Goal: Task Accomplishment & Management: Complete application form

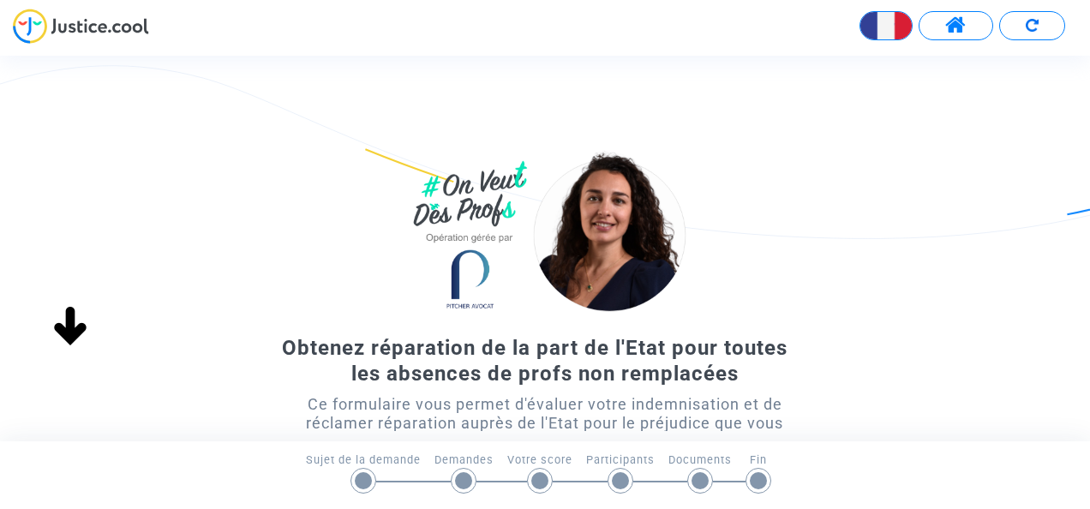
click at [362, 479] on div at bounding box center [363, 480] width 17 height 17
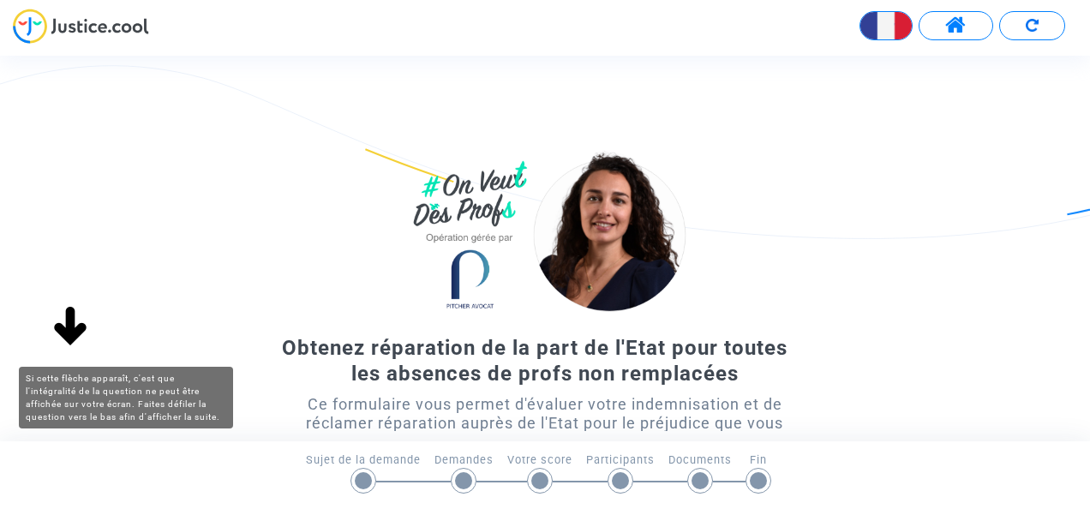
click at [74, 328] on img at bounding box center [70, 327] width 55 height 55
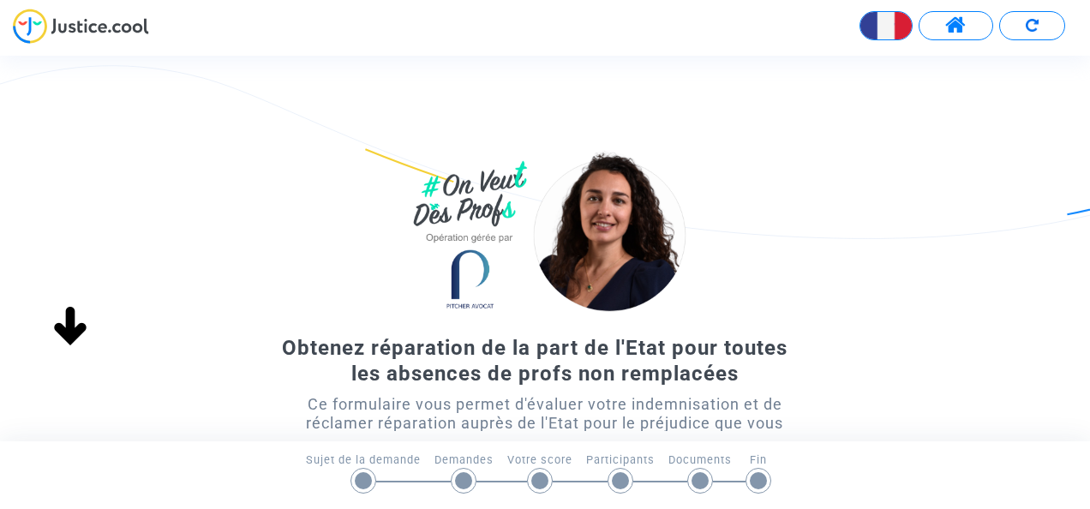
click at [69, 339] on img at bounding box center [70, 327] width 55 height 55
click at [69, 332] on img at bounding box center [70, 327] width 55 height 55
click at [353, 475] on div at bounding box center [363, 481] width 26 height 26
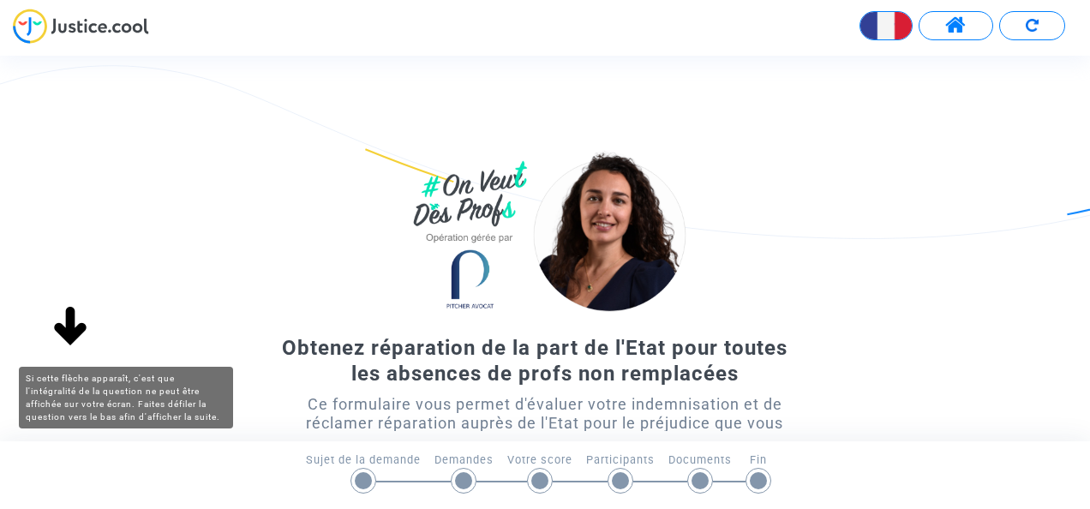
click at [57, 329] on img at bounding box center [70, 327] width 55 height 55
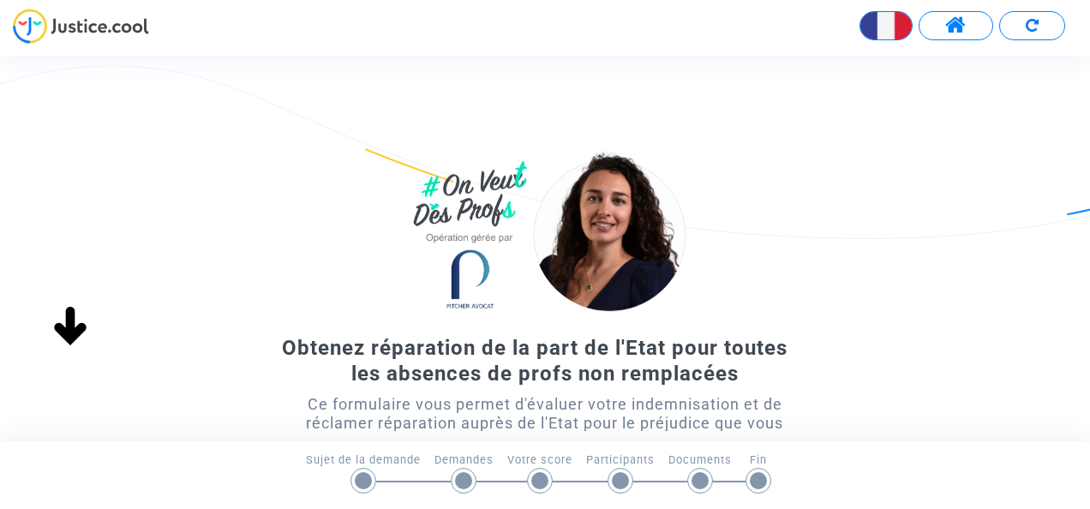
click at [1076, 493] on footer "Sujet de la demande Demandes Votre score Participants Documents Fin" at bounding box center [545, 475] width 1090 height 68
click at [1065, 481] on div "Sujet de la demande Demandes Votre score Participants Documents Fin" at bounding box center [544, 470] width 1069 height 39
click at [844, 471] on div "Sujet de la demande Demandes Votre score Participants Documents Fin" at bounding box center [544, 470] width 1069 height 39
click at [365, 475] on div at bounding box center [363, 480] width 17 height 17
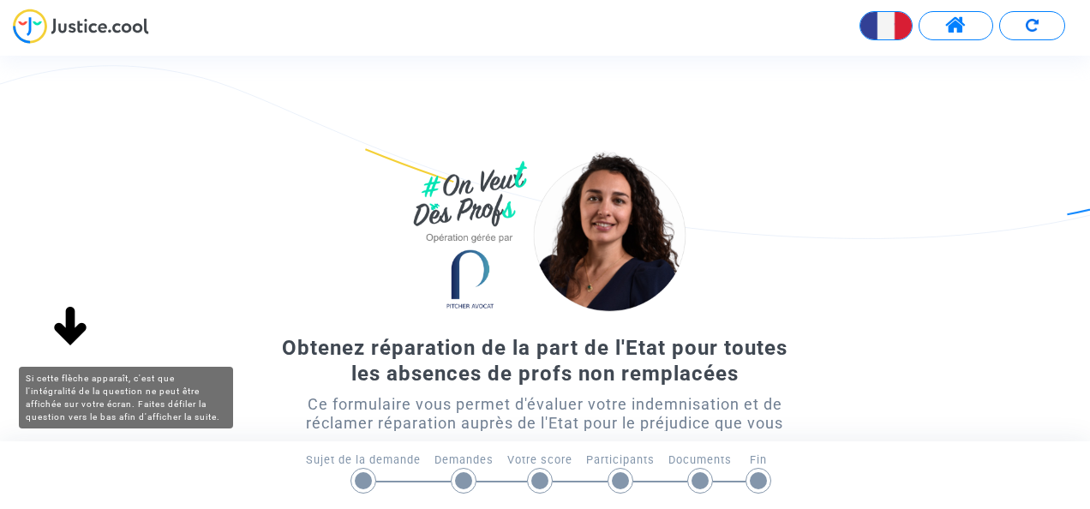
click at [65, 330] on img at bounding box center [70, 327] width 55 height 55
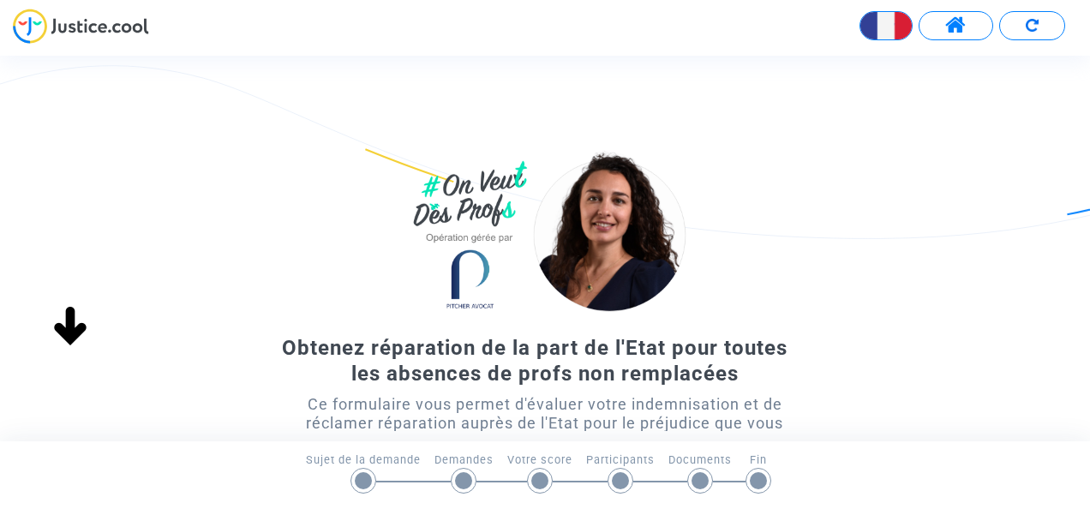
click at [73, 332] on img at bounding box center [70, 327] width 55 height 55
click at [852, 481] on div "Sujet de la demande Demandes Votre score Participants Documents Fin" at bounding box center [544, 470] width 1069 height 39
click at [682, 402] on div "Ce formulaire vous permet d'évaluer votre indemnisation et de réclamer réparati…" at bounding box center [545, 423] width 490 height 57
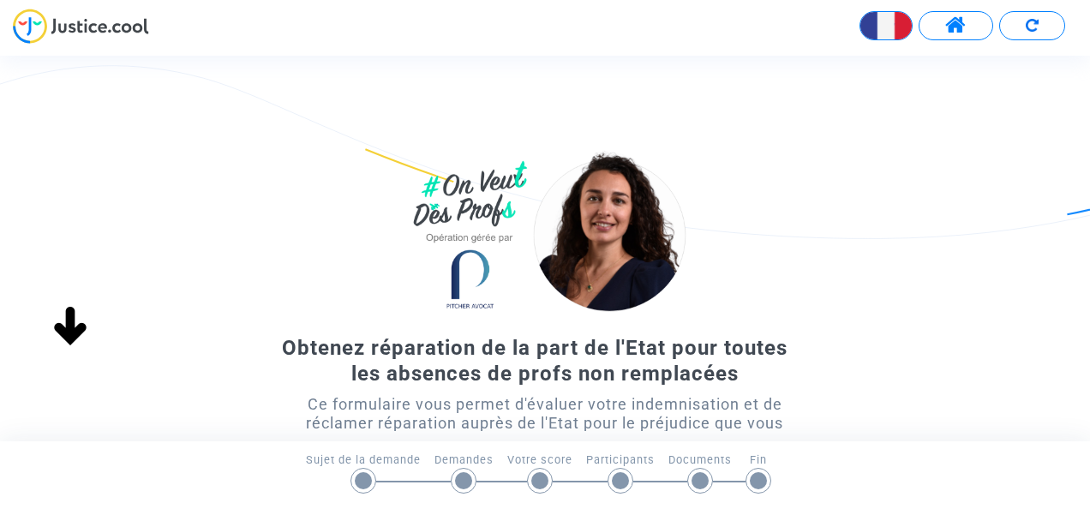
click at [295, 308] on div "Obtenez réparation de la part de l'Etat pour toutes les absences de profs non r…" at bounding box center [545, 359] width 1090 height 427
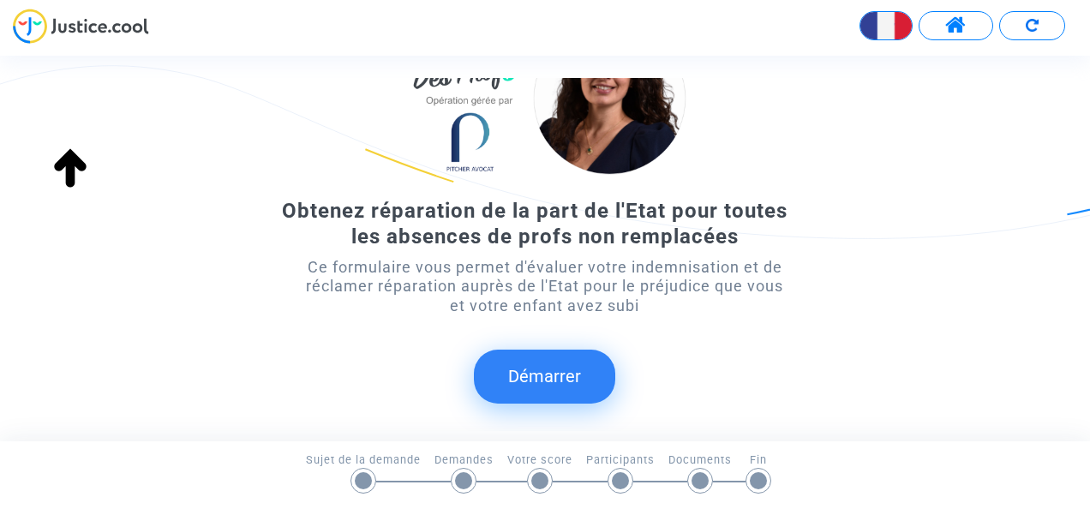
scroll to position [171, 0]
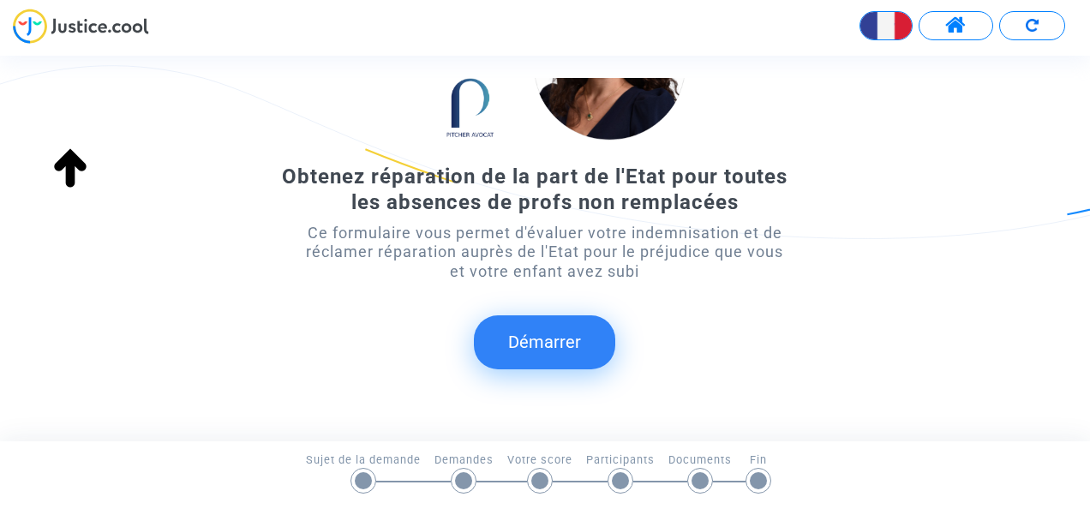
click at [545, 337] on button "Démarrer" at bounding box center [544, 341] width 141 height 53
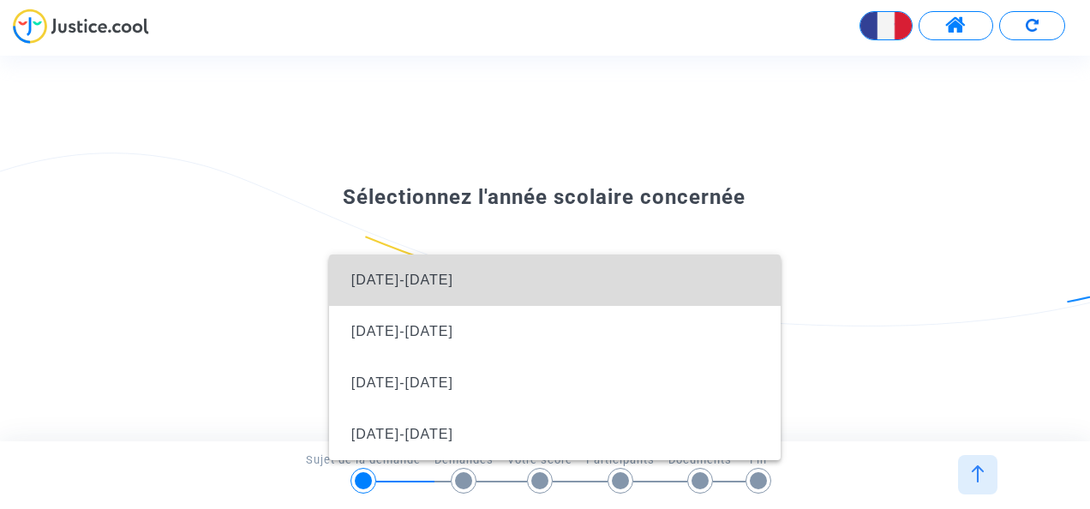
click at [366, 281] on span "[DATE]-[DATE]" at bounding box center [402, 279] width 102 height 15
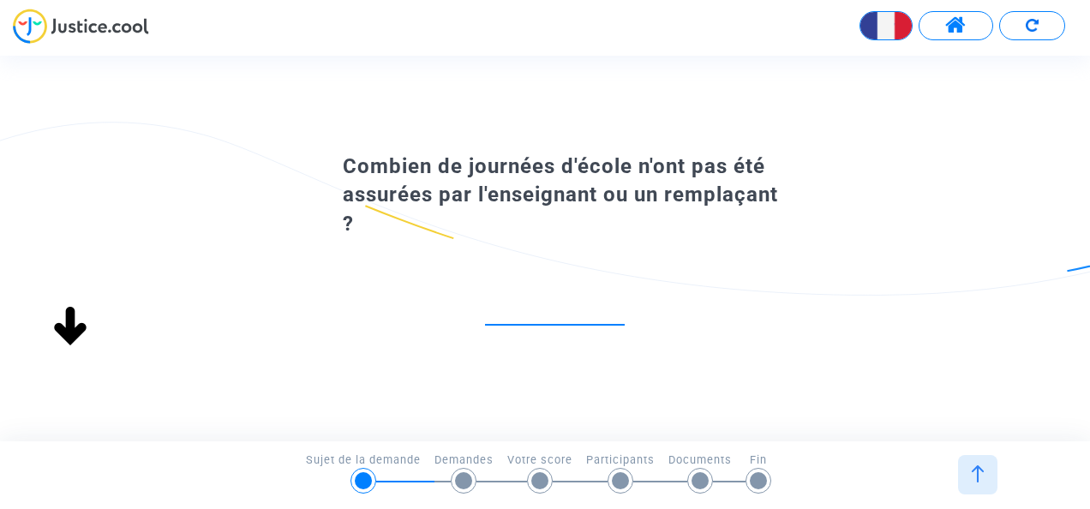
scroll to position [0, 0]
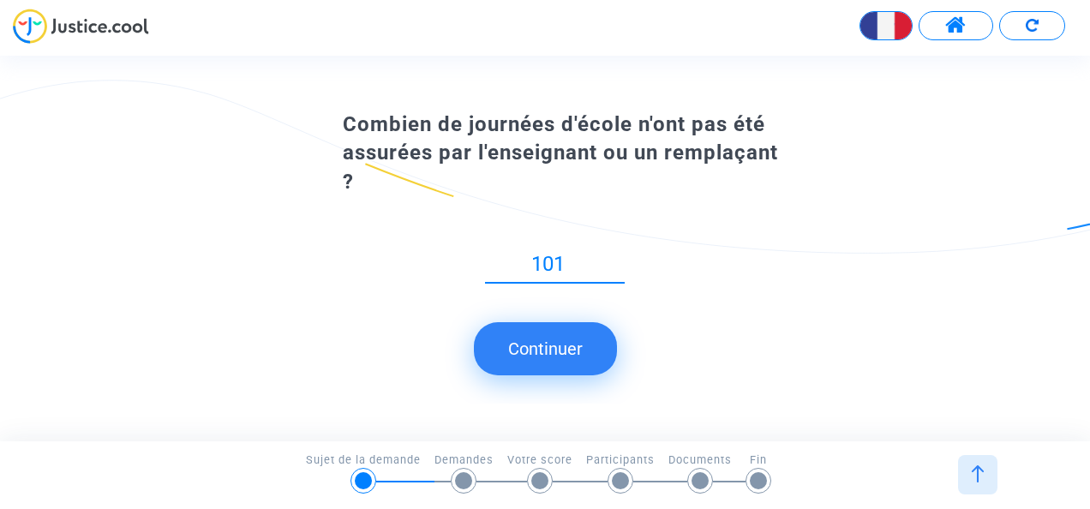
type input "101"
click at [555, 347] on button "Continuer" at bounding box center [545, 348] width 143 height 53
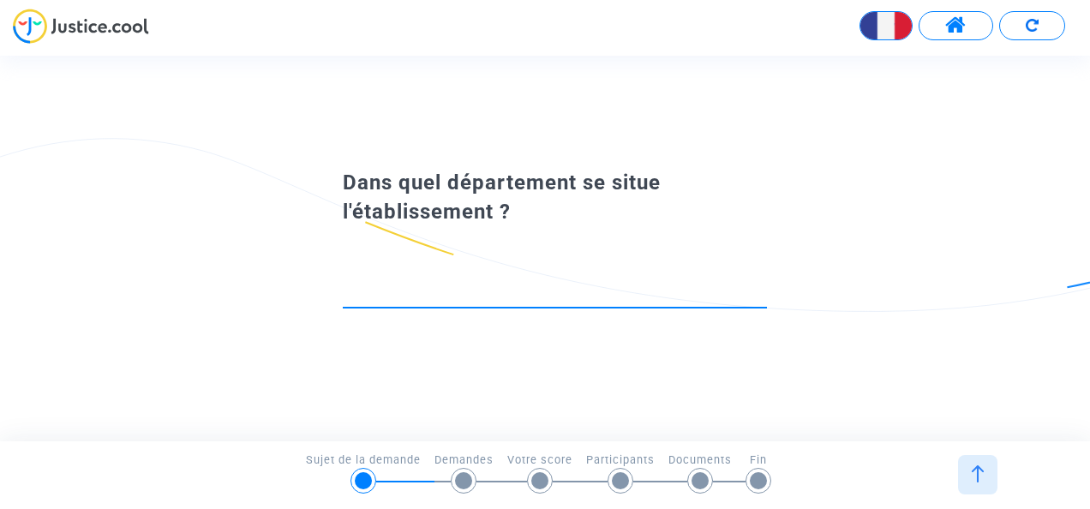
type input "9"
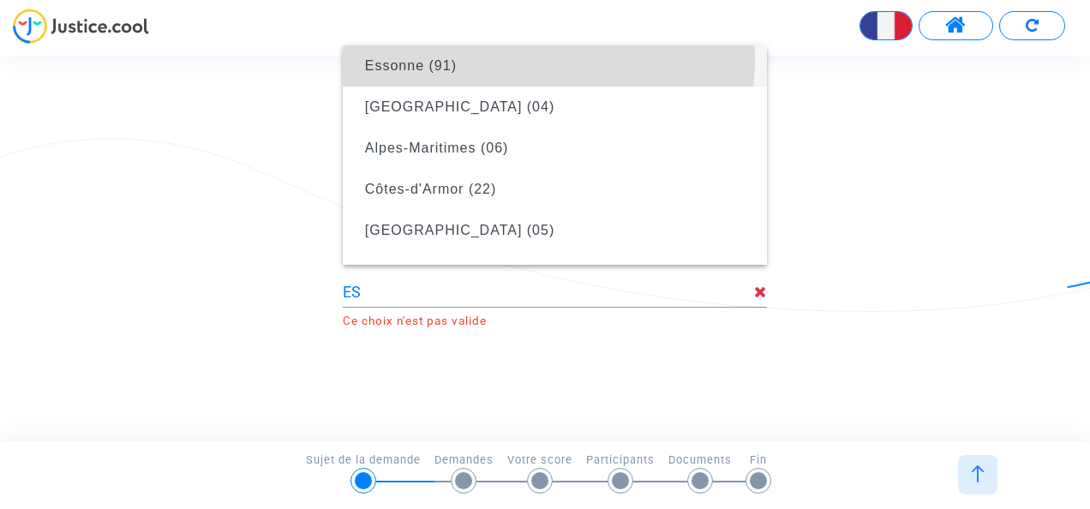
click at [459, 58] on span "Essonne (91)" at bounding box center [554, 66] width 397 height 48
type input "Essonne (91)"
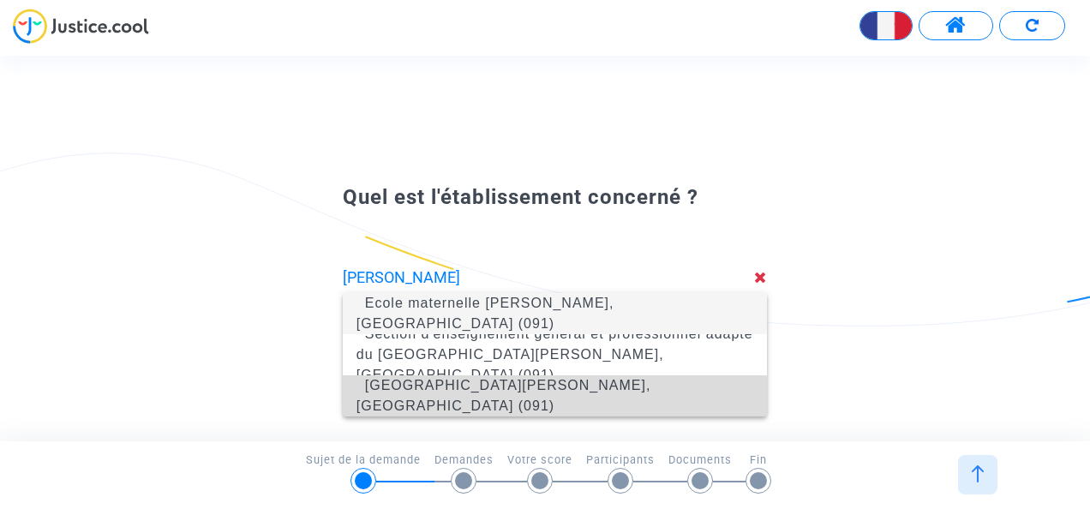
click at [514, 399] on span "[GEOGRAPHIC_DATA][PERSON_NAME], [GEOGRAPHIC_DATA] (091)" at bounding box center [503, 395] width 295 height 35
type input "[GEOGRAPHIC_DATA][PERSON_NAME], [GEOGRAPHIC_DATA] (091)"
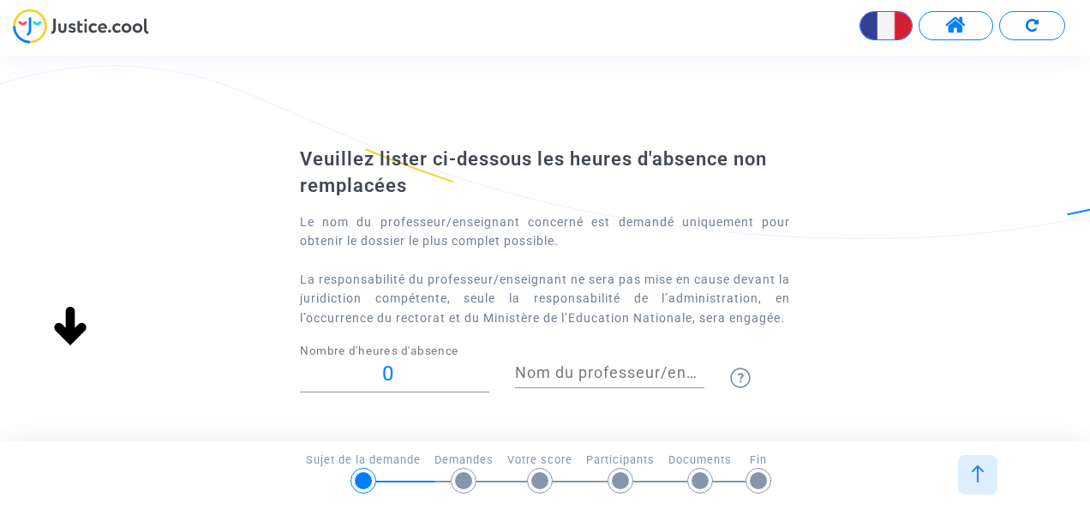
click at [357, 372] on input "0" at bounding box center [394, 373] width 189 height 23
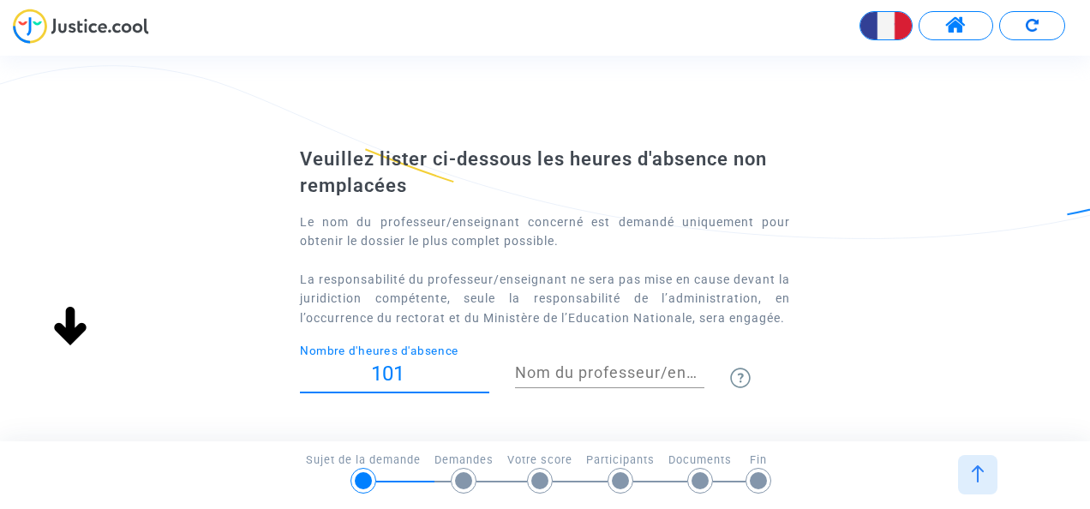
type input "101"
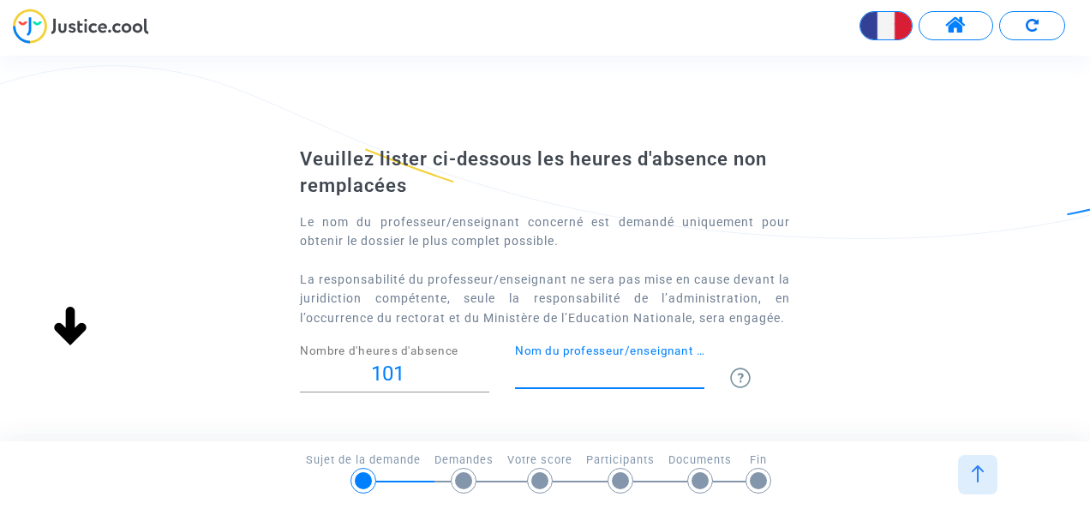
click at [663, 380] on input "Nom du professeur/enseignant titulaire" at bounding box center [609, 372] width 189 height 17
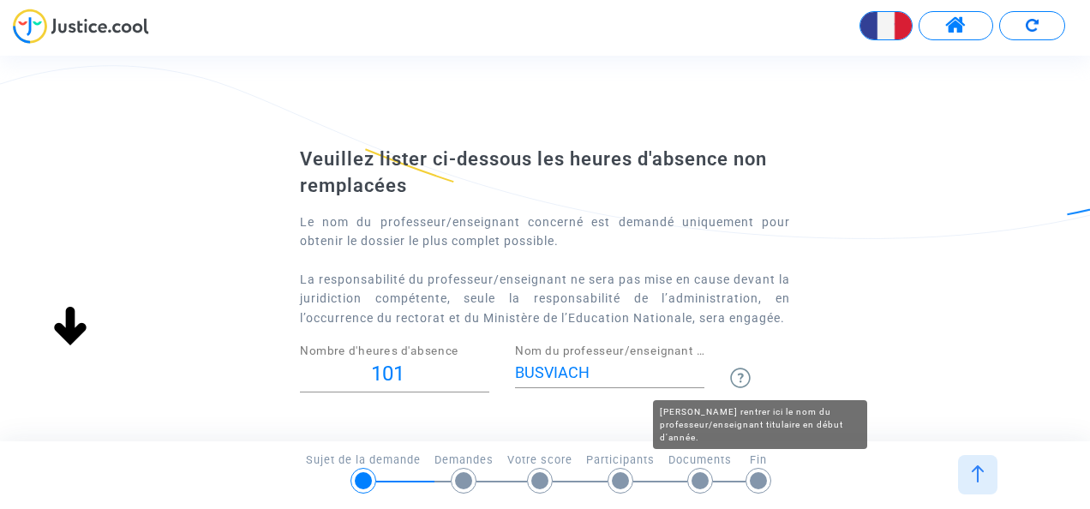
click at [743, 384] on img at bounding box center [740, 378] width 21 height 21
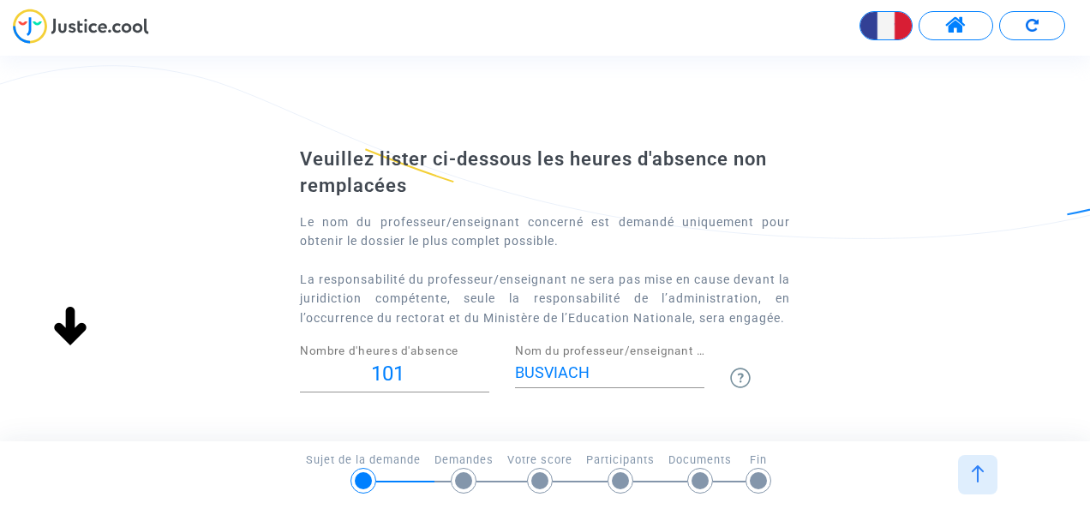
click at [742, 380] on img at bounding box center [740, 378] width 21 height 21
click at [643, 371] on input "BUSVIACH" at bounding box center [609, 372] width 189 height 17
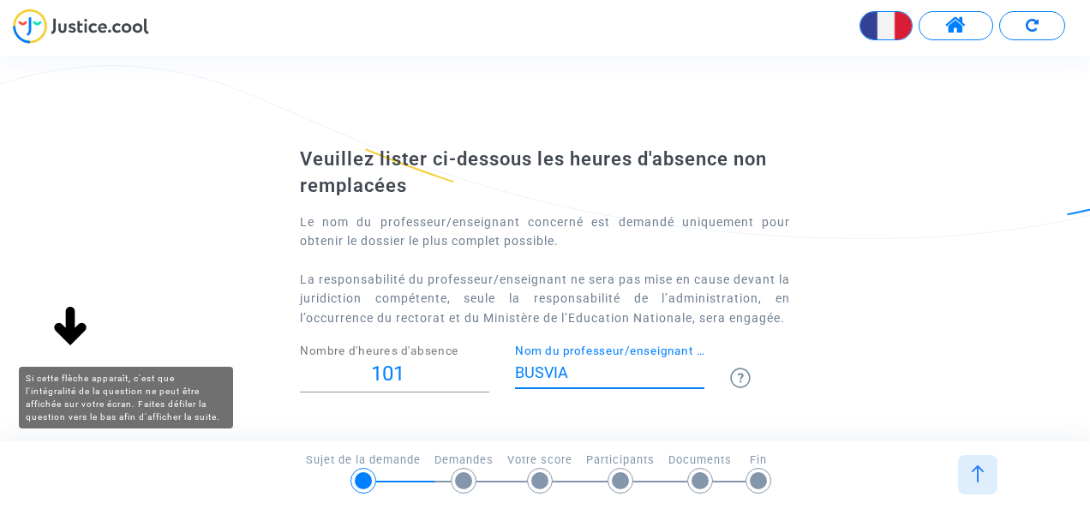
type input "BUSVIA"
click at [75, 311] on img at bounding box center [70, 327] width 55 height 55
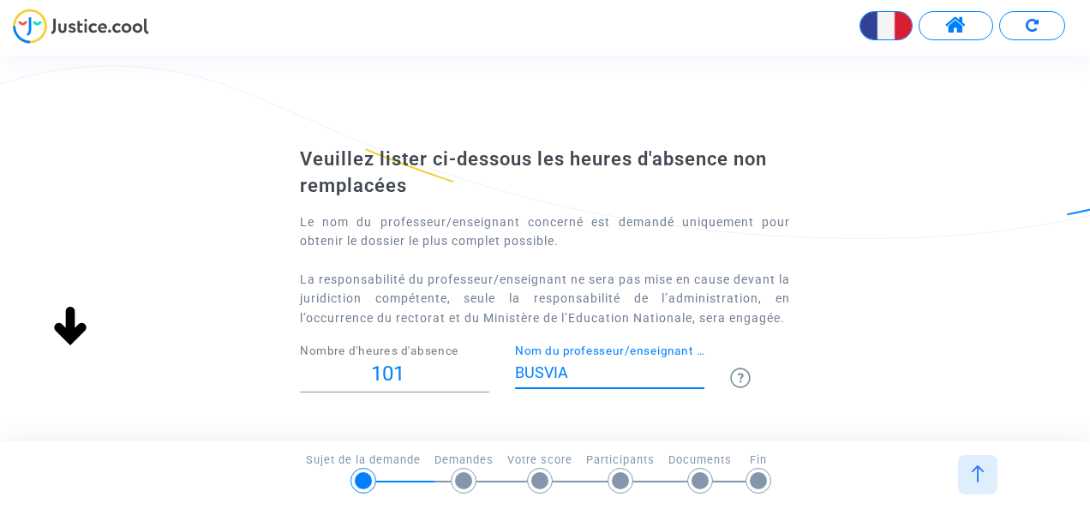
click at [624, 380] on input "BUSVIA" at bounding box center [609, 372] width 189 height 17
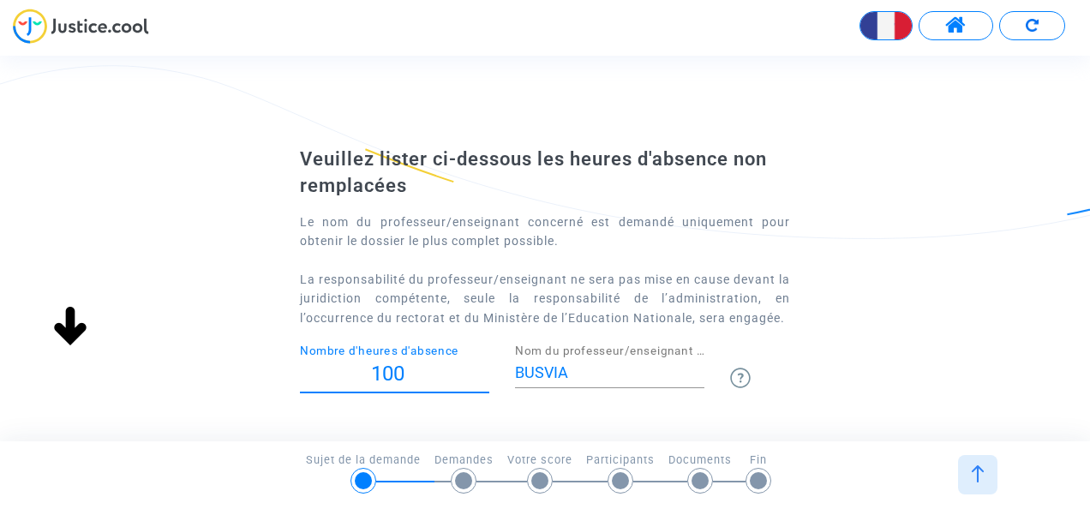
click at [483, 379] on input "100" at bounding box center [394, 373] width 189 height 23
click at [481, 365] on input "101" at bounding box center [394, 373] width 189 height 23
click at [485, 365] on input "102" at bounding box center [394, 373] width 189 height 23
click at [485, 365] on input "103" at bounding box center [394, 373] width 189 height 23
click at [485, 365] on input "104" at bounding box center [394, 373] width 189 height 23
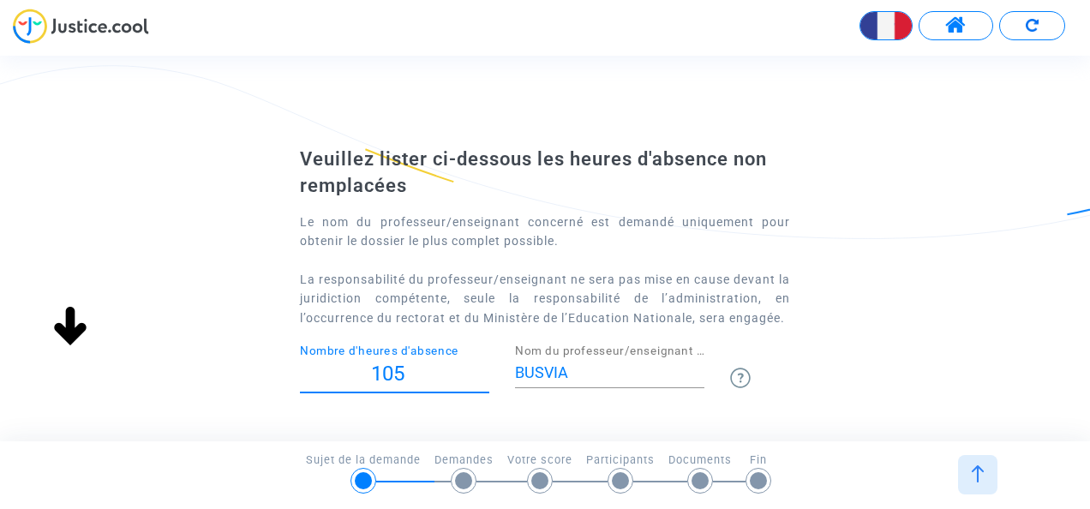
click at [485, 365] on input "105" at bounding box center [394, 373] width 189 height 23
click at [485, 365] on input "106" at bounding box center [394, 373] width 189 height 23
click at [484, 379] on input "105" at bounding box center [394, 373] width 189 height 23
click at [484, 379] on input "104" at bounding box center [394, 373] width 189 height 23
click at [484, 379] on input "103" at bounding box center [394, 373] width 189 height 23
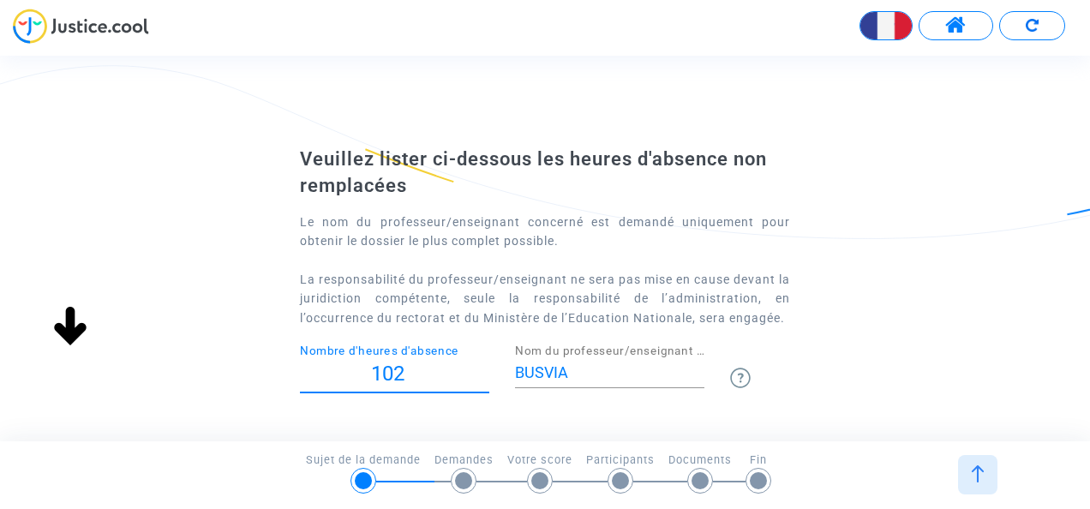
click at [484, 379] on input "102" at bounding box center [394, 373] width 189 height 23
type input "101"
click at [484, 379] on input "101" at bounding box center [394, 373] width 189 height 23
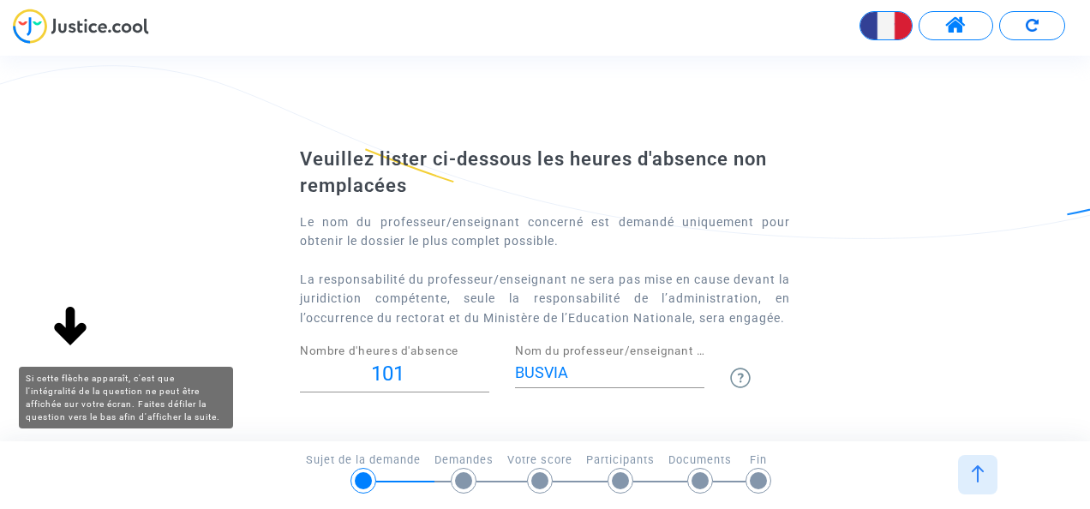
click at [75, 314] on img at bounding box center [70, 327] width 55 height 55
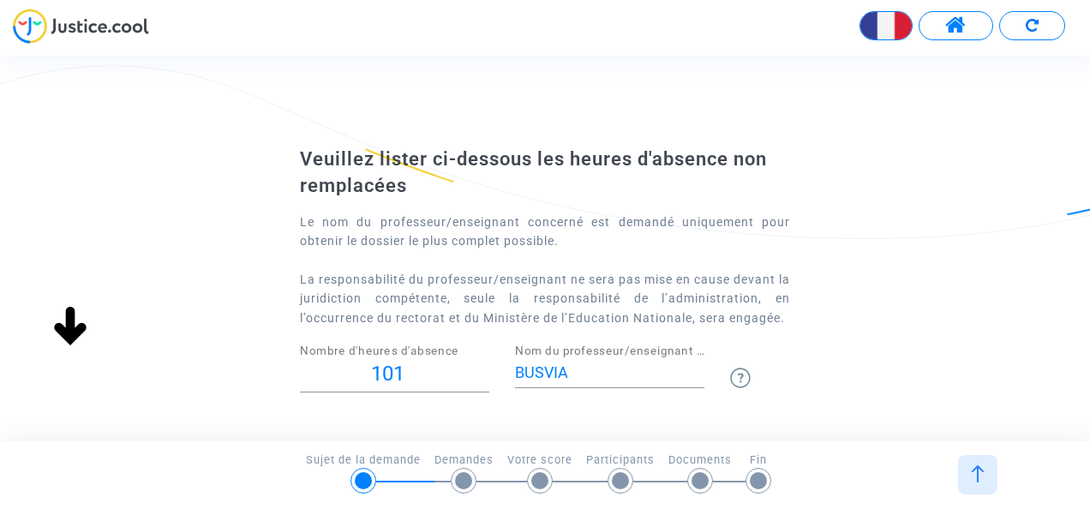
click at [75, 314] on img at bounding box center [70, 327] width 55 height 55
click at [606, 372] on input "BUSVIA" at bounding box center [609, 372] width 189 height 17
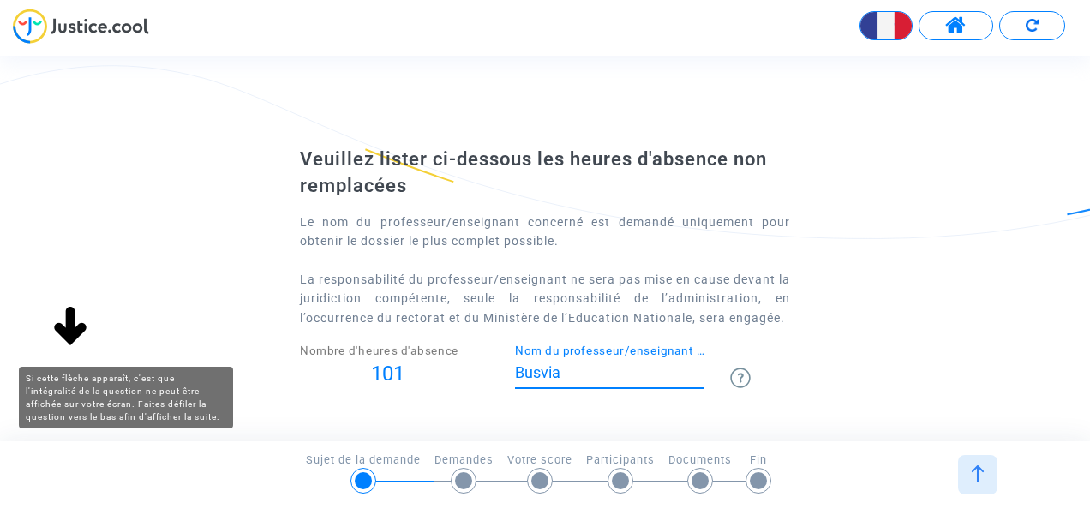
click at [75, 328] on img at bounding box center [70, 327] width 55 height 55
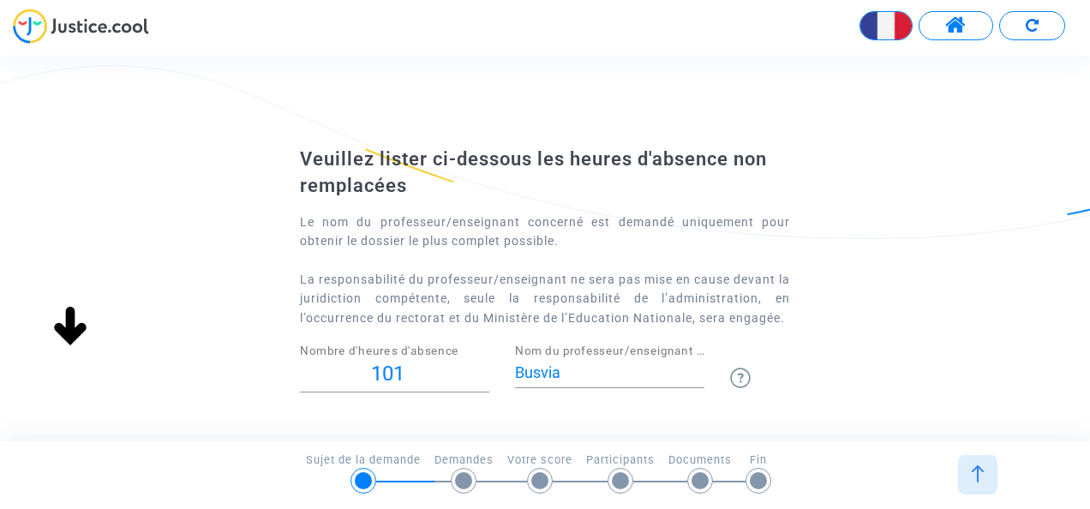
click at [75, 328] on img at bounding box center [70, 327] width 55 height 55
click at [462, 474] on div at bounding box center [463, 480] width 17 height 17
click at [615, 370] on input "Busvia" at bounding box center [609, 372] width 189 height 17
drag, startPoint x: 66, startPoint y: 312, endPoint x: 812, endPoint y: 323, distance: 746.3
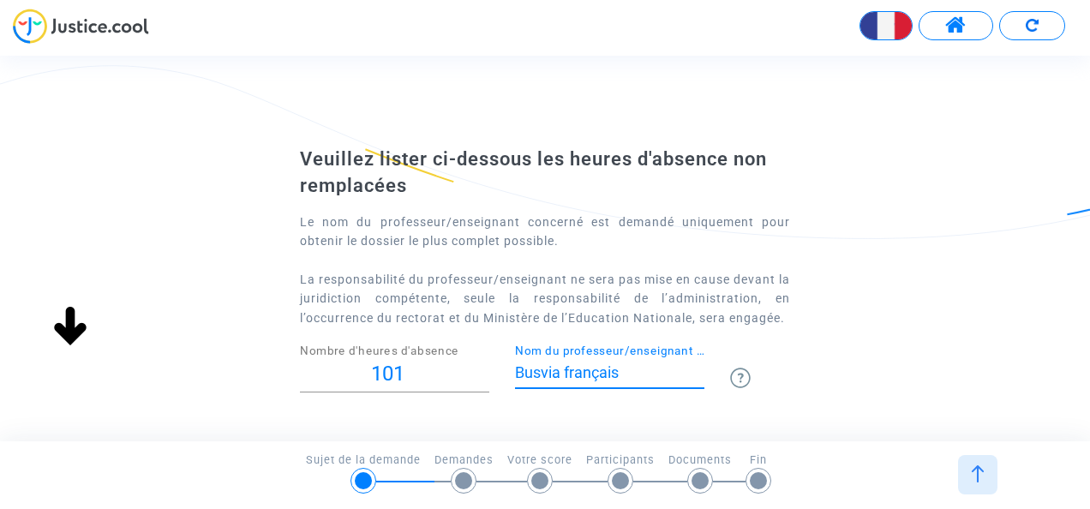
drag, startPoint x: 812, startPoint y: 323, endPoint x: 646, endPoint y: 365, distance: 171.4
click at [646, 365] on input "Busvia français" at bounding box center [609, 372] width 189 height 17
type input "Busvia"
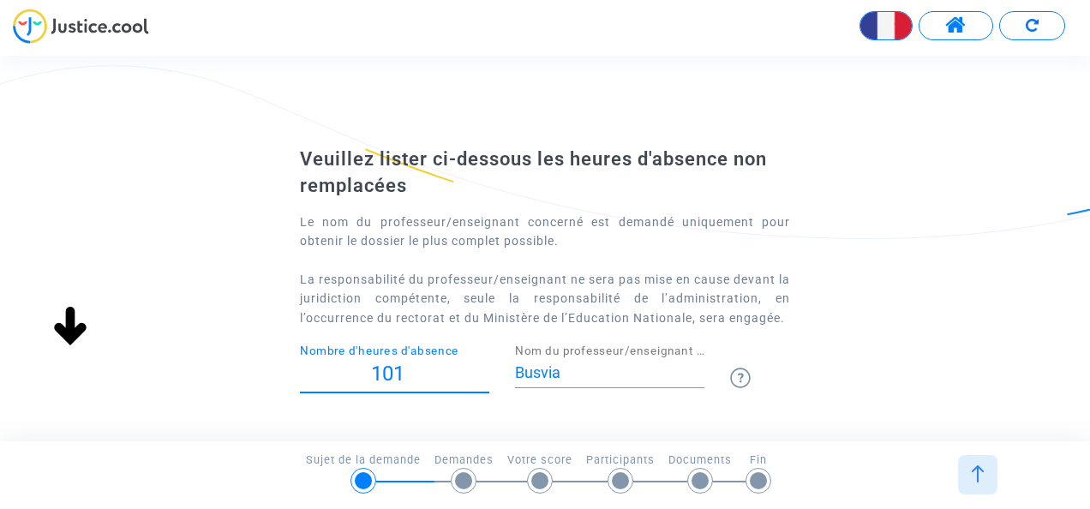
click at [416, 368] on input "101" at bounding box center [394, 373] width 189 height 23
type input "1"
click at [485, 380] on input "-1" at bounding box center [394, 373] width 189 height 23
click at [485, 380] on input "-2" at bounding box center [394, 373] width 189 height 23
click at [485, 380] on input "-3" at bounding box center [394, 373] width 189 height 23
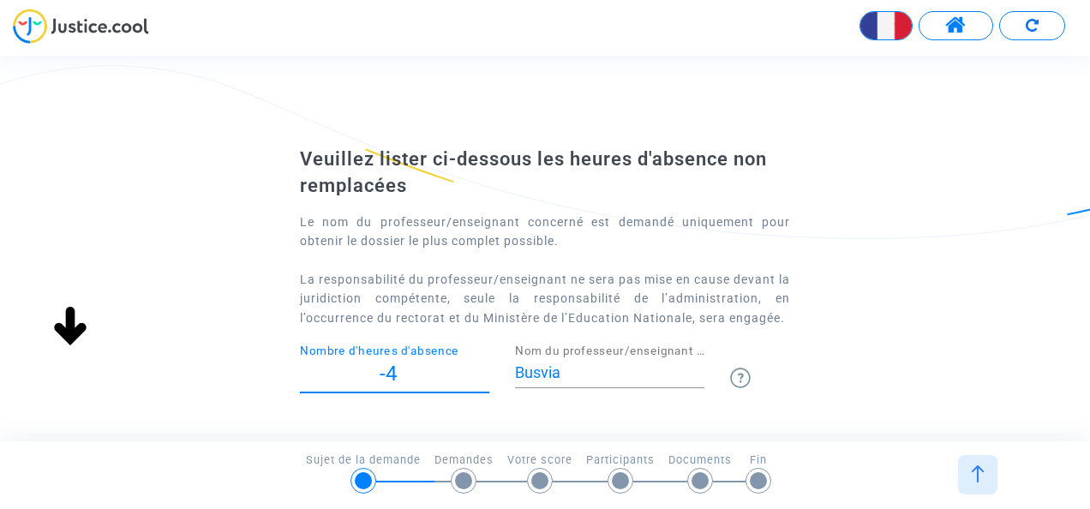
click at [485, 380] on input "-4" at bounding box center [394, 373] width 189 height 23
click at [485, 380] on input "-42" at bounding box center [394, 373] width 189 height 23
click at [485, 380] on input "-43" at bounding box center [394, 373] width 189 height 23
click at [485, 380] on input "-53" at bounding box center [394, 373] width 189 height 23
click at [481, 363] on input "-52" at bounding box center [394, 373] width 189 height 23
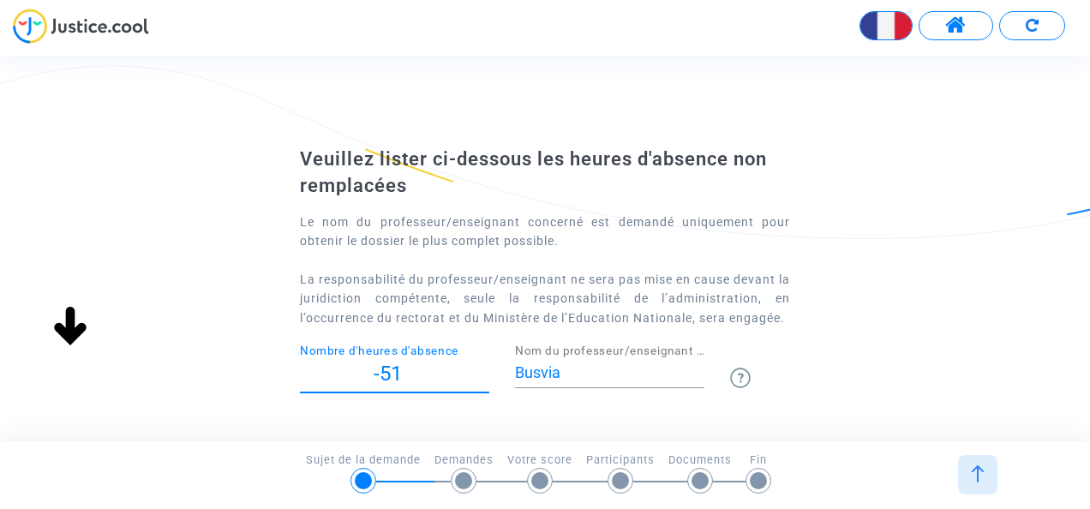
click at [481, 363] on input "-51" at bounding box center [394, 373] width 189 height 23
click at [481, 363] on input "-50" at bounding box center [394, 373] width 189 height 23
type input "-54"
click at [583, 359] on div "Busvia Nom du professeur/enseignant titulaire" at bounding box center [609, 366] width 189 height 44
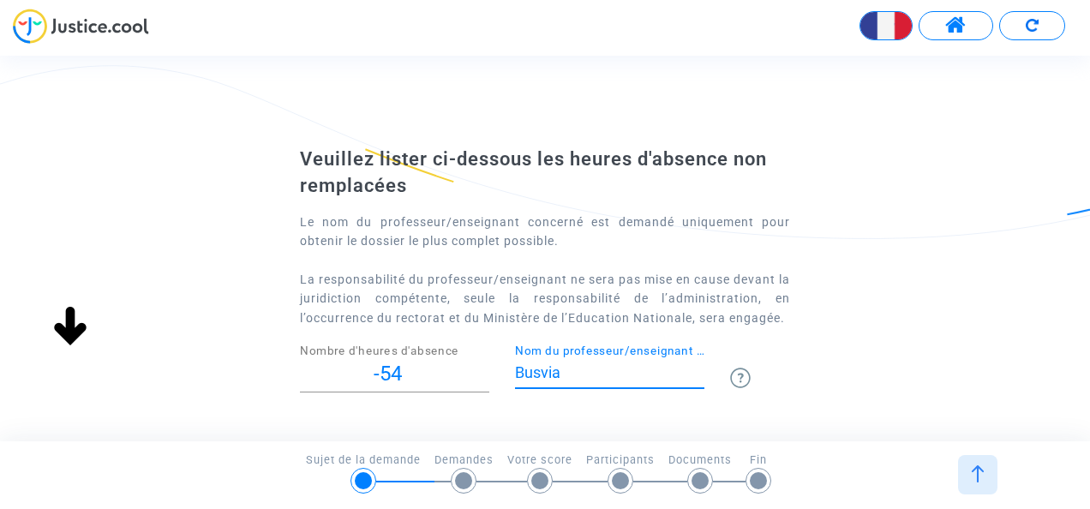
click at [582, 377] on input "Busvia" at bounding box center [609, 372] width 189 height 17
click at [987, 473] on div at bounding box center [977, 474] width 39 height 39
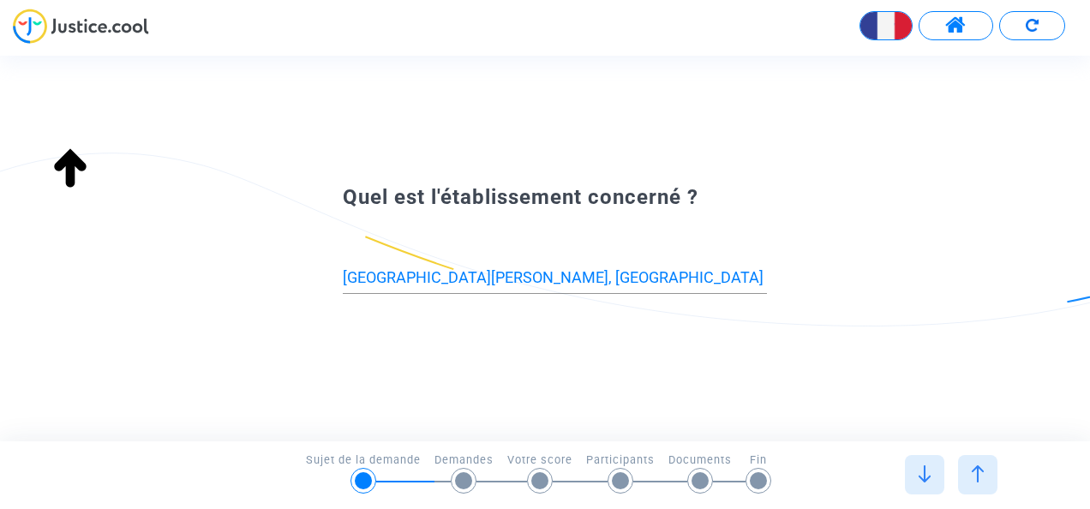
type input "Essonne (91)"
click at [986, 473] on div at bounding box center [977, 474] width 39 height 39
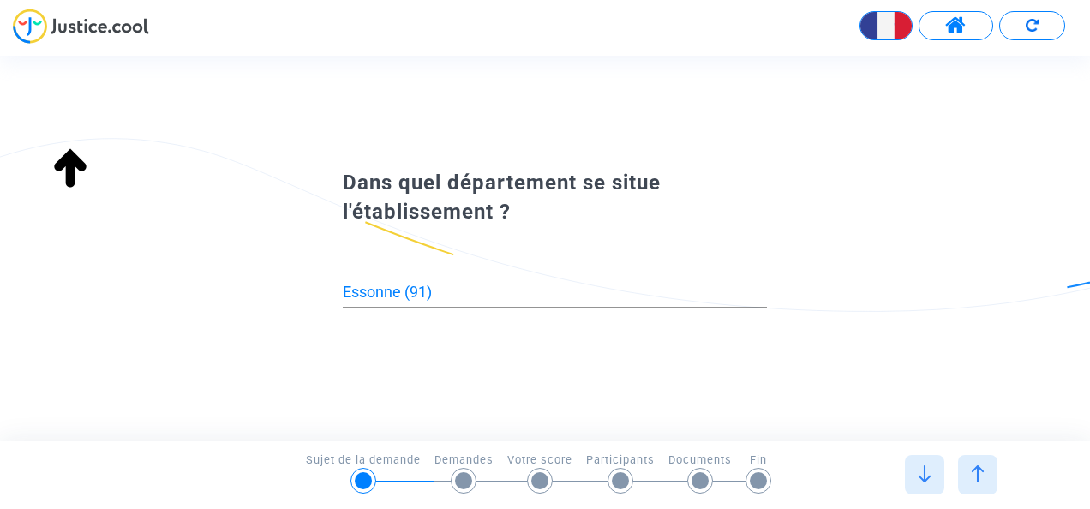
click at [920, 469] on img at bounding box center [924, 473] width 17 height 17
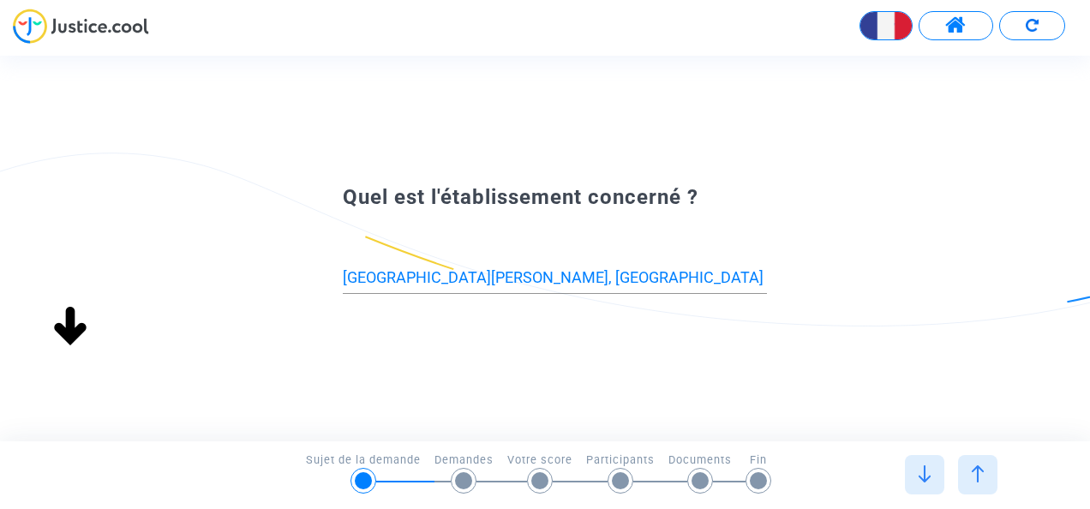
click at [920, 469] on img at bounding box center [924, 473] width 17 height 17
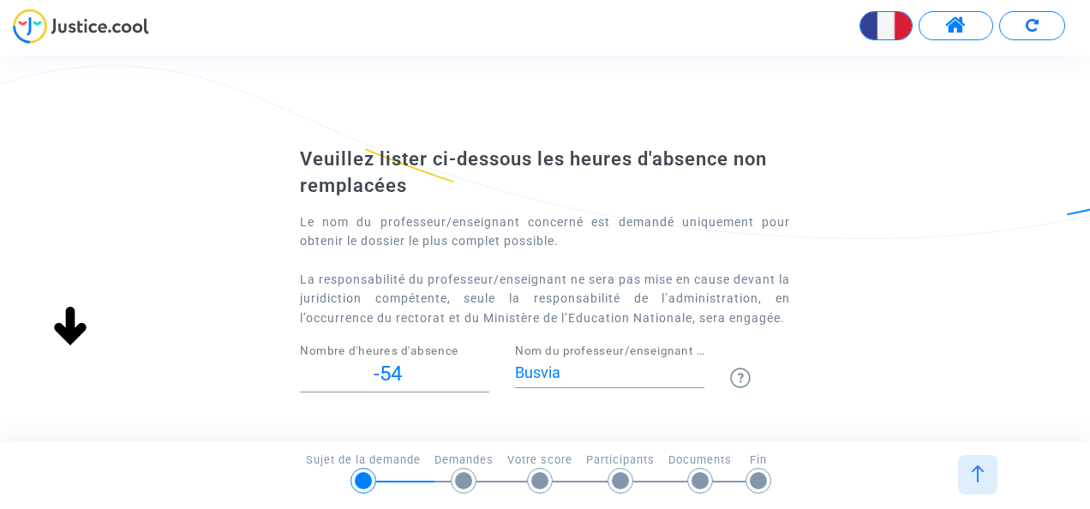
click at [463, 371] on input "-54" at bounding box center [394, 373] width 189 height 23
type input "-5"
type input "101"
click at [562, 370] on input "Busvia" at bounding box center [609, 372] width 189 height 17
type input "B"
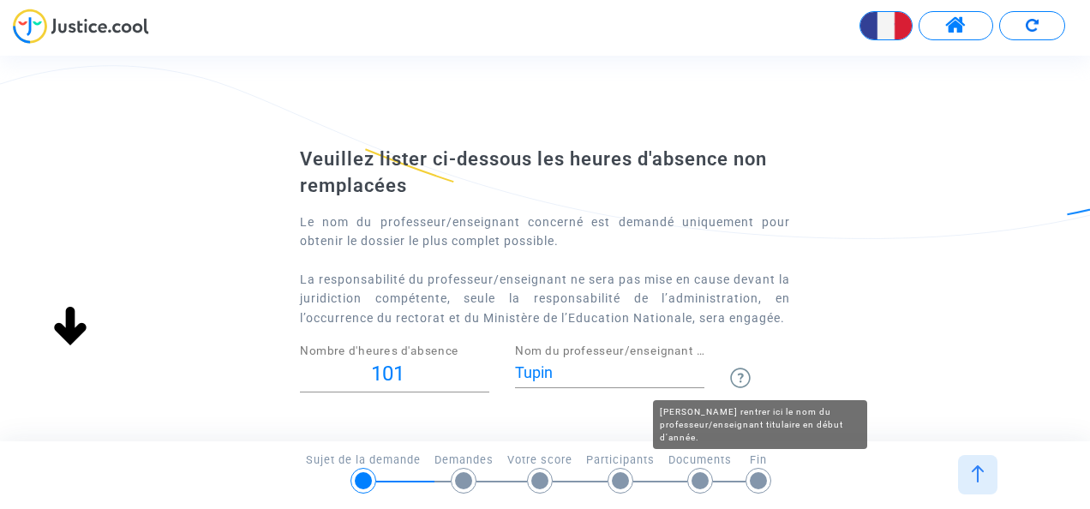
click at [735, 374] on img at bounding box center [740, 378] width 21 height 21
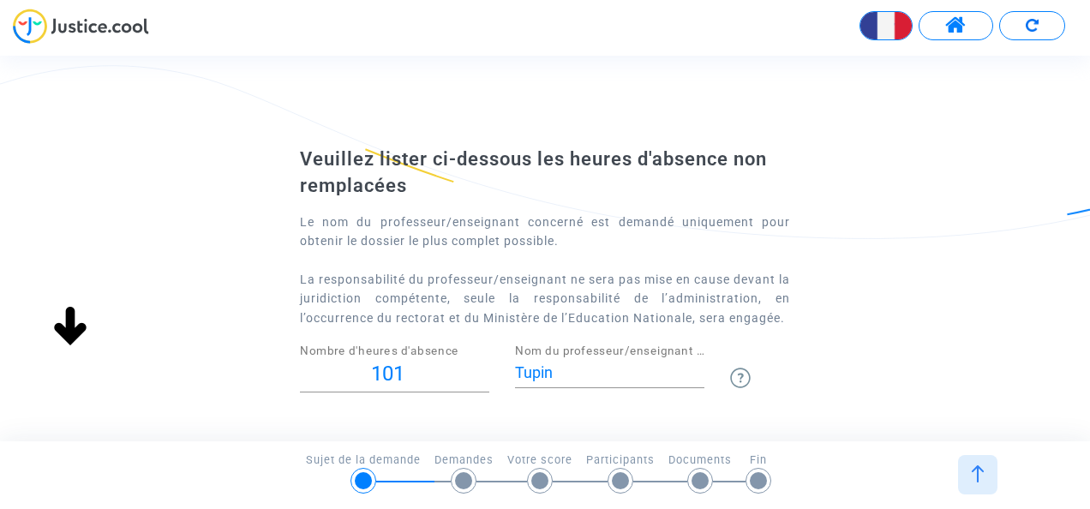
click at [735, 374] on img at bounding box center [740, 378] width 21 height 21
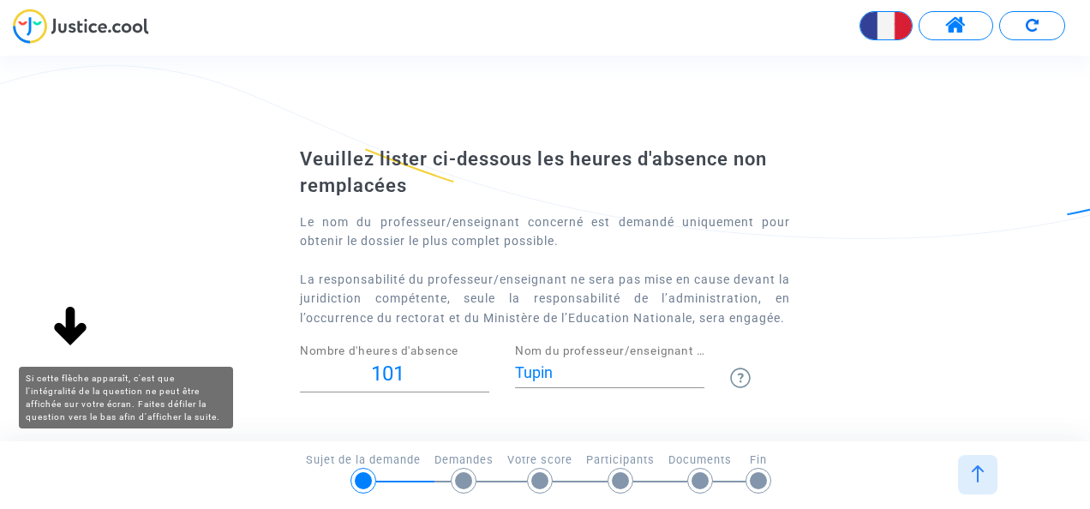
click at [57, 338] on img at bounding box center [70, 327] width 55 height 55
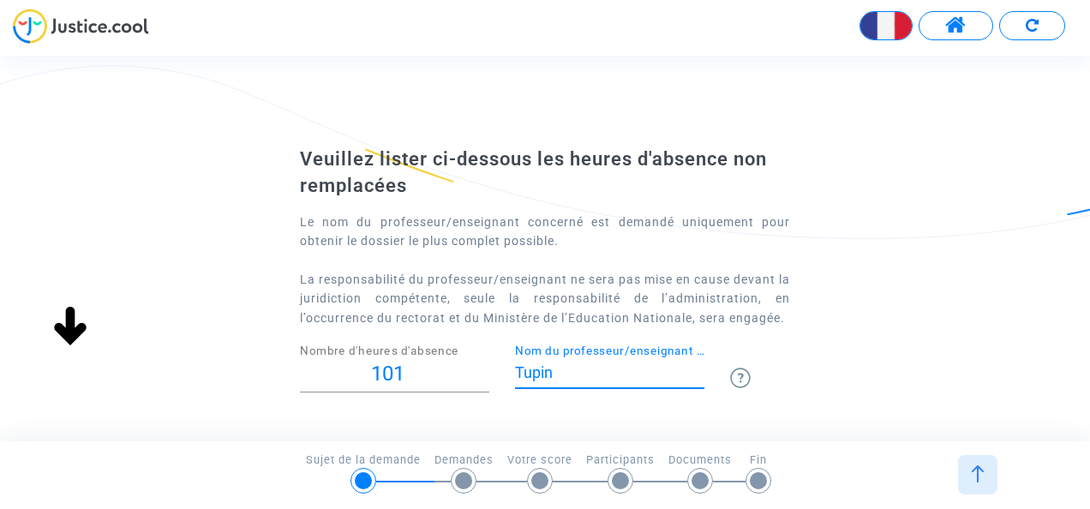
click at [568, 376] on input "Tupin" at bounding box center [609, 372] width 189 height 17
type input "T"
click at [404, 380] on input "101" at bounding box center [394, 373] width 189 height 23
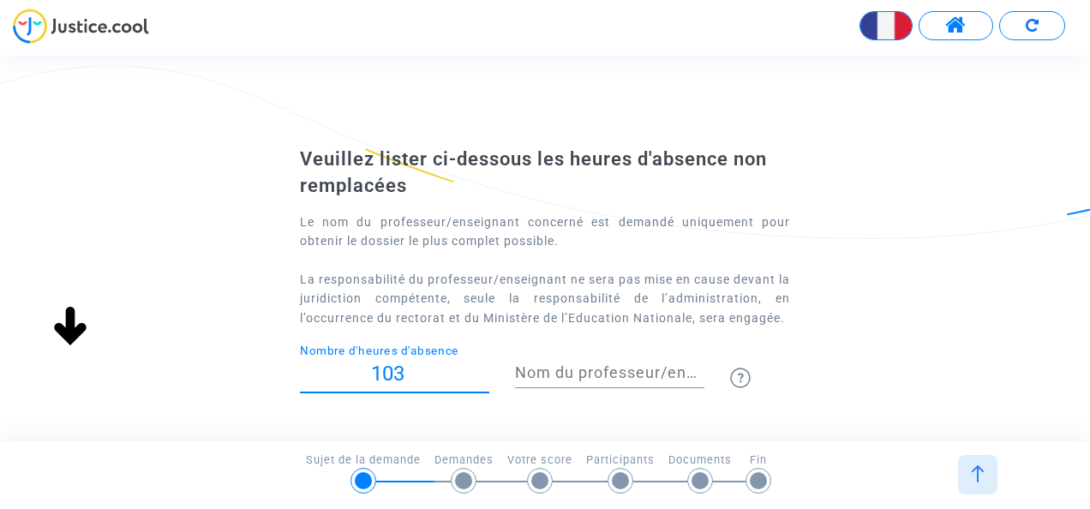
click at [480, 372] on input "103" at bounding box center [394, 373] width 189 height 23
click at [480, 372] on input "104" at bounding box center [394, 373] width 189 height 23
click at [480, 372] on input "105" at bounding box center [394, 373] width 189 height 23
click at [480, 372] on input "106" at bounding box center [394, 373] width 189 height 23
click at [480, 372] on input "107" at bounding box center [394, 373] width 189 height 23
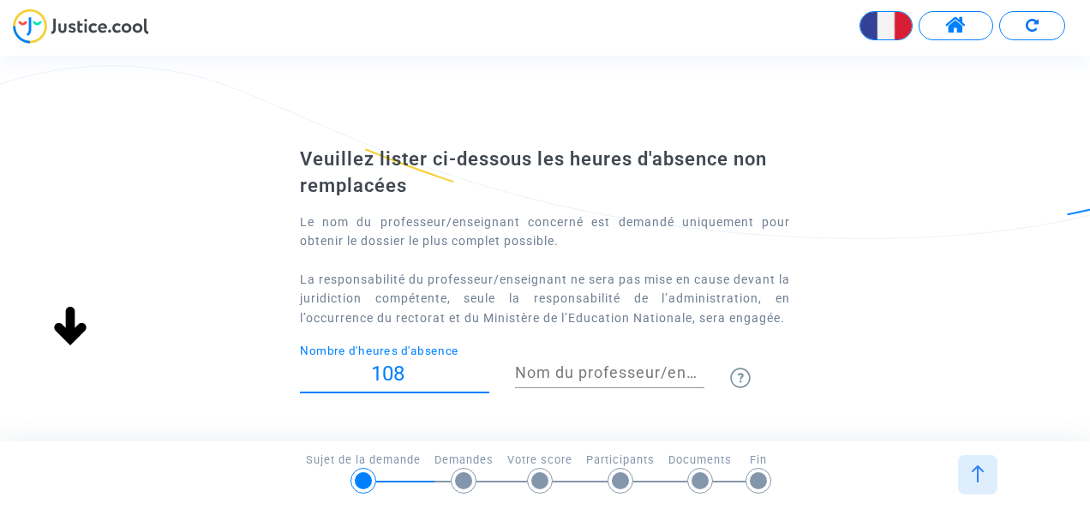
click at [480, 372] on input "108" at bounding box center [394, 373] width 189 height 23
click at [480, 372] on input "109" at bounding box center [394, 373] width 189 height 23
type input "110"
click at [480, 372] on input "110" at bounding box center [394, 373] width 189 height 23
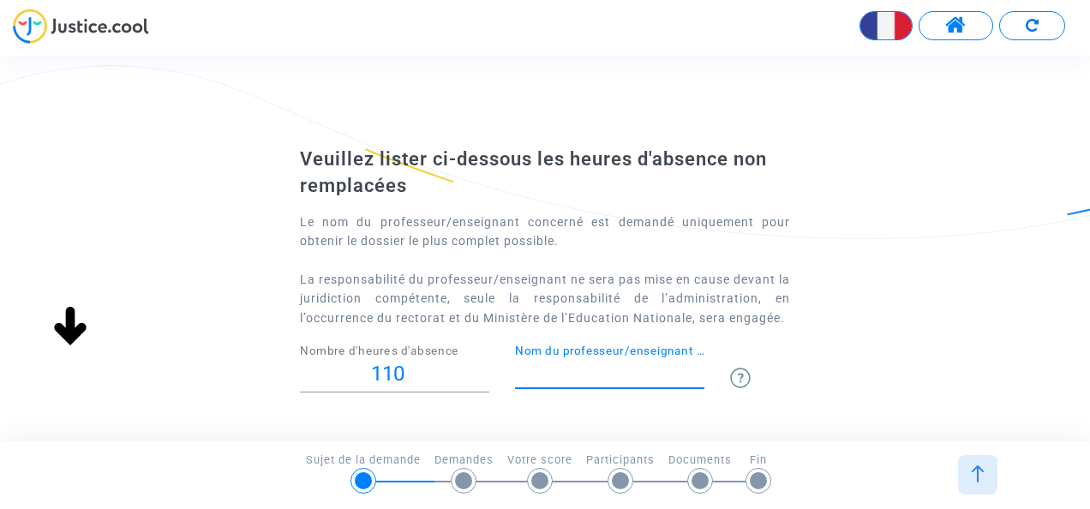
click at [583, 374] on input "Nom du professeur/enseignant titulaire" at bounding box center [609, 372] width 189 height 17
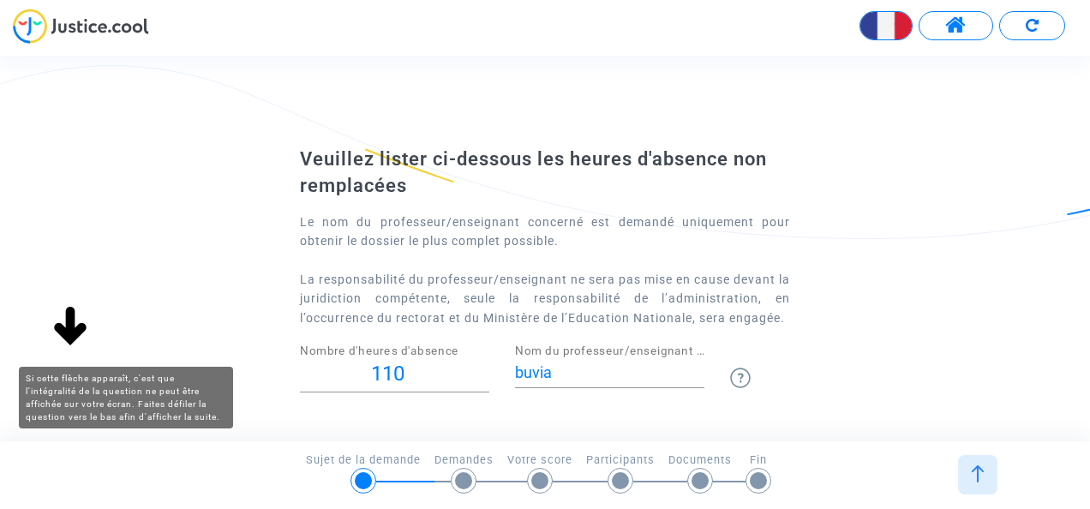
click at [75, 331] on img at bounding box center [70, 327] width 55 height 55
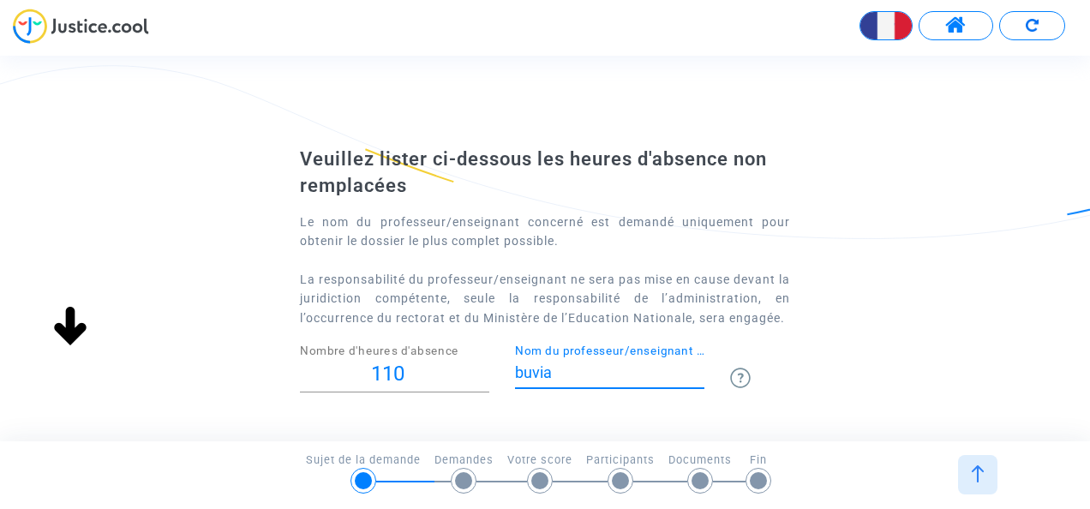
click at [529, 370] on input "buvia" at bounding box center [609, 372] width 189 height 17
click at [620, 365] on input "busvia" at bounding box center [609, 372] width 189 height 17
click at [505, 370] on div "busvia Nom du professeur/enseignant titulaire" at bounding box center [609, 378] width 215 height 68
click at [505, 364] on div "busvia Nom du professeur/enseignant titulaire" at bounding box center [609, 378] width 215 height 68
click at [647, 380] on input "busvia" at bounding box center [609, 372] width 189 height 17
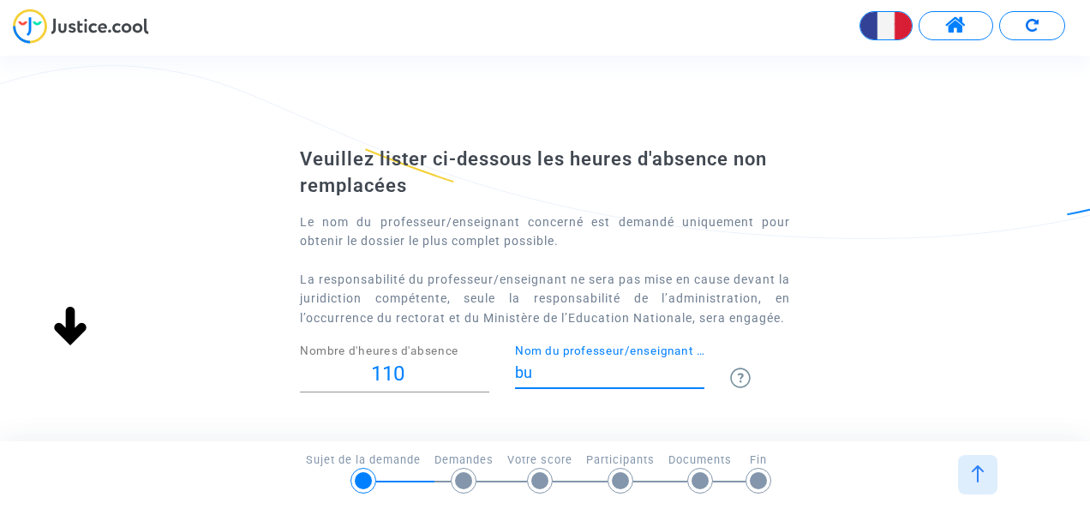
type input "b"
type input "m"
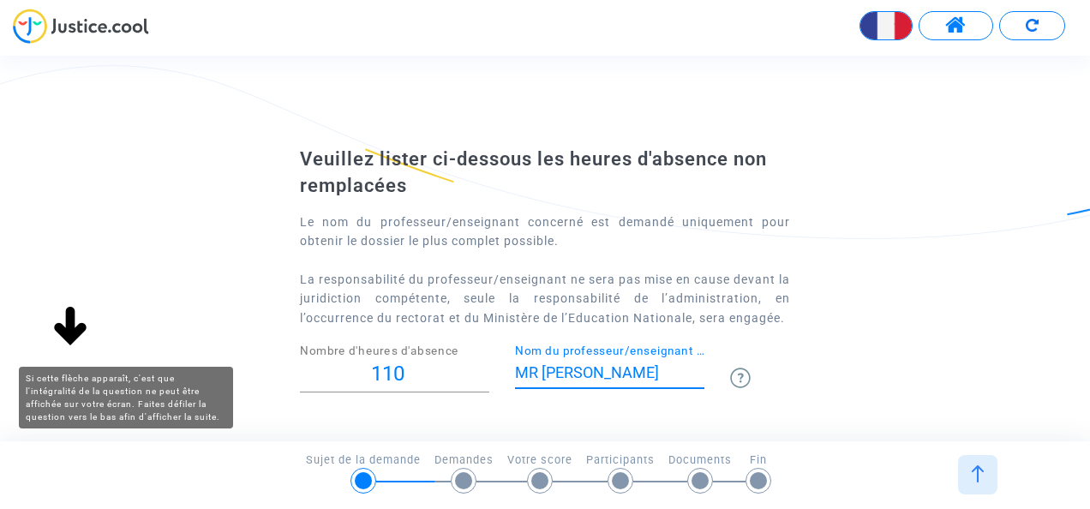
type input "MR Busvia"
click at [72, 328] on img at bounding box center [70, 327] width 55 height 55
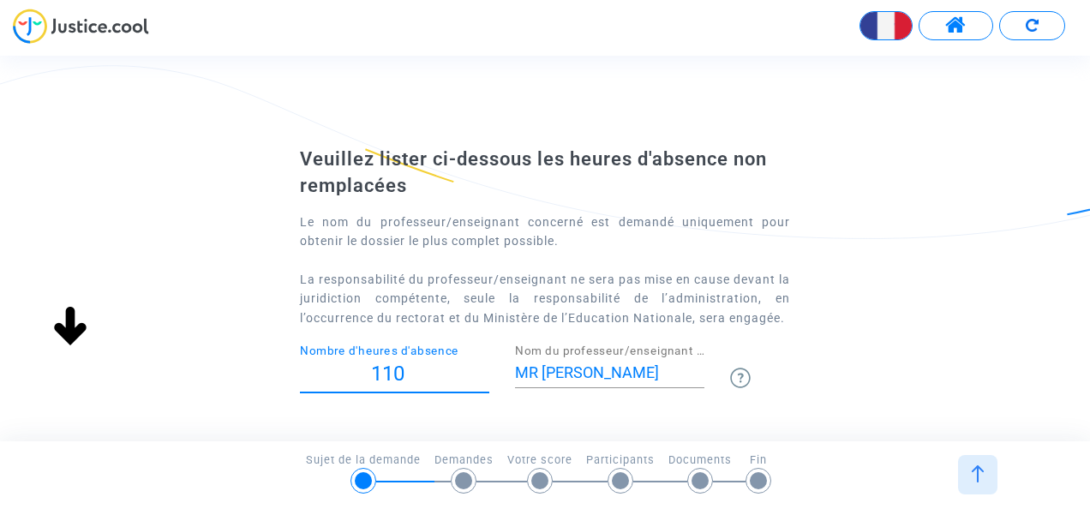
click at [416, 380] on input "110" at bounding box center [394, 373] width 189 height 23
type input "1"
click at [483, 379] on input "-1" at bounding box center [394, 373] width 189 height 23
click at [483, 379] on input "-2" at bounding box center [394, 373] width 189 height 23
click at [483, 379] on input "-3" at bounding box center [394, 373] width 189 height 23
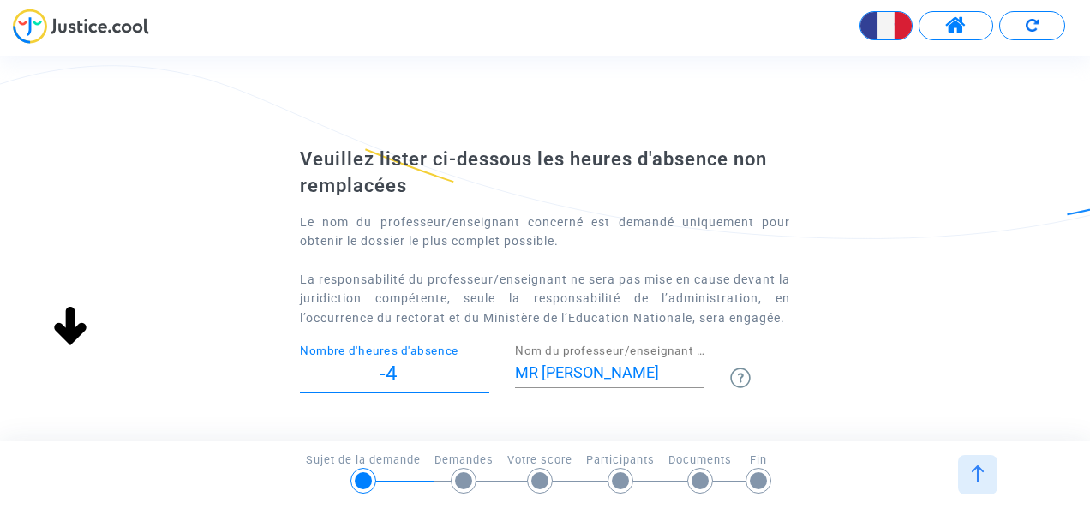
click at [483, 379] on input "-4" at bounding box center [394, 373] width 189 height 23
click at [483, 379] on input "-48" at bounding box center [394, 373] width 189 height 23
click at [481, 379] on input "-52" at bounding box center [394, 373] width 189 height 23
click at [487, 365] on input "9" at bounding box center [394, 373] width 189 height 23
click at [487, 369] on input "12" at bounding box center [394, 373] width 189 height 23
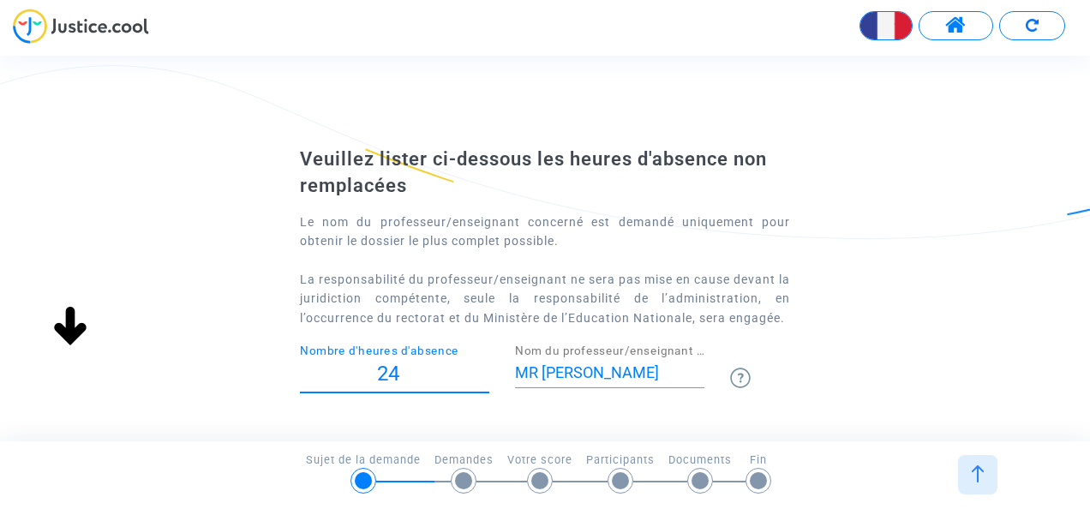
click at [487, 369] on input "24" at bounding box center [394, 373] width 189 height 23
click at [488, 370] on input "40" at bounding box center [394, 373] width 189 height 23
click at [488, 370] on input "56" at bounding box center [394, 373] width 189 height 23
click at [484, 379] on input "55" at bounding box center [394, 373] width 189 height 23
click at [484, 379] on input "54" at bounding box center [394, 373] width 189 height 23
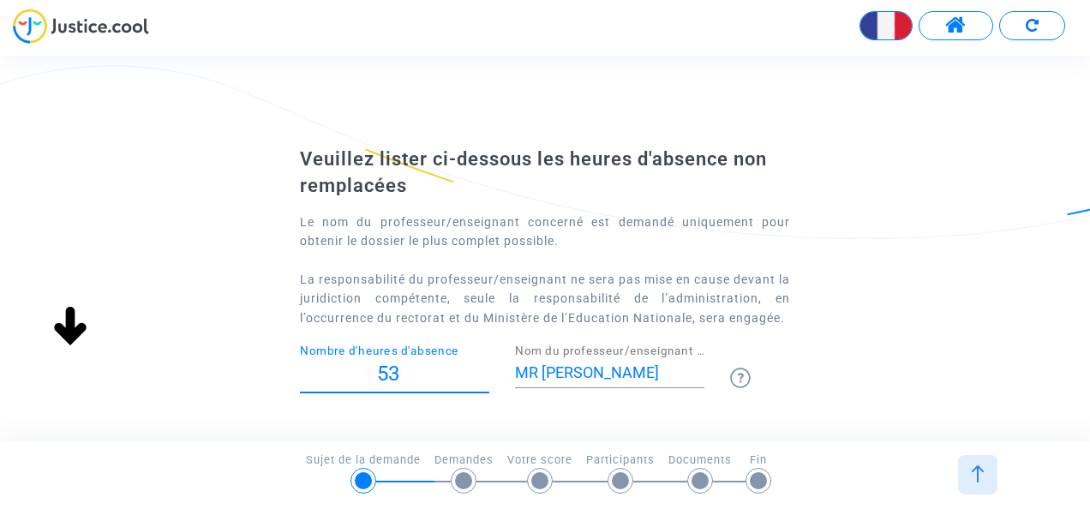
click at [484, 379] on input "53" at bounding box center [394, 373] width 189 height 23
type input "52"
click at [484, 379] on input "52" at bounding box center [394, 373] width 189 height 23
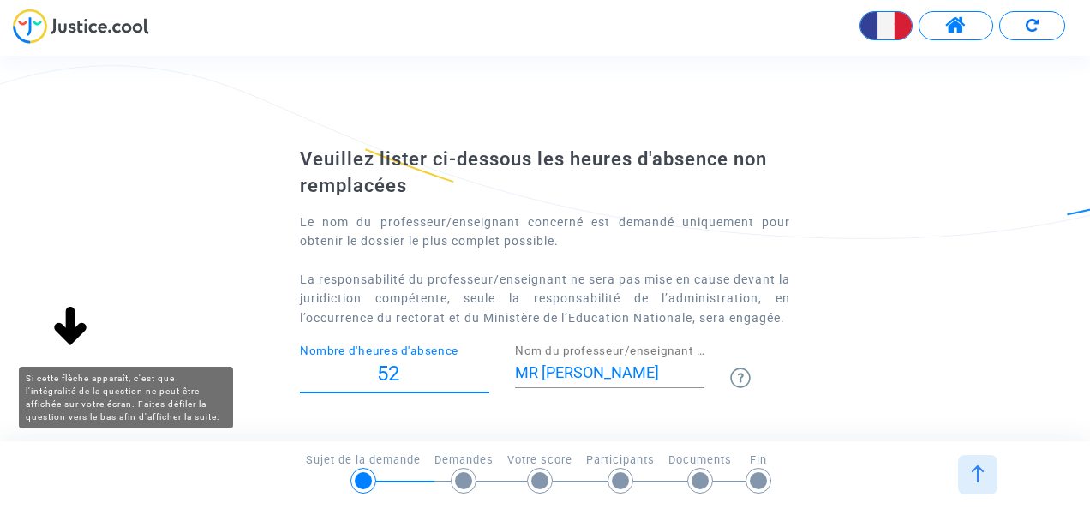
click at [63, 318] on img at bounding box center [70, 327] width 55 height 55
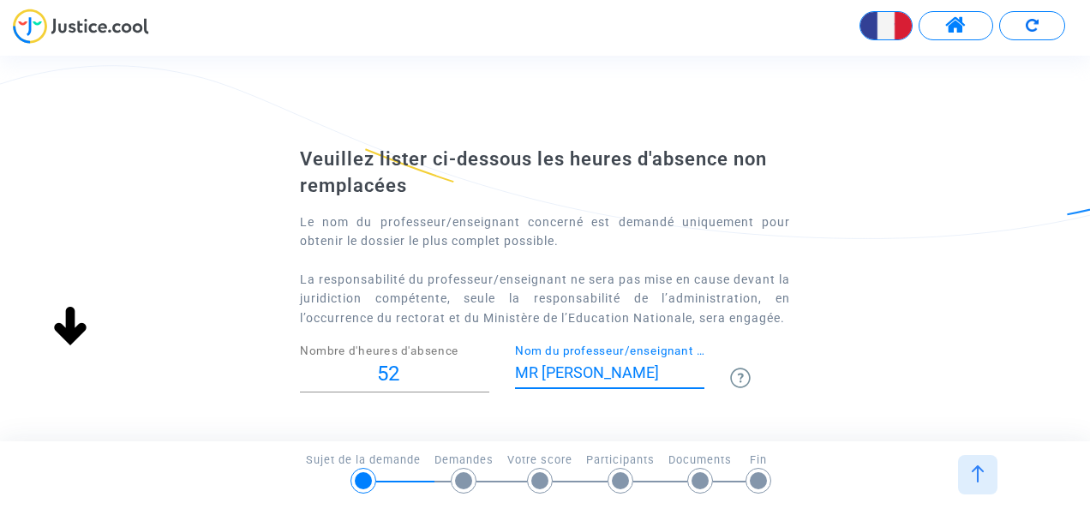
click at [608, 367] on input "MR Busvia" at bounding box center [609, 372] width 189 height 17
click at [538, 367] on input "MR Busvia" at bounding box center [609, 372] width 189 height 17
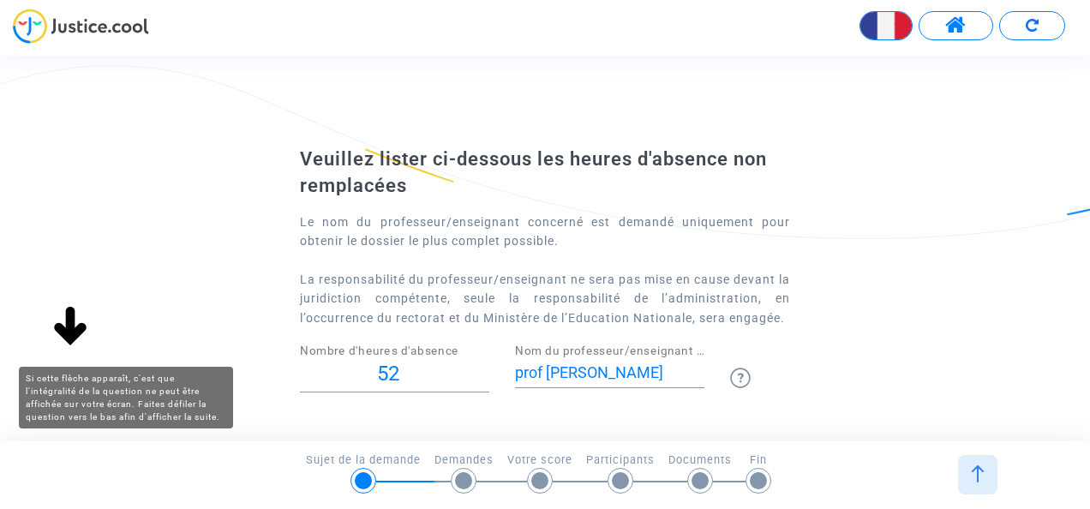
click at [71, 332] on img at bounding box center [70, 327] width 55 height 55
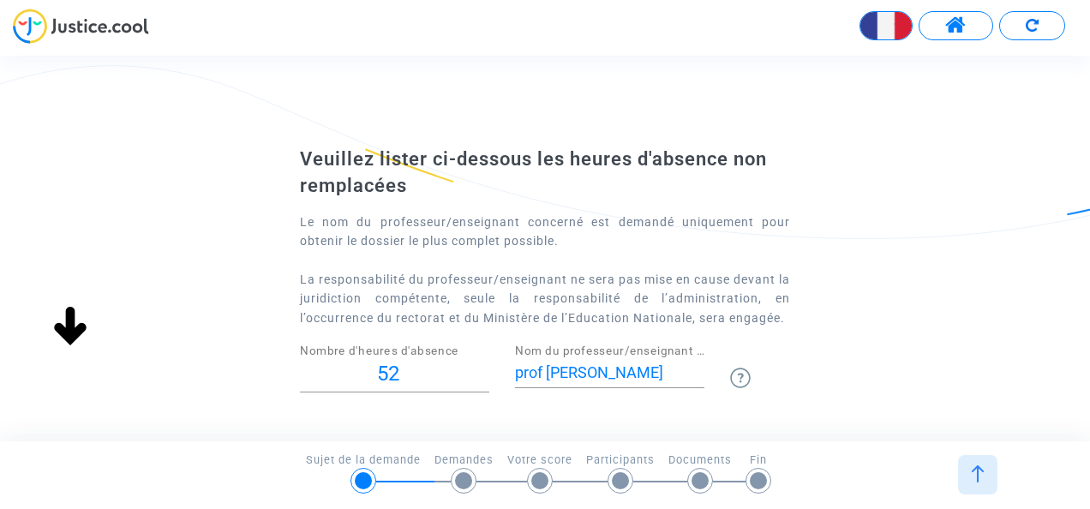
click at [71, 332] on img at bounding box center [70, 327] width 55 height 55
click at [601, 375] on input "prof francais Busvia" at bounding box center [609, 372] width 189 height 17
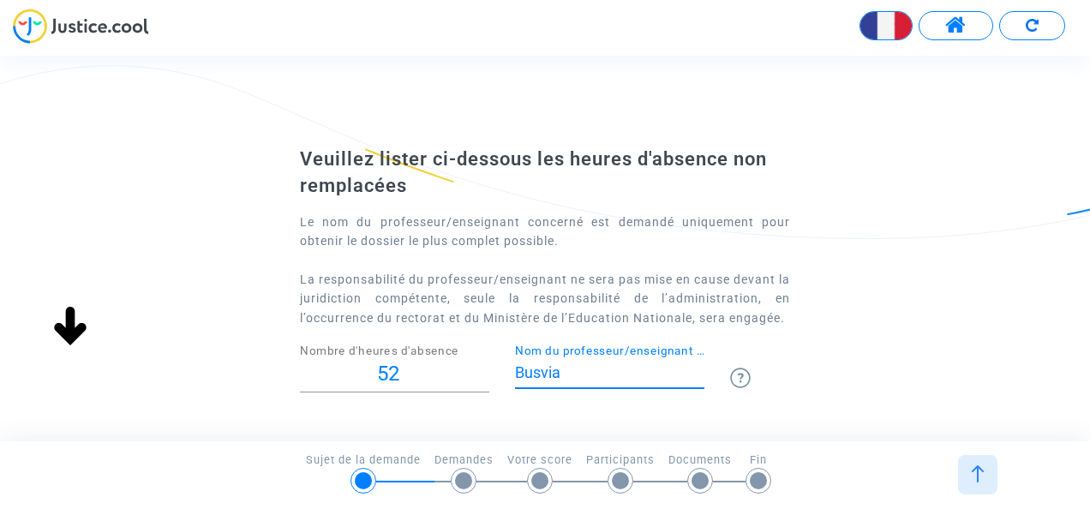
type input "Busvia"
click at [670, 350] on div "Busvia Nom du professeur/enseignant titulaire" at bounding box center [609, 366] width 189 height 44
click at [977, 469] on img at bounding box center [977, 473] width 17 height 17
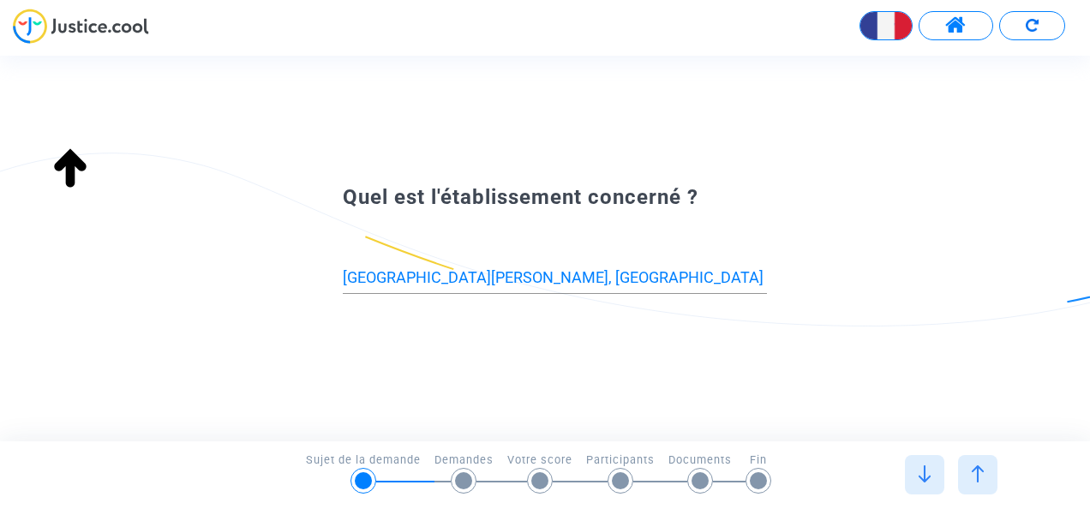
type input "Essonne (91)"
click at [927, 473] on img at bounding box center [924, 473] width 17 height 17
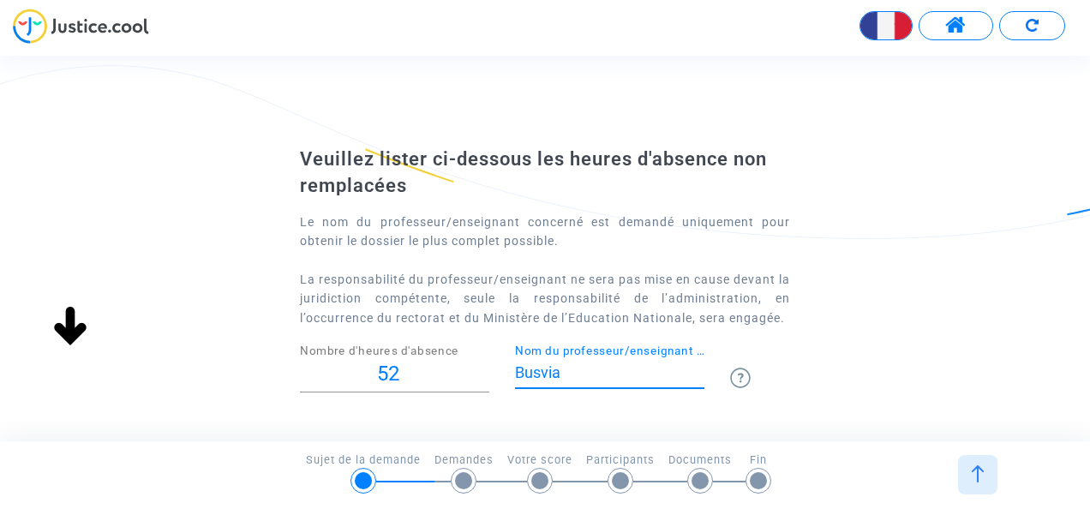
click at [608, 373] on input "Busvia" at bounding box center [609, 372] width 189 height 17
click at [518, 375] on input "Busvia" at bounding box center [609, 372] width 189 height 17
click at [576, 375] on input "Busvia" at bounding box center [609, 372] width 189 height 17
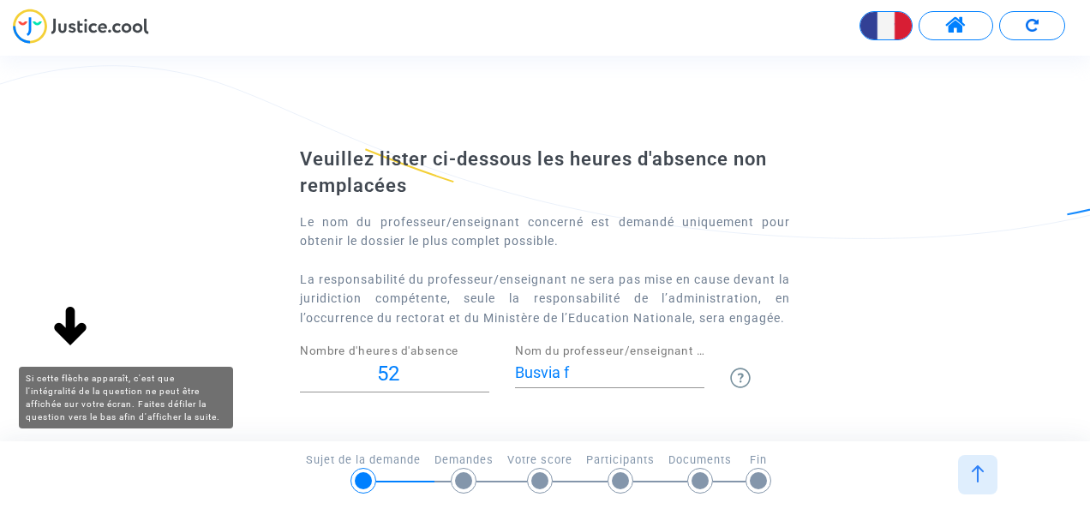
click at [59, 323] on img at bounding box center [70, 327] width 55 height 55
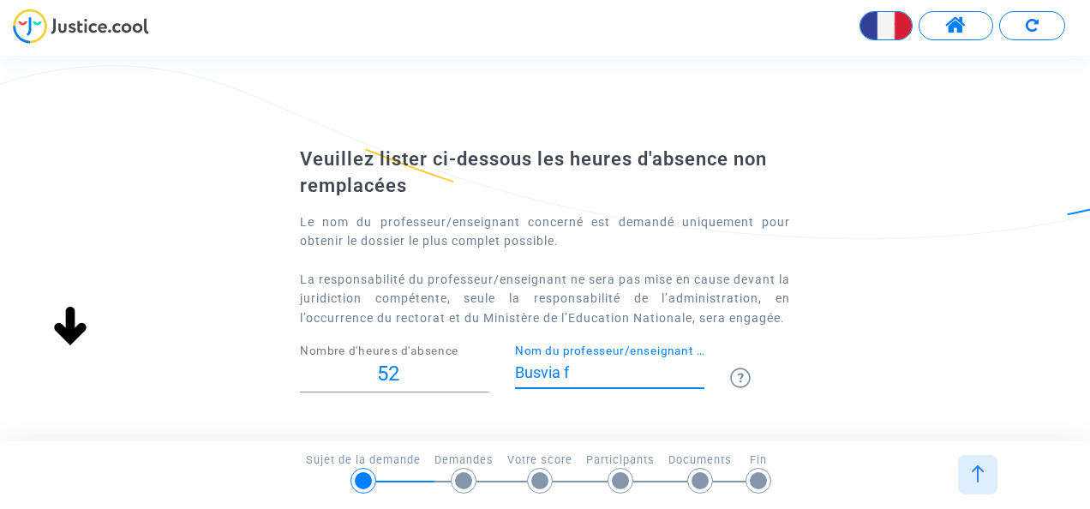
click at [591, 365] on input "Busvia f" at bounding box center [609, 372] width 189 height 17
type input "BUSVIAH N"
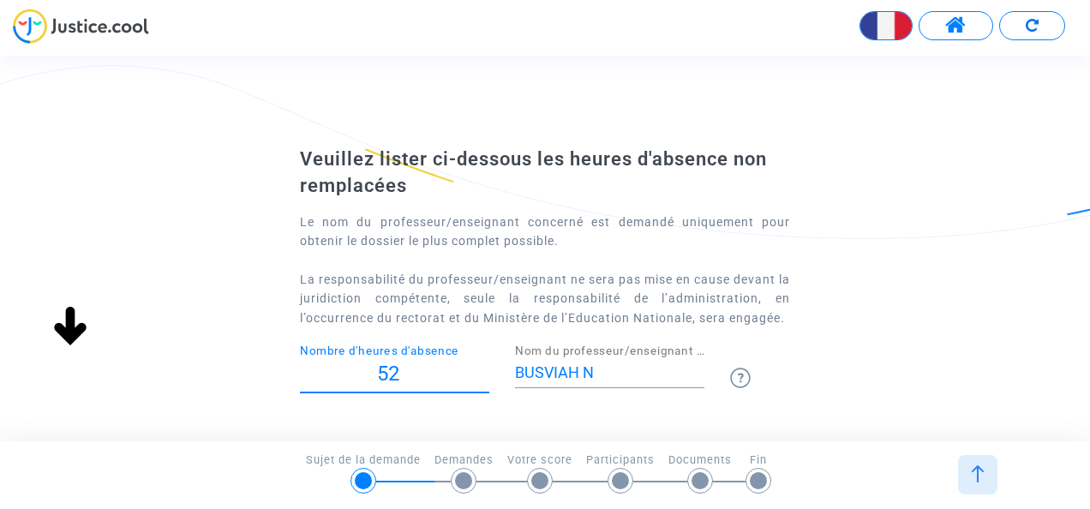
click at [466, 370] on input "52" at bounding box center [394, 373] width 189 height 23
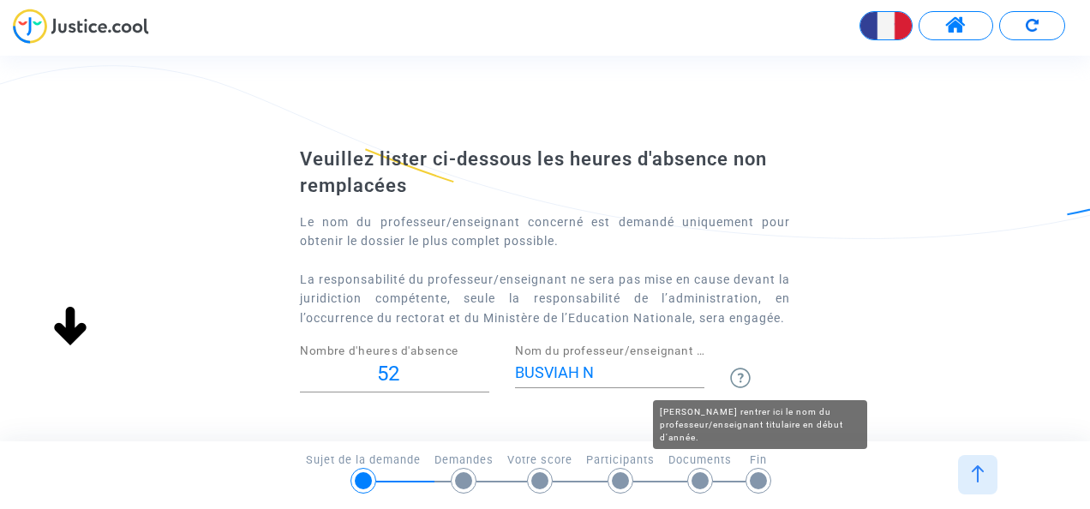
click at [745, 377] on img at bounding box center [740, 378] width 21 height 21
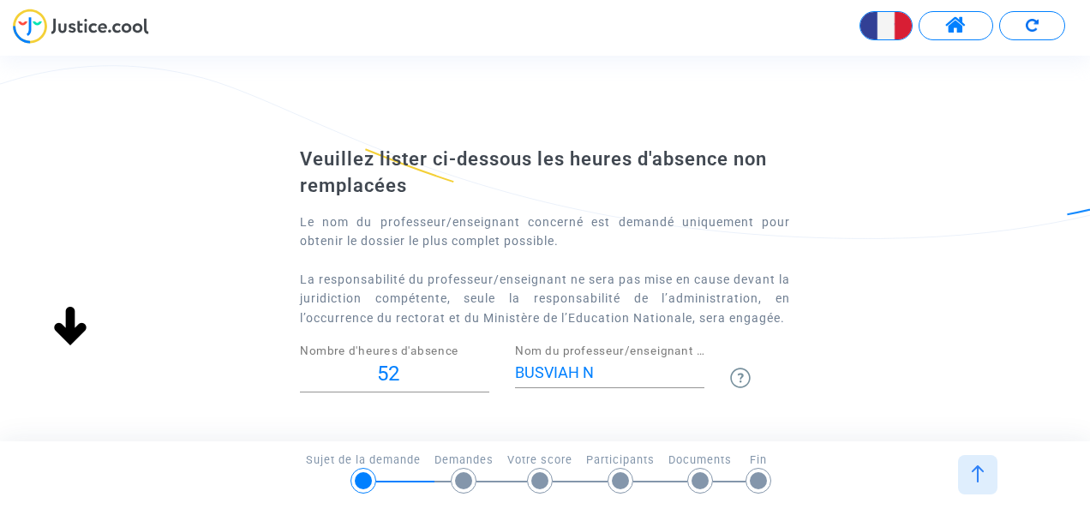
click at [745, 377] on img at bounding box center [740, 378] width 21 height 21
click at [658, 371] on input "BUSVIAH N" at bounding box center [609, 372] width 189 height 17
drag, startPoint x: 902, startPoint y: 296, endPoint x: 915, endPoint y: 264, distance: 34.2
click at [915, 264] on div "Veuillez lister ci-dessous les heures d'absence non remplacées Le nom du profes…" at bounding box center [545, 356] width 1090 height 420
drag, startPoint x: 915, startPoint y: 264, endPoint x: 925, endPoint y: 274, distance: 14.5
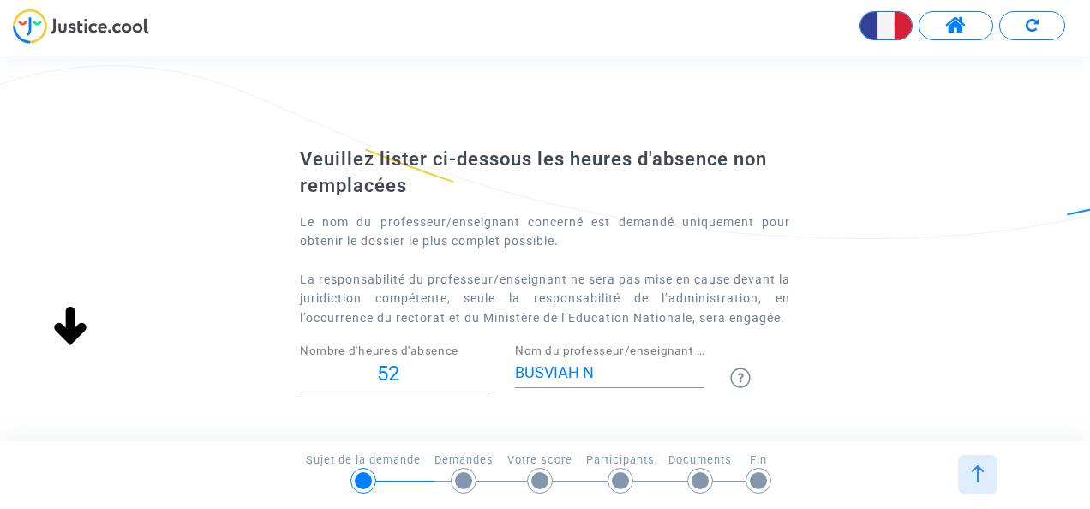
click at [925, 274] on div "Veuillez lister ci-dessous les heures d'absence non remplacées Le nom du profes…" at bounding box center [545, 356] width 1090 height 420
drag, startPoint x: 925, startPoint y: 274, endPoint x: 906, endPoint y: 368, distance: 96.3
click at [906, 368] on div "Veuillez lister ci-dessous les heures d'absence non remplacées Le nom du profes…" at bounding box center [545, 356] width 1090 height 420
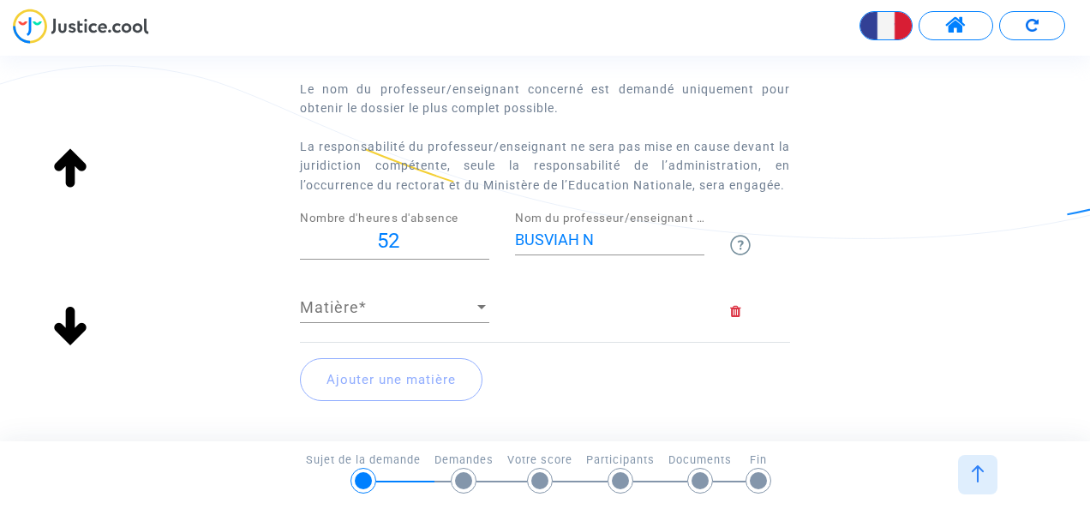
scroll to position [171, 0]
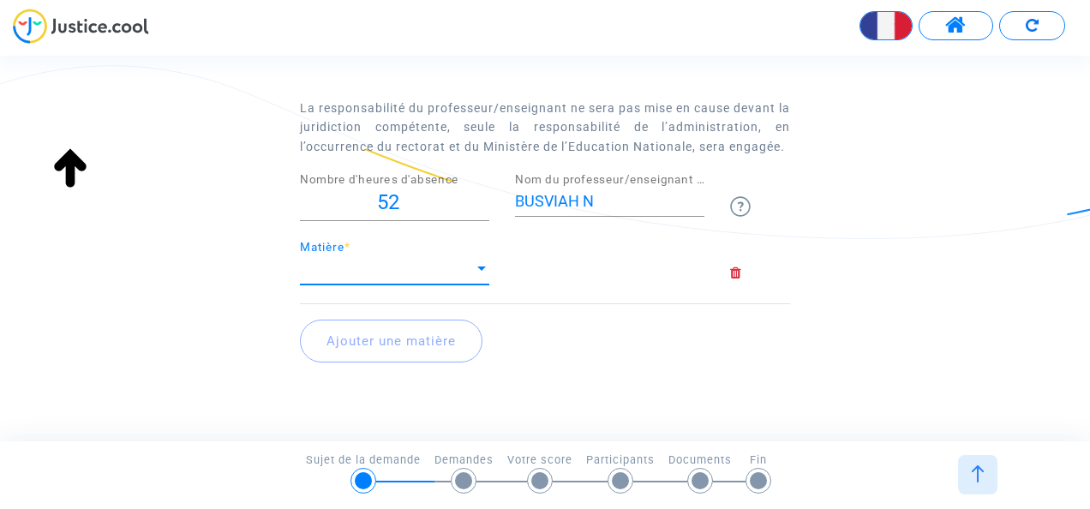
click at [474, 260] on div at bounding box center [481, 268] width 15 height 17
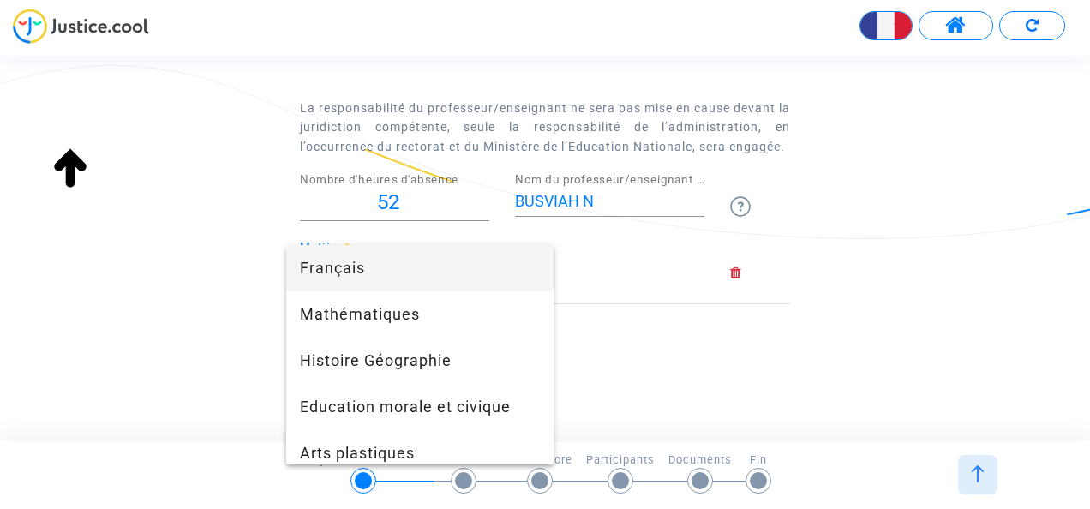
click at [474, 269] on span "Français" at bounding box center [420, 268] width 240 height 46
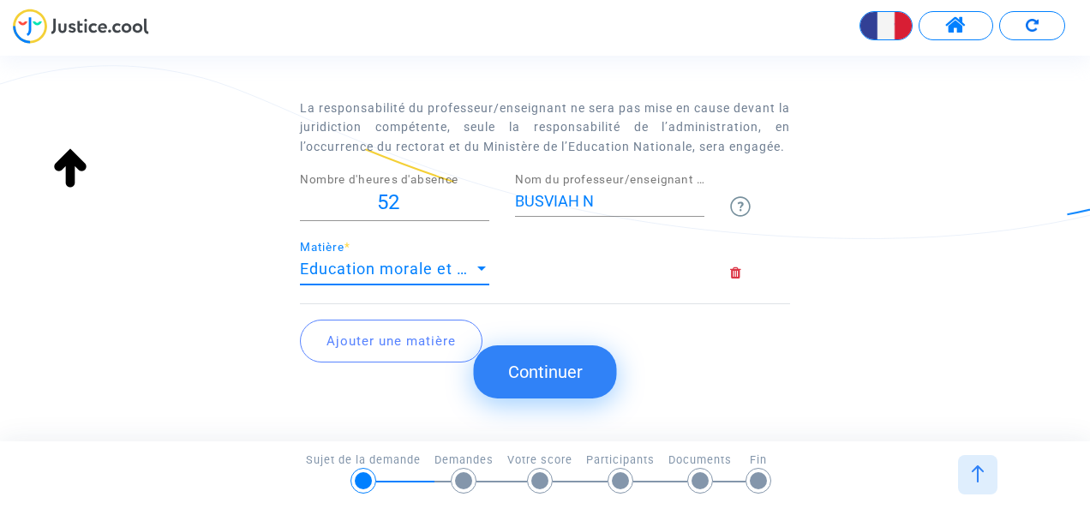
click at [485, 266] on div at bounding box center [481, 268] width 9 height 4
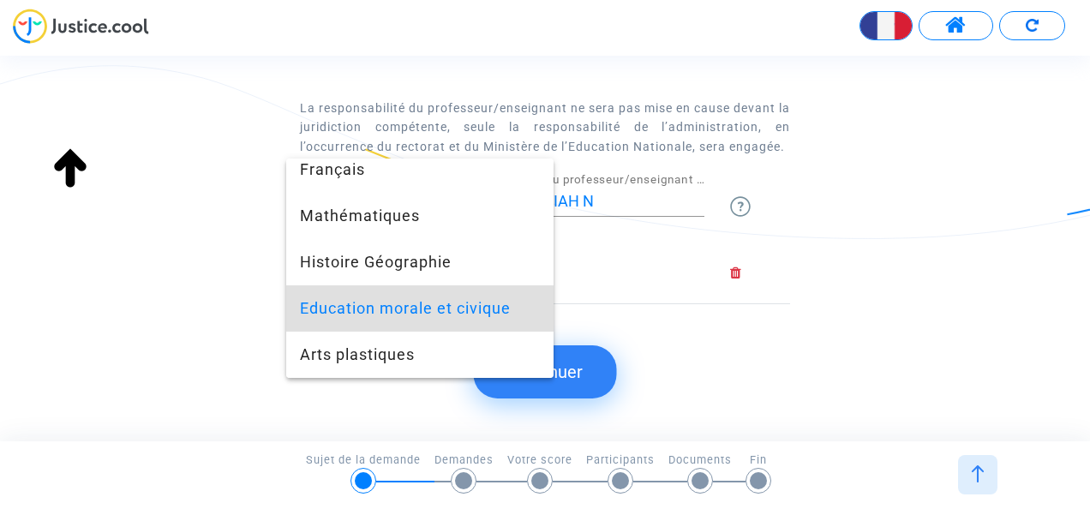
scroll to position [0, 0]
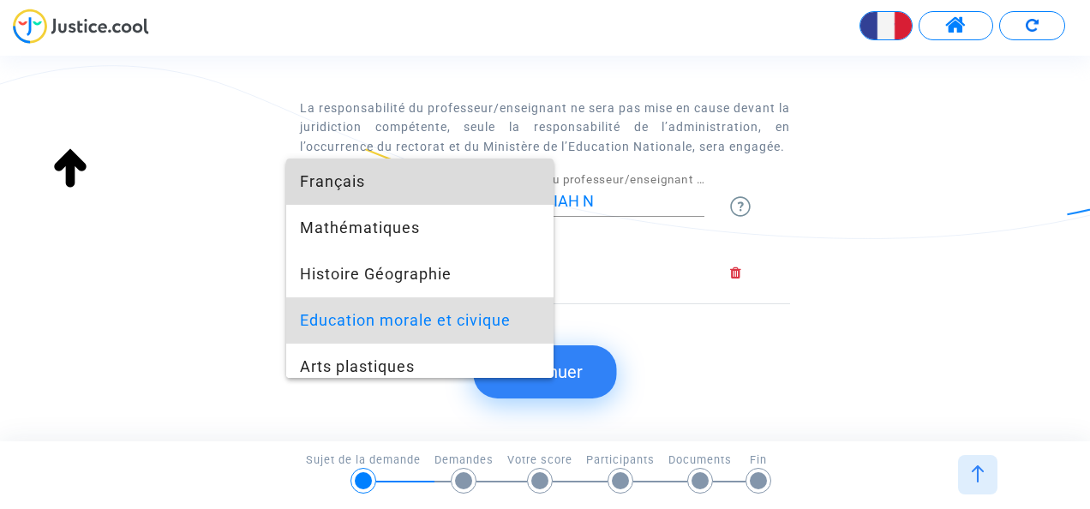
click at [455, 188] on span "Français" at bounding box center [420, 181] width 240 height 46
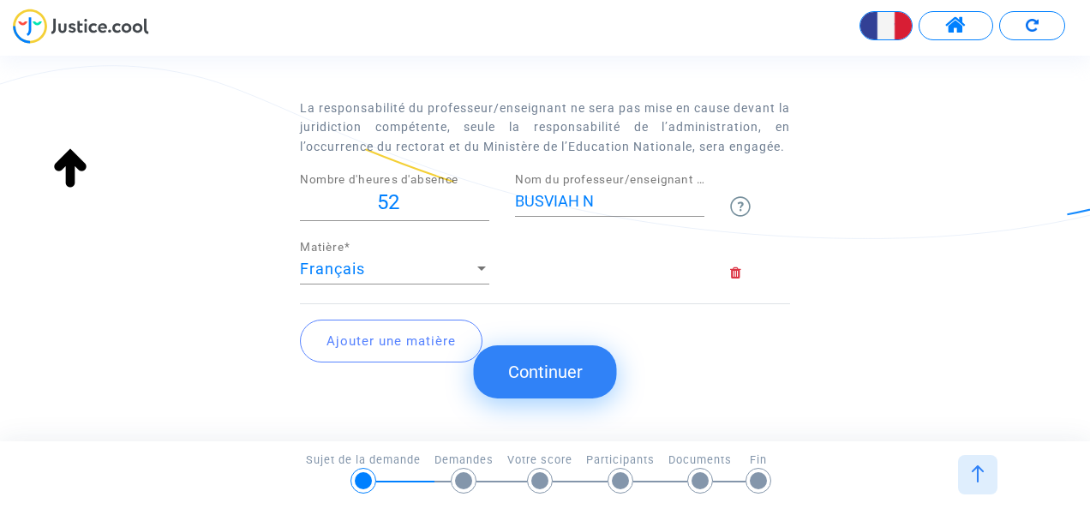
click at [426, 345] on button "Ajouter une matière" at bounding box center [391, 341] width 182 height 43
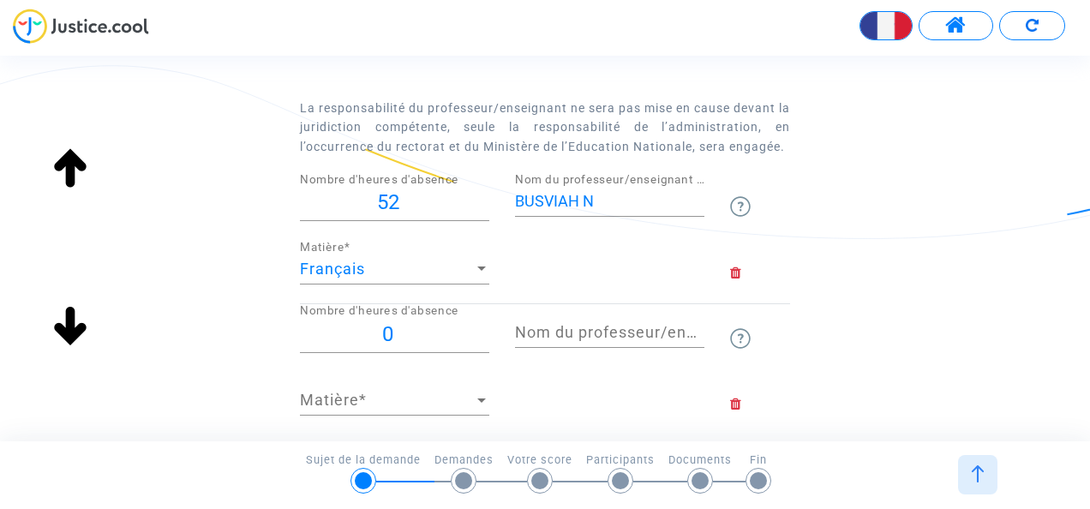
click at [482, 398] on div at bounding box center [481, 400] width 9 height 4
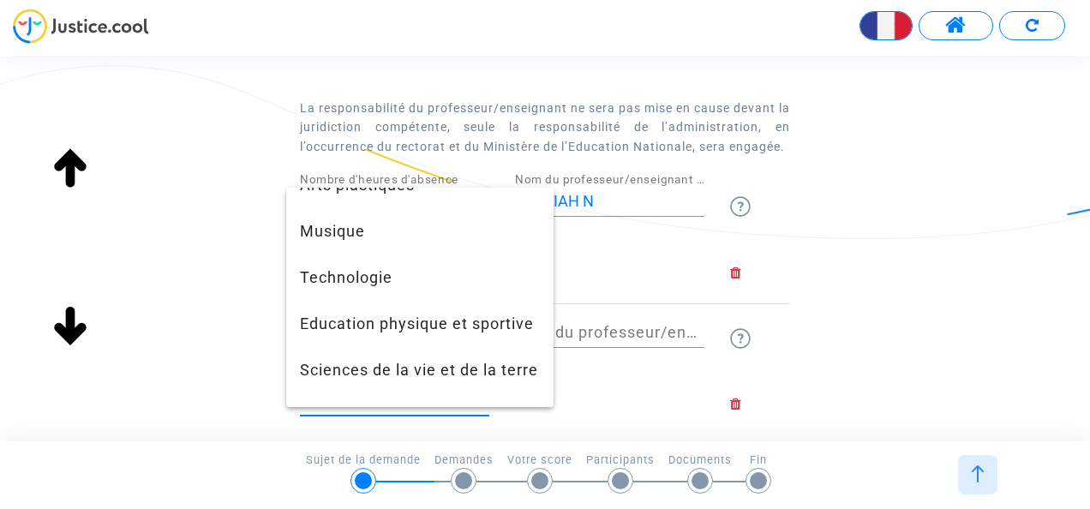
scroll to position [240, 0]
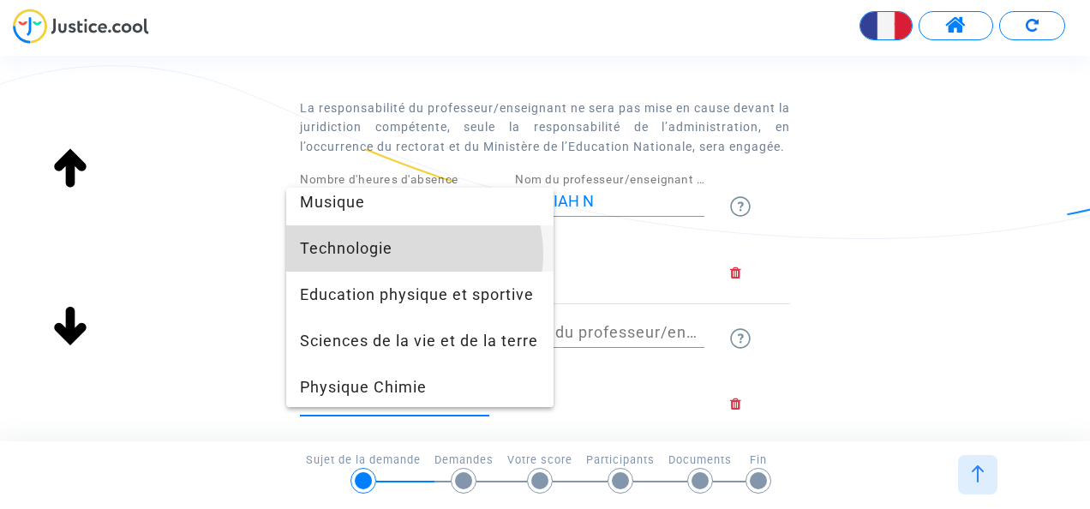
click at [413, 254] on span "Technologie" at bounding box center [420, 248] width 240 height 46
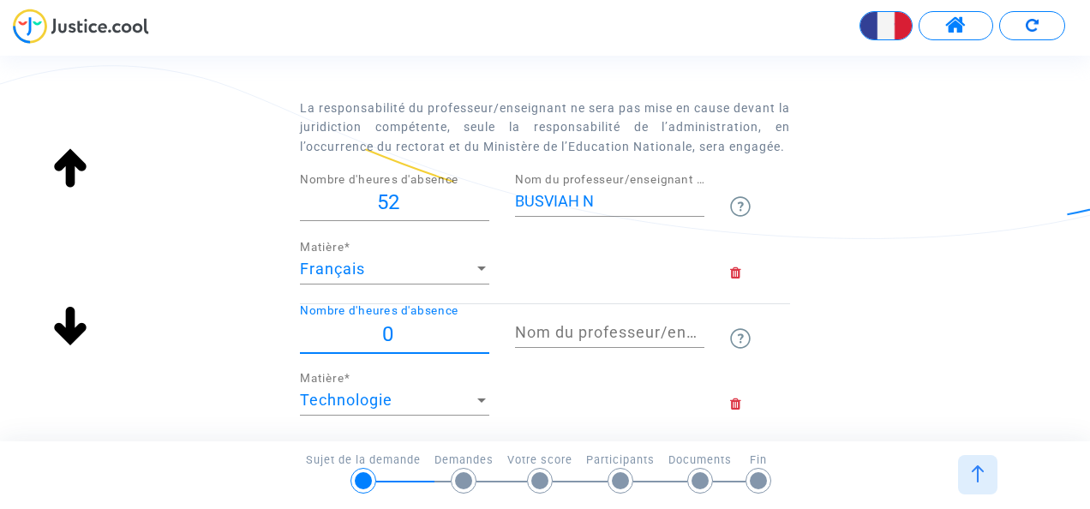
click at [425, 323] on input "0" at bounding box center [394, 334] width 189 height 23
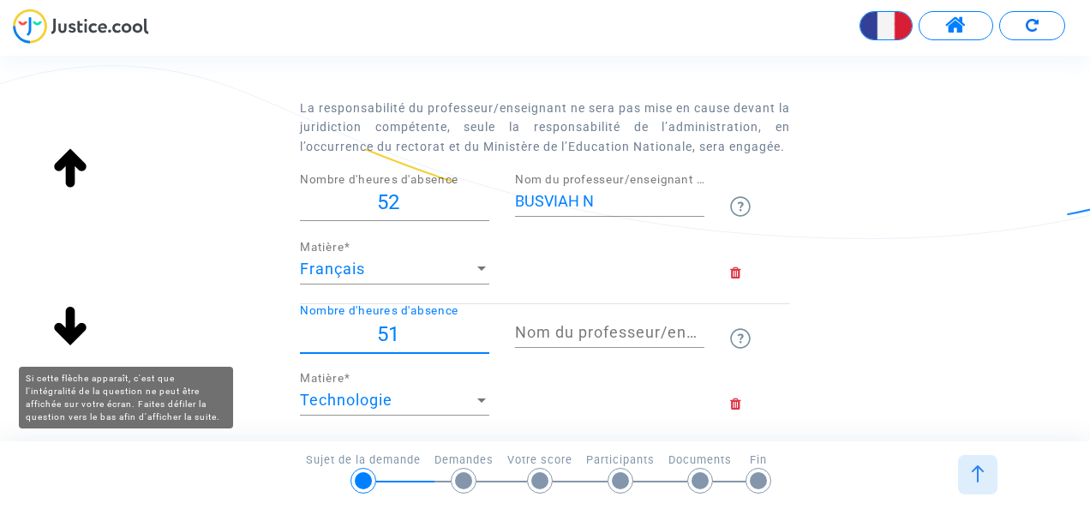
type input "51"
click at [81, 324] on img at bounding box center [70, 327] width 55 height 55
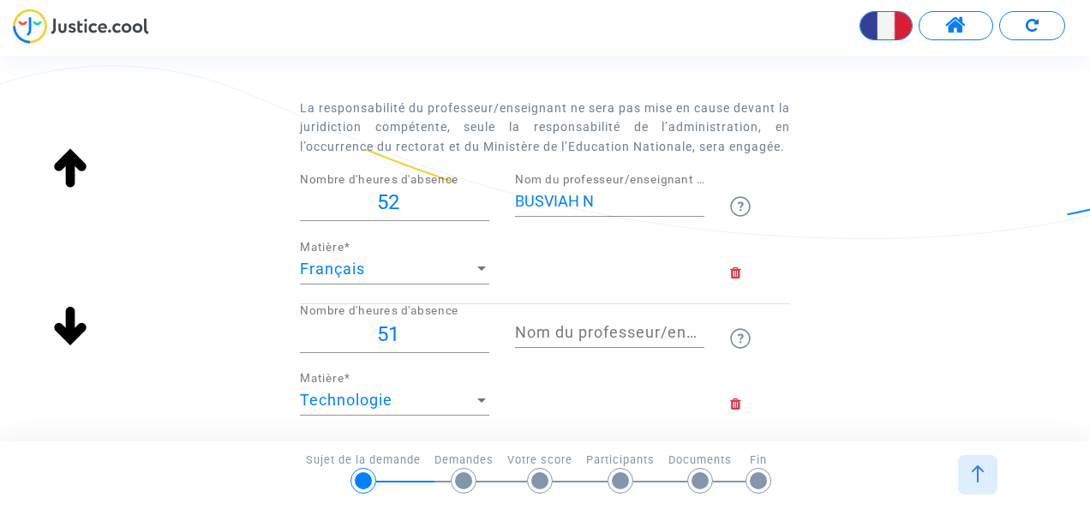
click at [81, 324] on img at bounding box center [70, 327] width 55 height 55
click at [913, 338] on div "Veuillez lister ci-dessous les heures d'absence non remplacées Le nom du profes…" at bounding box center [545, 251] width 1090 height 552
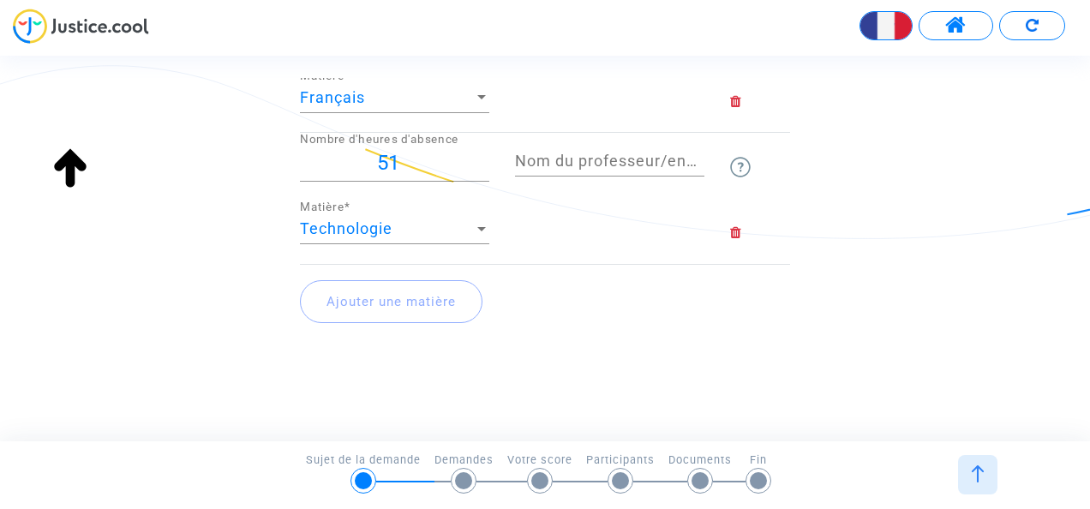
scroll to position [350, 0]
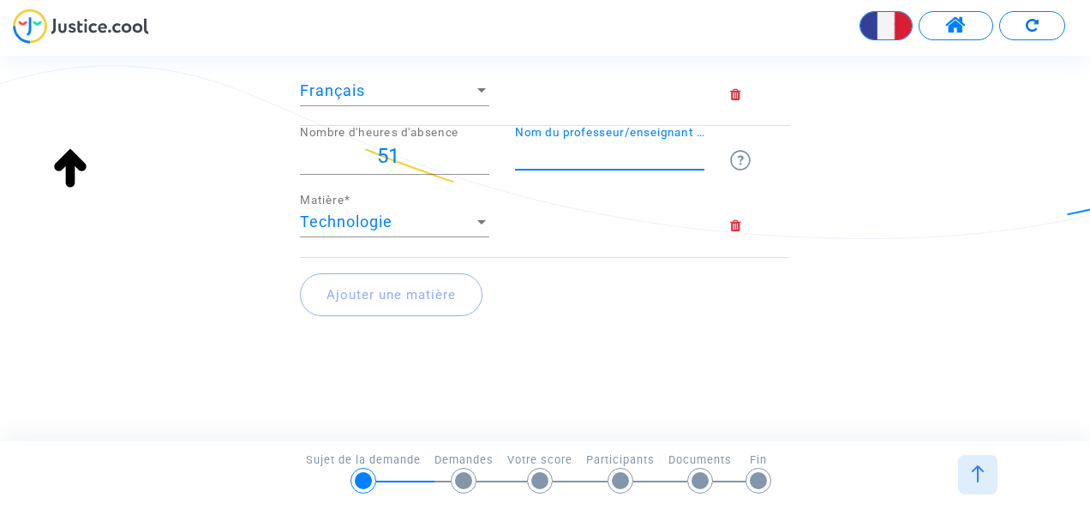
click at [605, 146] on input "Nom du professeur/enseignant titulaire" at bounding box center [609, 154] width 189 height 17
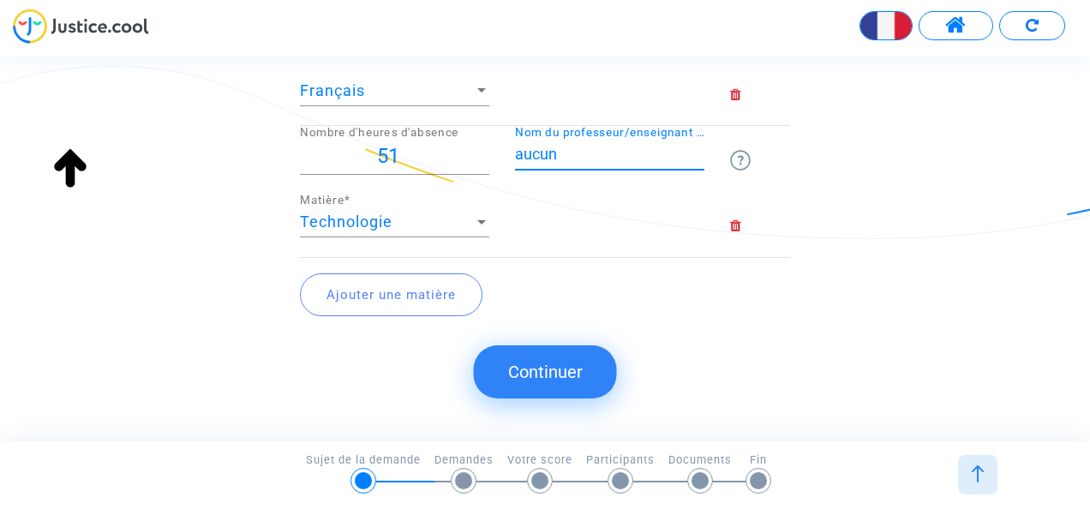
type input "aucun"
click at [574, 351] on button "Continuer" at bounding box center [545, 371] width 143 height 53
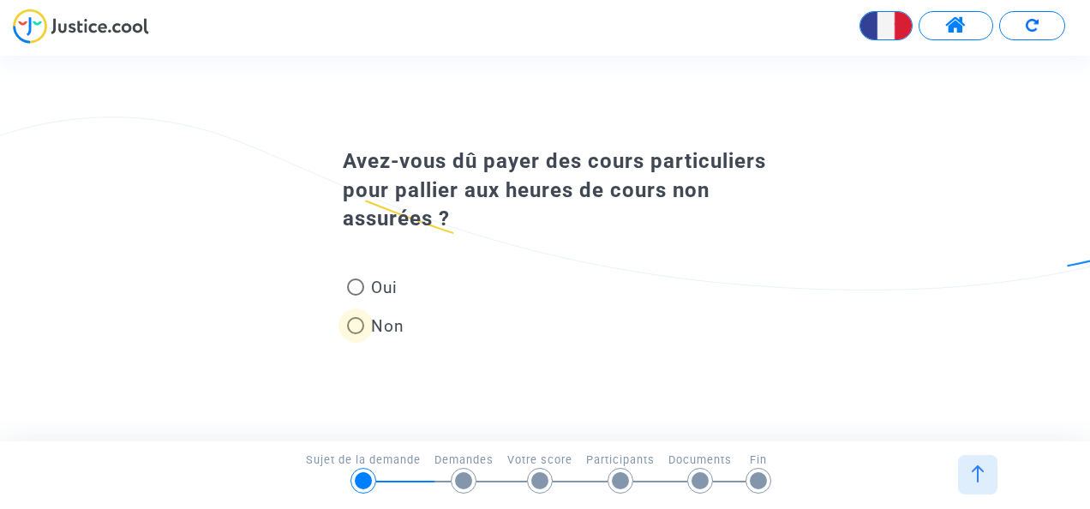
click at [355, 327] on span at bounding box center [355, 325] width 17 height 17
click at [355, 334] on input "Non" at bounding box center [355, 334] width 1 height 1
radio input "true"
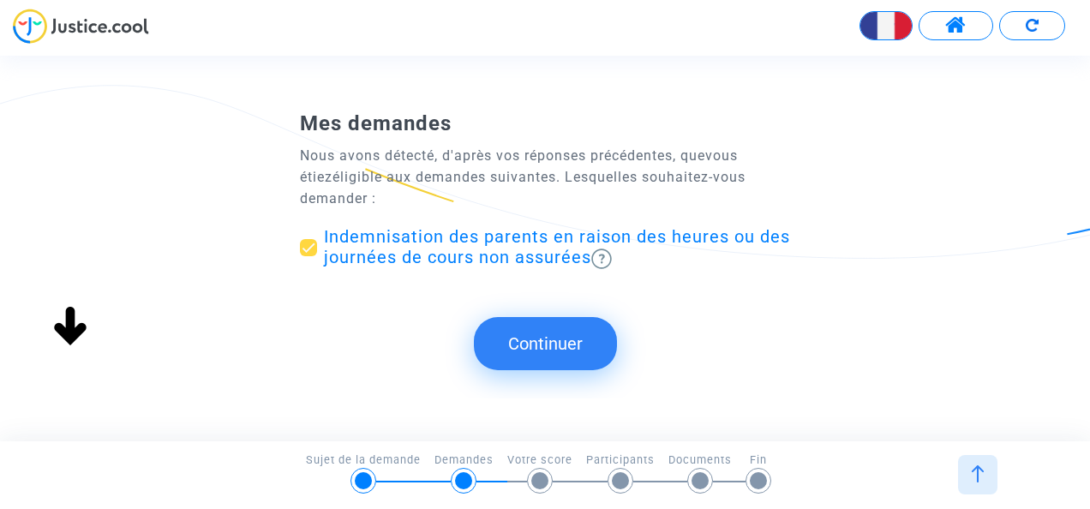
scroll to position [0, 0]
click at [547, 344] on button "Continuer" at bounding box center [545, 343] width 143 height 53
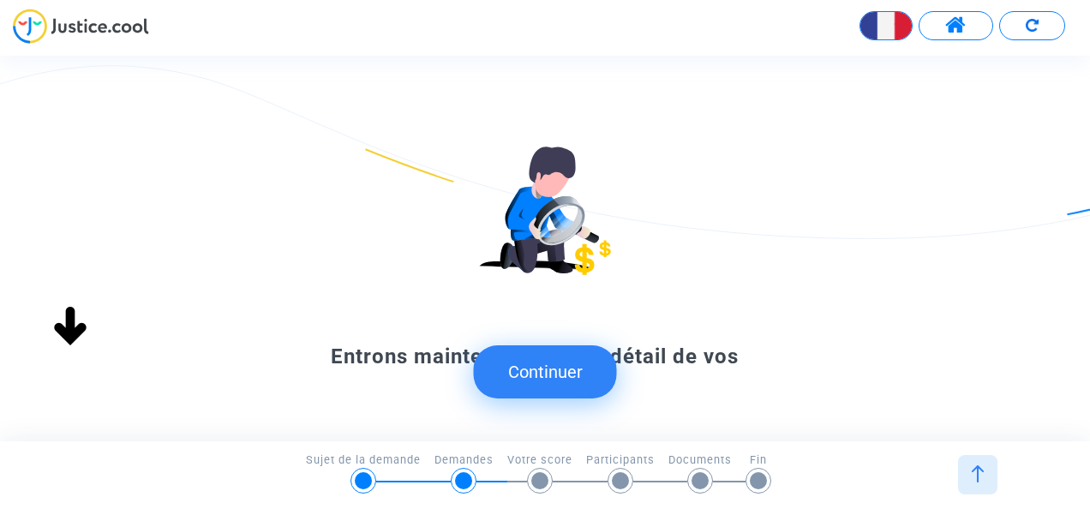
click at [579, 381] on button "Continuer" at bounding box center [545, 371] width 143 height 53
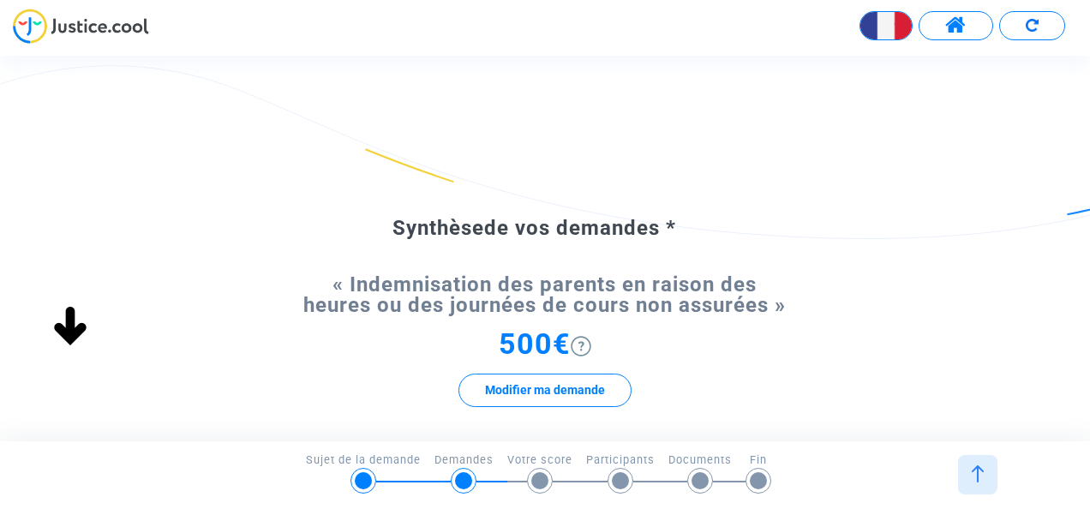
click at [583, 342] on img at bounding box center [581, 346] width 21 height 21
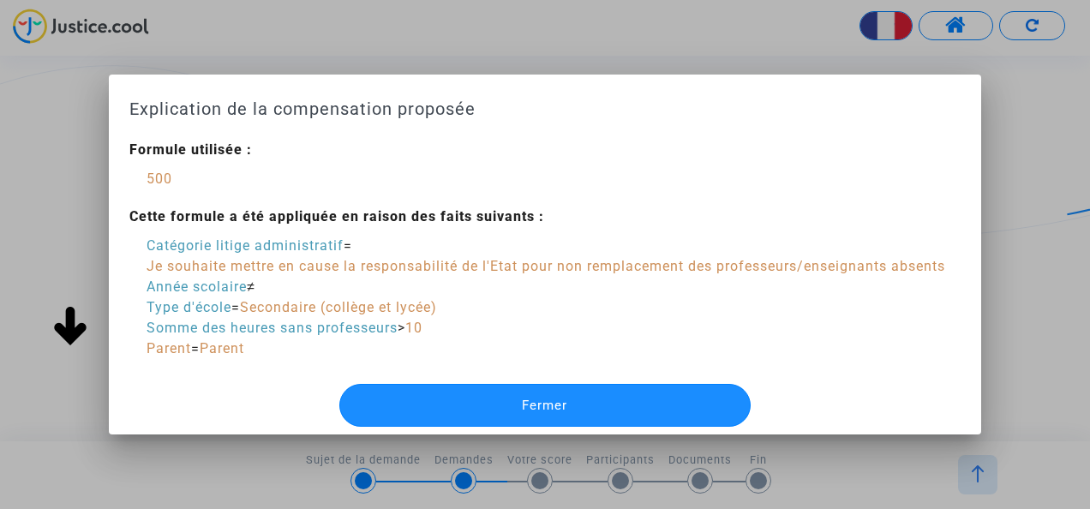
click at [450, 391] on button "Fermer" at bounding box center [545, 405] width 412 height 43
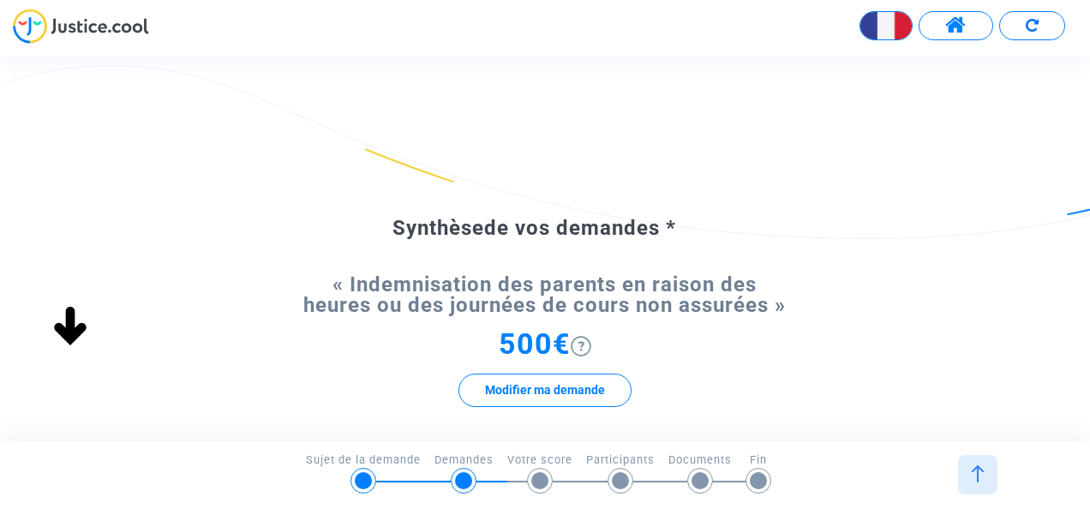
click at [708, 368] on div "500€ Modifier ma demande" at bounding box center [545, 378] width 490 height 88
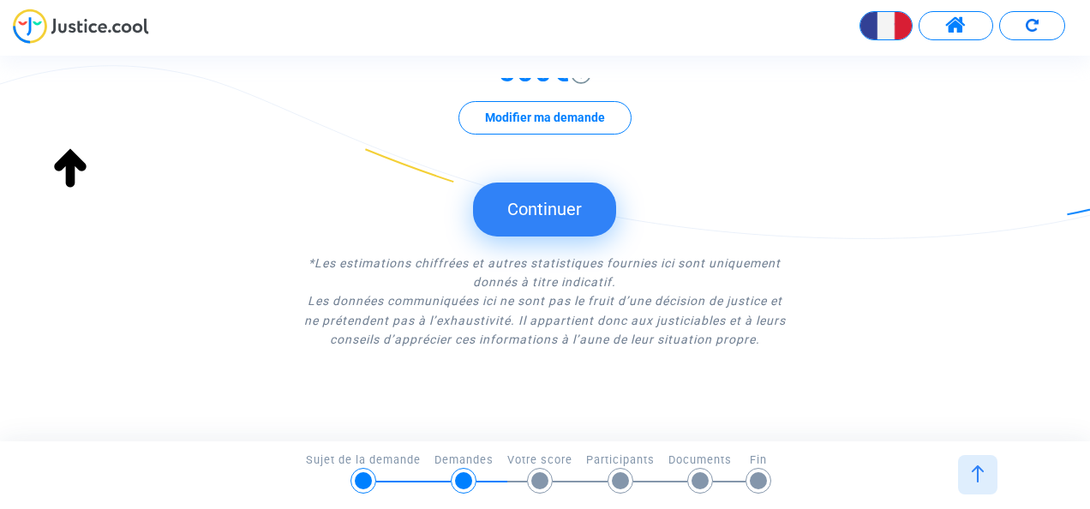
scroll to position [274, 0]
click at [546, 214] on button "Continuer" at bounding box center [544, 207] width 143 height 53
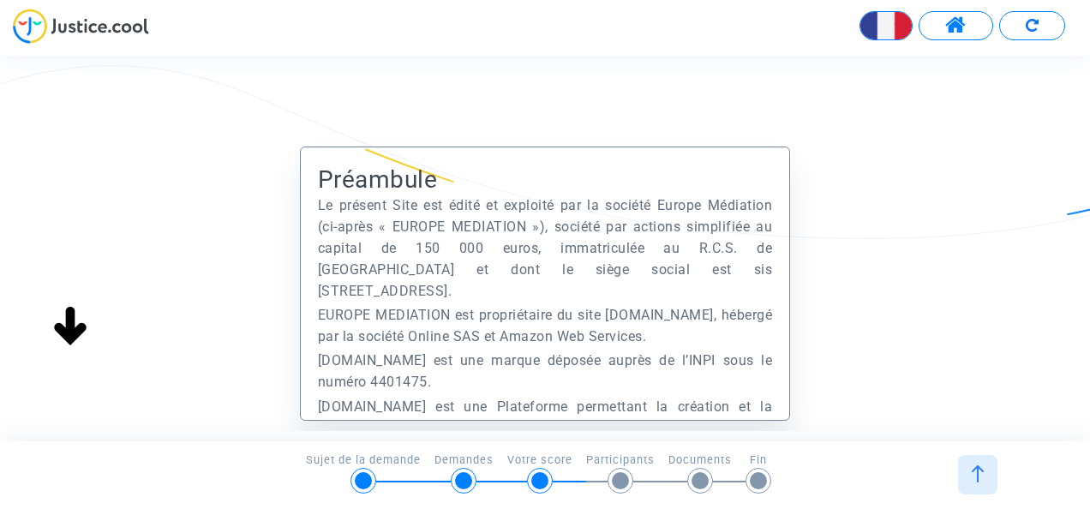
scroll to position [291, 0]
click at [863, 329] on div "Préambule Le présent Site est édité et exploité par la société Europe Médiation…" at bounding box center [545, 368] width 1090 height 444
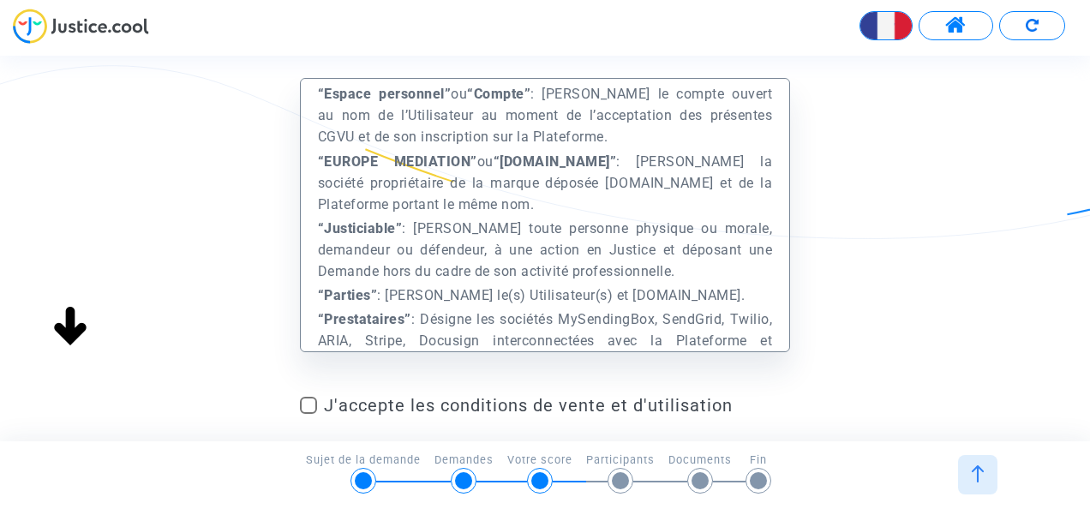
scroll to position [891, 0]
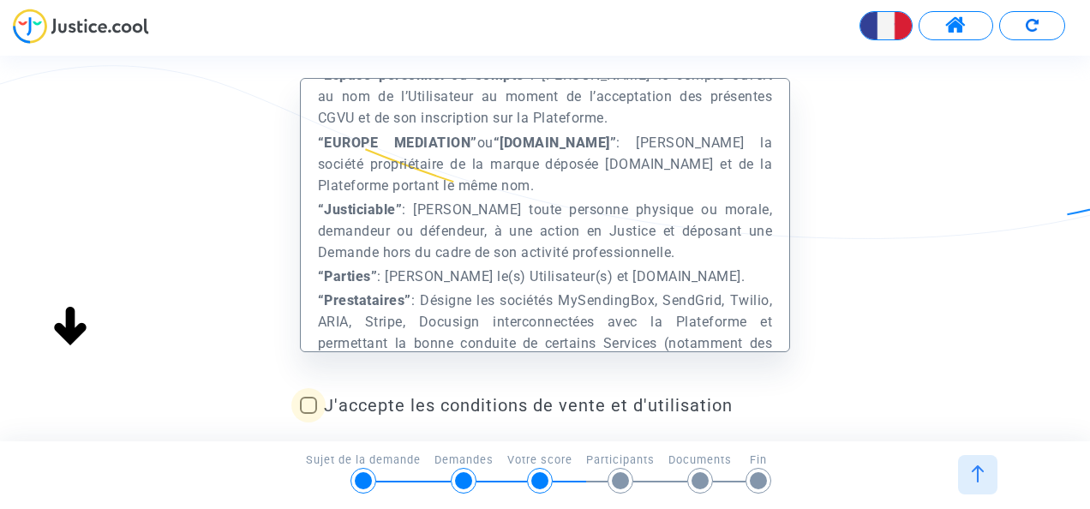
click at [307, 404] on span at bounding box center [308, 405] width 17 height 17
click at [308, 414] on input "J'accepte les conditions de vente et d'utilisation" at bounding box center [308, 414] width 1 height 1
checkbox input "true"
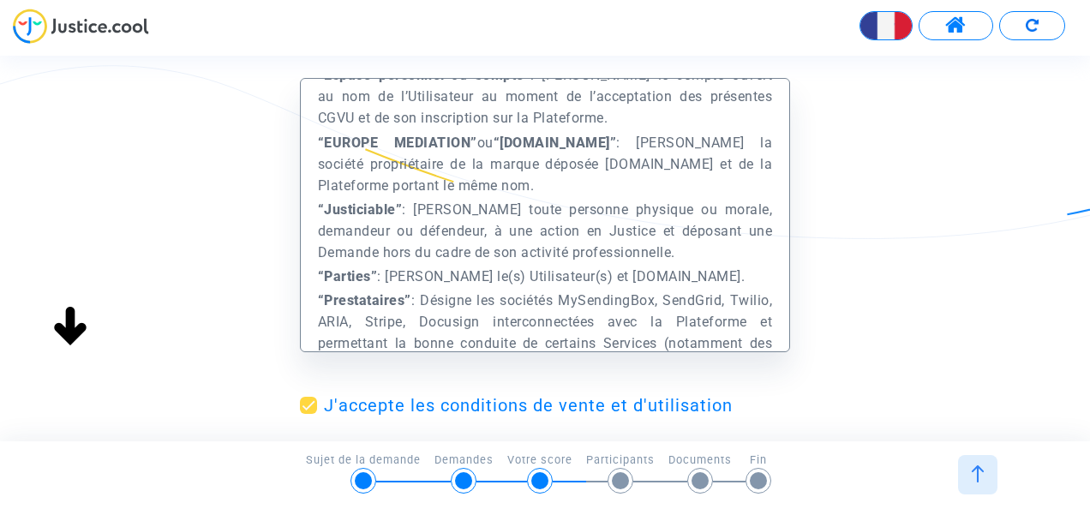
click at [864, 333] on div "Préambule Le présent Site est édité et exploité par la société Europe Médiation…" at bounding box center [545, 300] width 1090 height 444
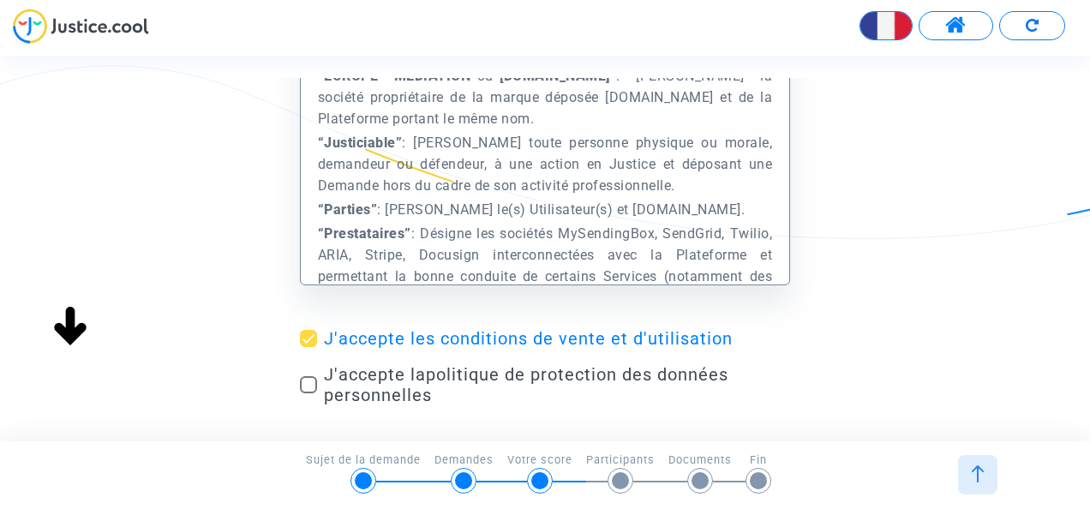
scroll to position [137, 0]
click at [305, 373] on label "J'accepte la politique de protection des données personnelles" at bounding box center [545, 382] width 490 height 41
click at [308, 392] on input "J'accepte la politique de protection des données personnelles" at bounding box center [308, 392] width 1 height 1
checkbox input "true"
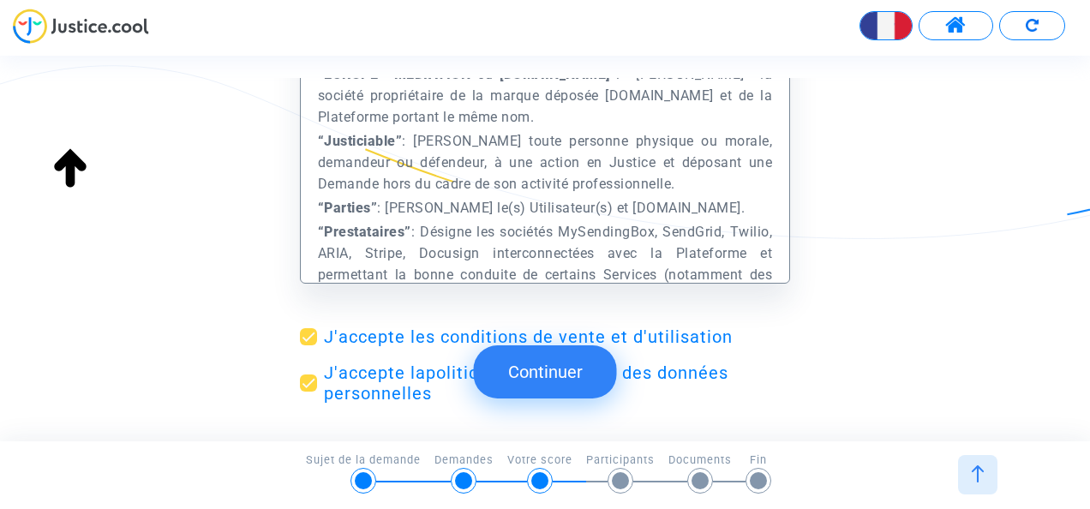
scroll to position [171, 0]
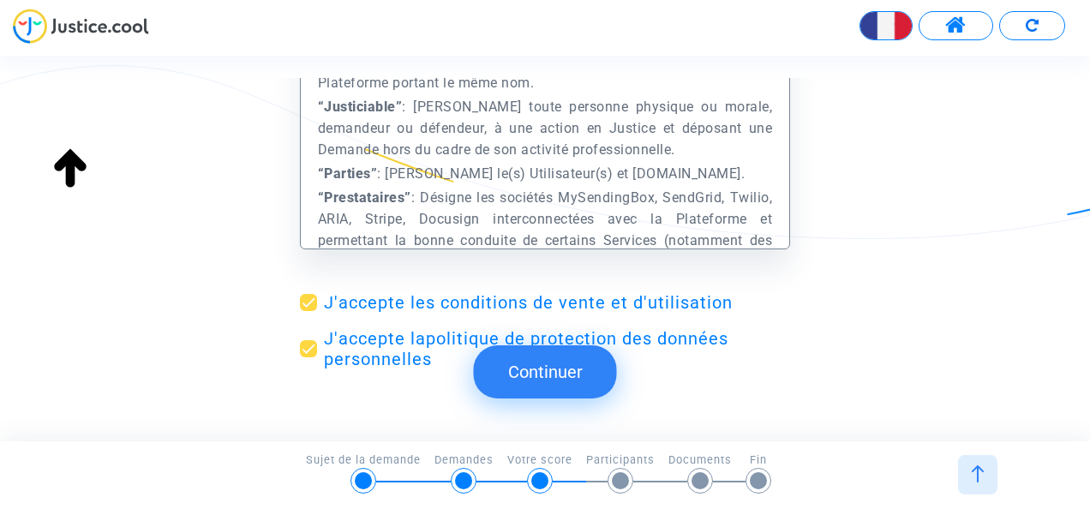
click at [590, 389] on button "Continuer" at bounding box center [545, 371] width 143 height 53
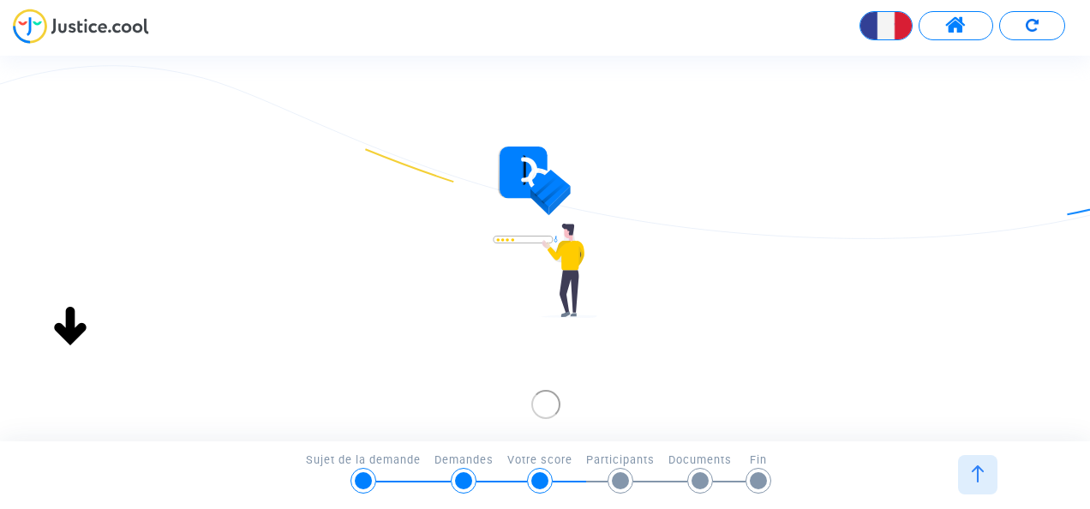
scroll to position [0, 0]
click at [590, 389] on div "Continuer Continuer Continuer Continuer Préambule Le présent Site est édité et …" at bounding box center [560, 248] width 1120 height 385
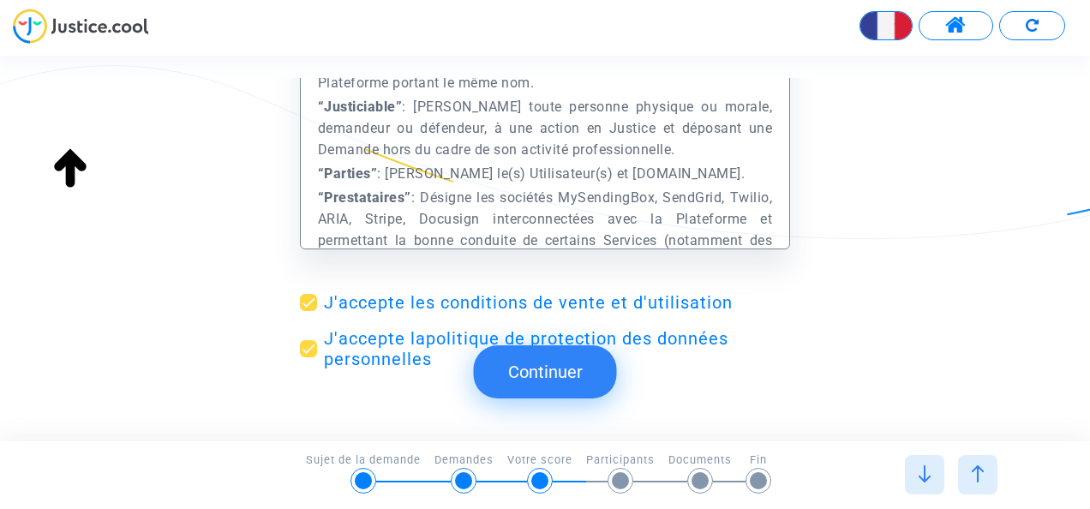
click at [575, 386] on button "Continuer" at bounding box center [545, 371] width 143 height 53
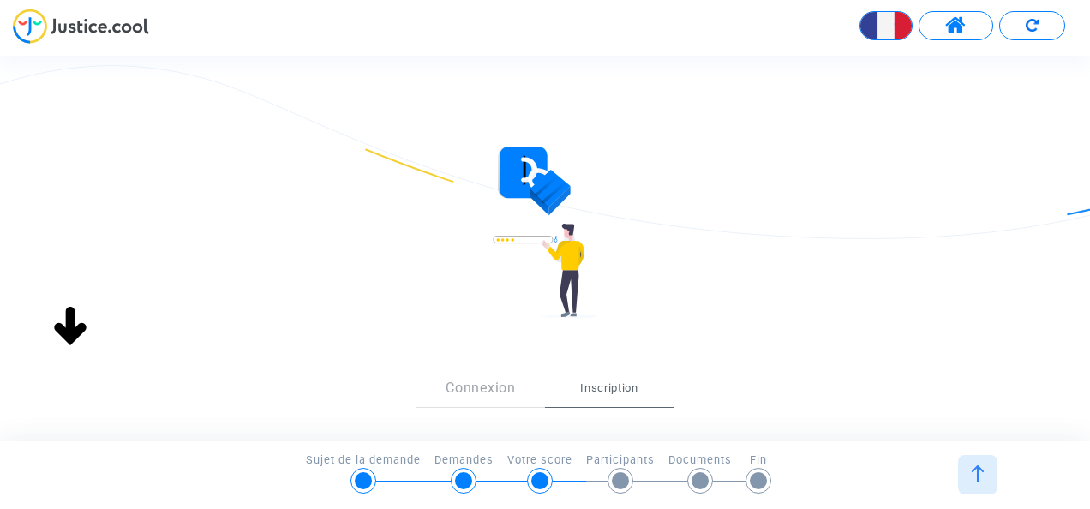
click at [795, 264] on div "Sign Up Connexion Inscription S’inscrire avec Google ou Inscription" at bounding box center [545, 433] width 1090 height 575
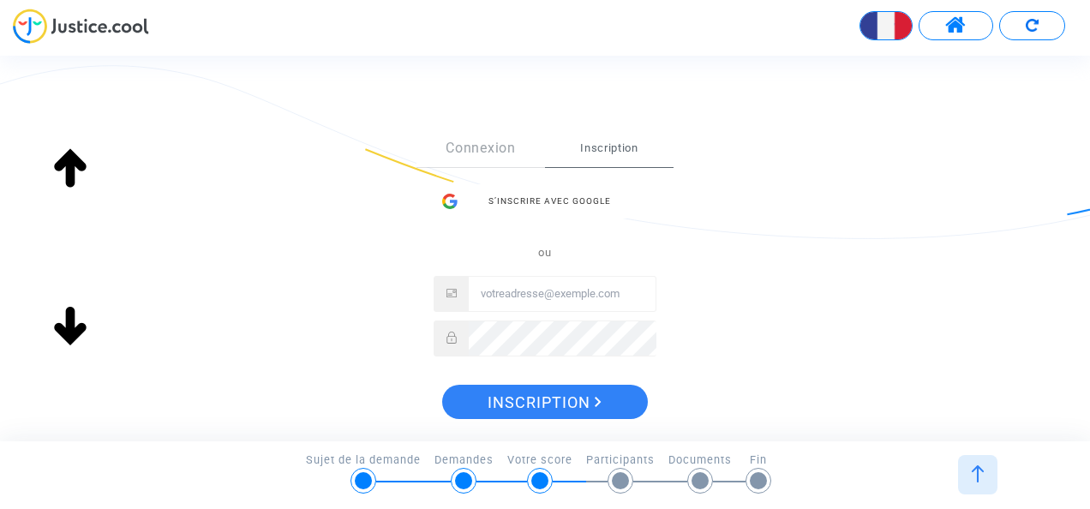
scroll to position [274, 0]
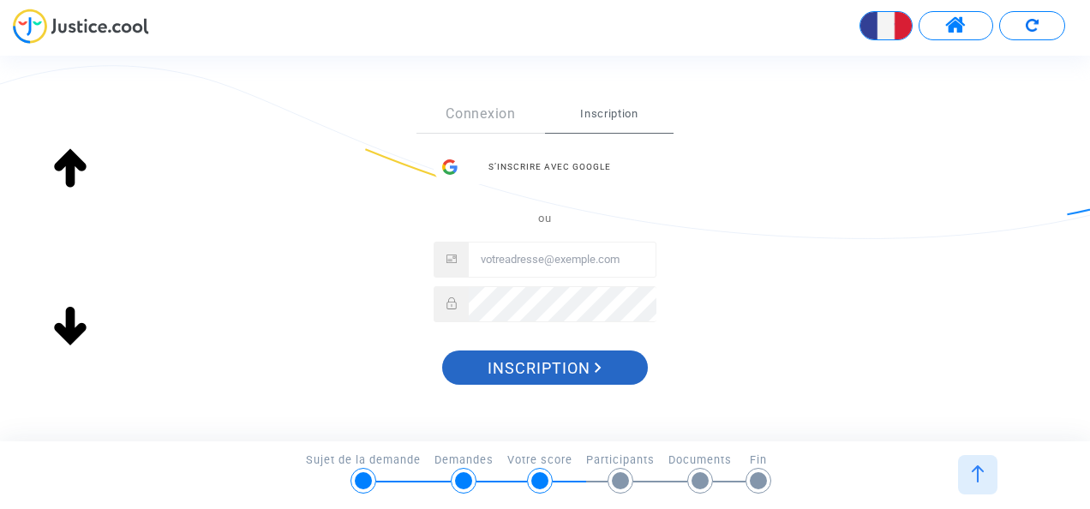
drag, startPoint x: 505, startPoint y: 372, endPoint x: 536, endPoint y: 209, distance: 165.7
click at [536, 209] on div "Sign Up Connexion Inscription S’inscrire avec Google ou Inscription" at bounding box center [544, 245] width 257 height 301
drag, startPoint x: 536, startPoint y: 209, endPoint x: 716, endPoint y: 207, distance: 179.9
click at [716, 207] on div "Sign Up Connexion Inscription S’inscrire avec Google ou Inscription" at bounding box center [545, 245] width 490 height 369
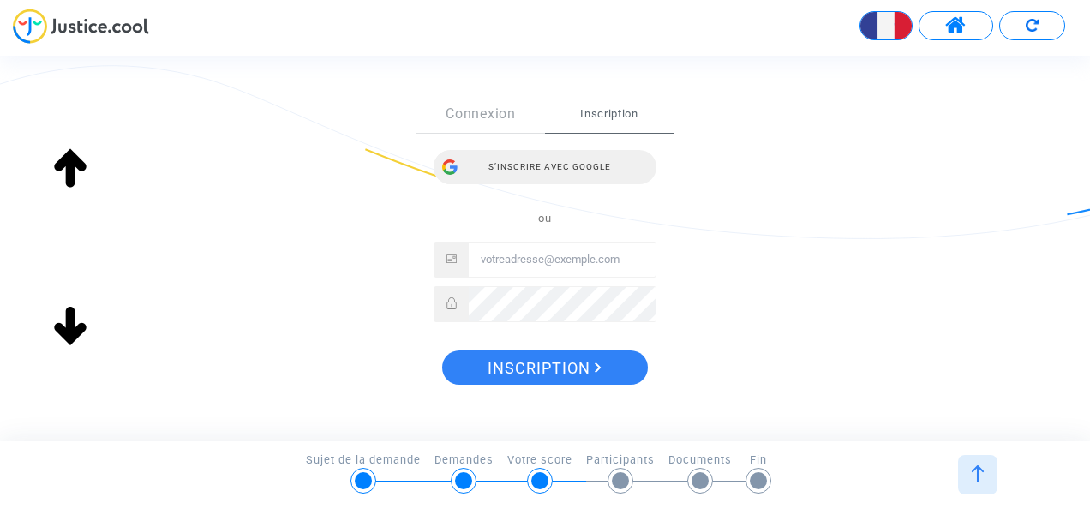
click at [598, 168] on div "S’inscrire avec Google" at bounding box center [544, 167] width 223 height 34
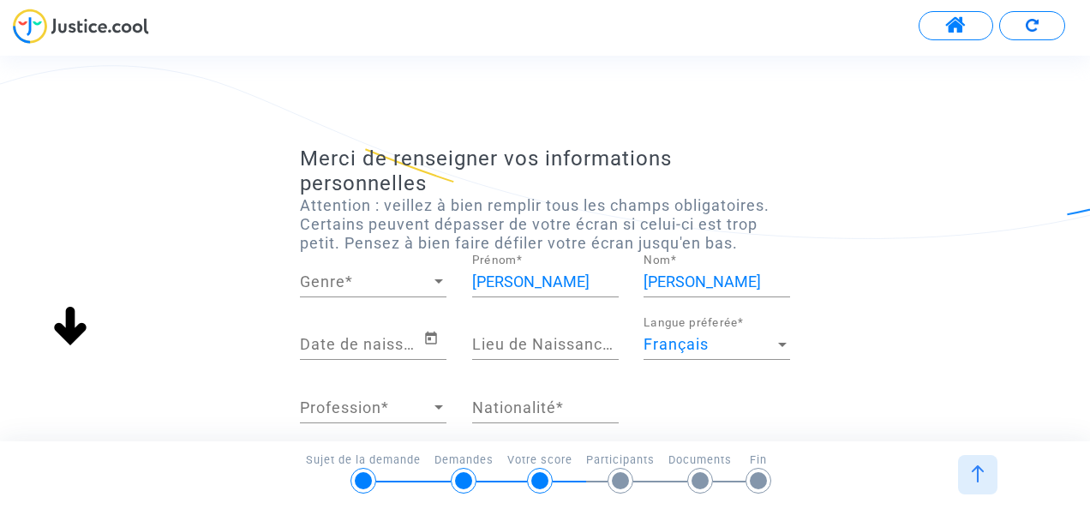
click at [444, 272] on div "Genre Genre *" at bounding box center [373, 276] width 146 height 44
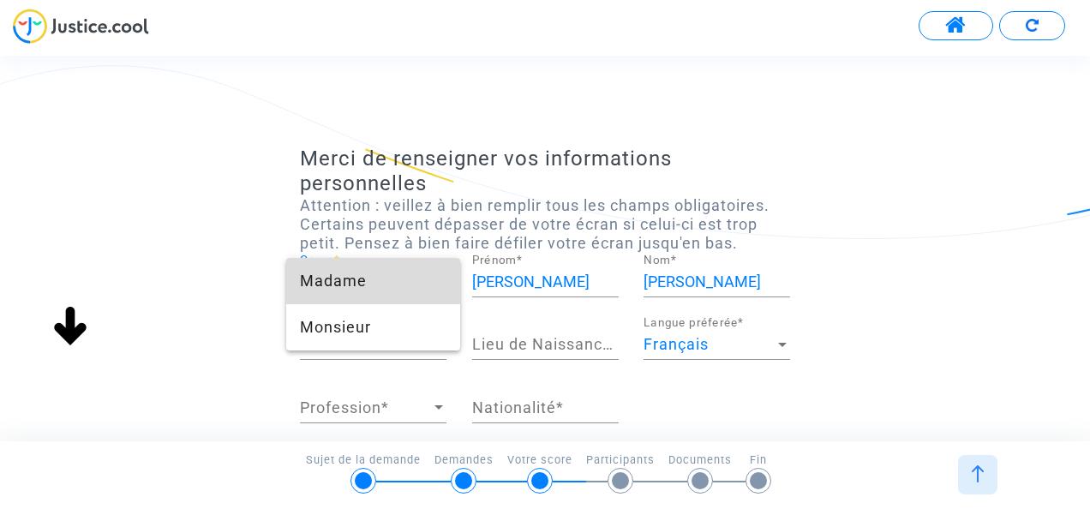
click at [431, 269] on span "Madame" at bounding box center [373, 281] width 146 height 46
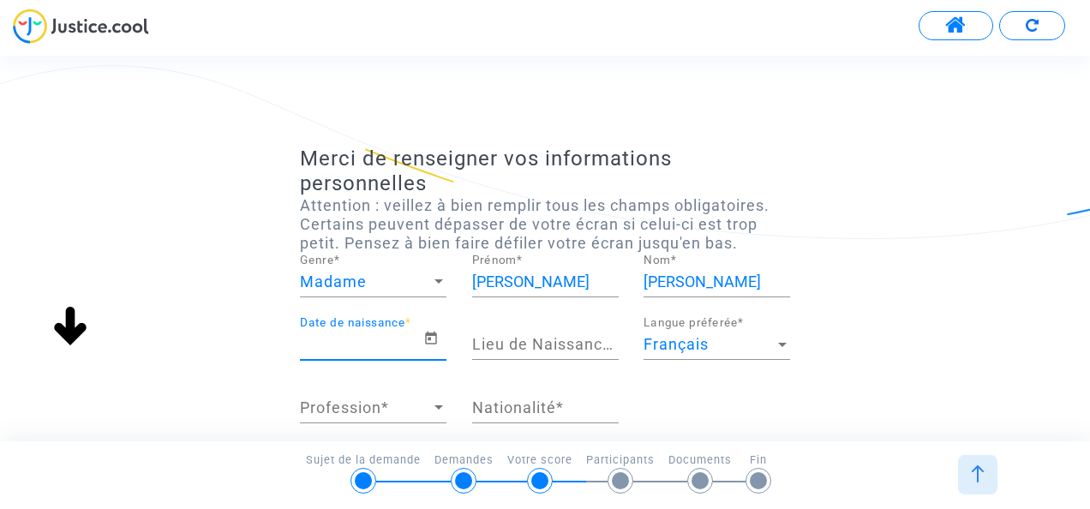
click at [396, 336] on input "Date de naissance *" at bounding box center [361, 344] width 123 height 17
click at [430, 349] on mat-datepicker-toggle at bounding box center [434, 344] width 23 height 18
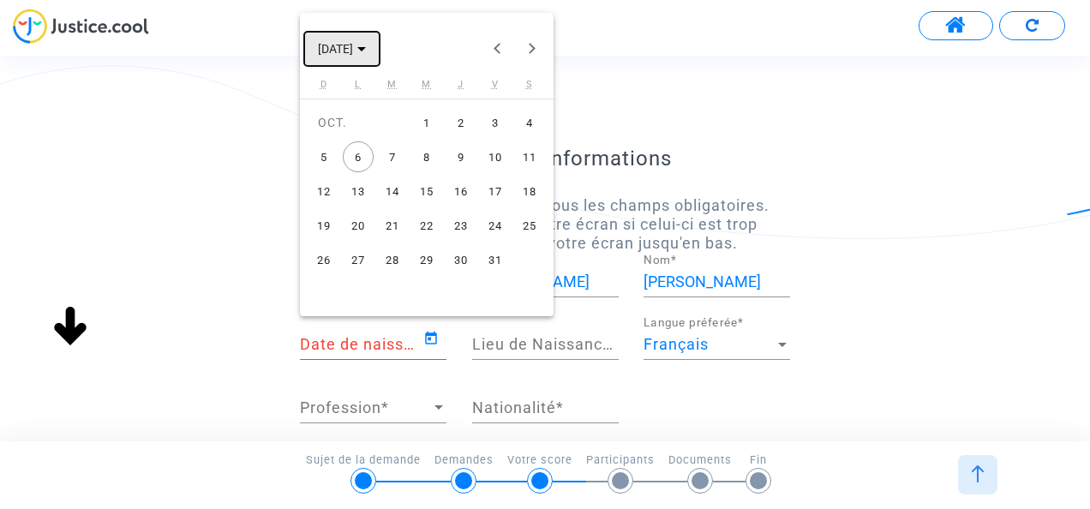
click at [366, 45] on span "[DATE]" at bounding box center [342, 48] width 48 height 14
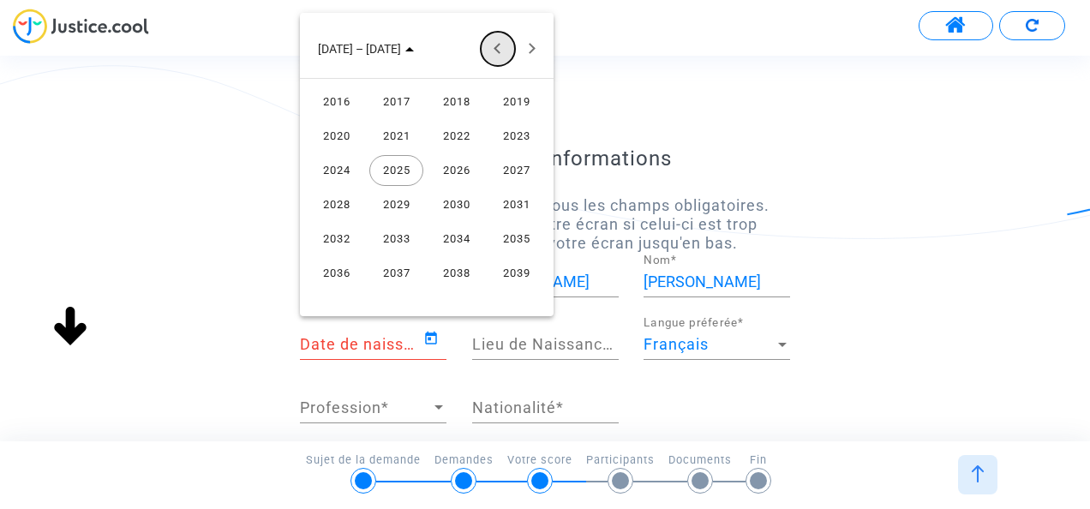
click at [496, 41] on button "Previous 24 years" at bounding box center [498, 49] width 34 height 34
click at [497, 43] on button "Previous 24 years" at bounding box center [498, 49] width 34 height 34
click at [527, 39] on button "Next 24 years" at bounding box center [532, 49] width 34 height 34
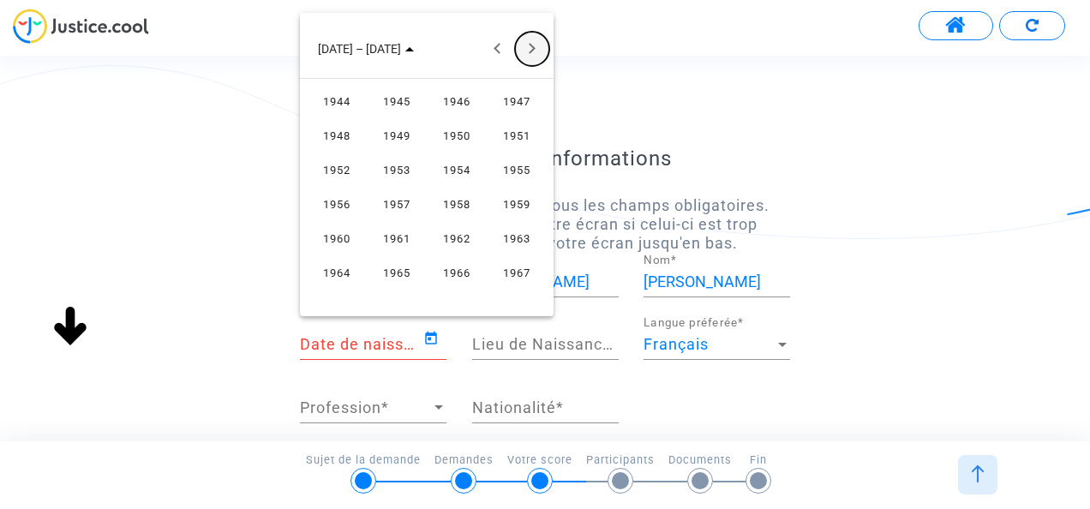
click at [527, 39] on button "Next 24 years" at bounding box center [532, 49] width 34 height 34
click at [462, 199] on div "1982" at bounding box center [456, 204] width 54 height 31
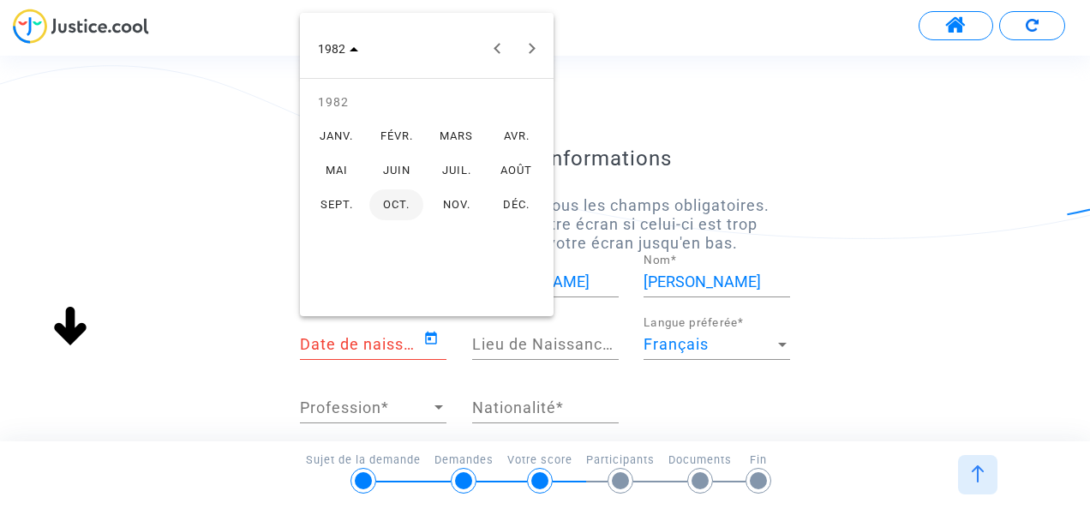
click at [423, 170] on td "JUIN" at bounding box center [397, 170] width 60 height 34
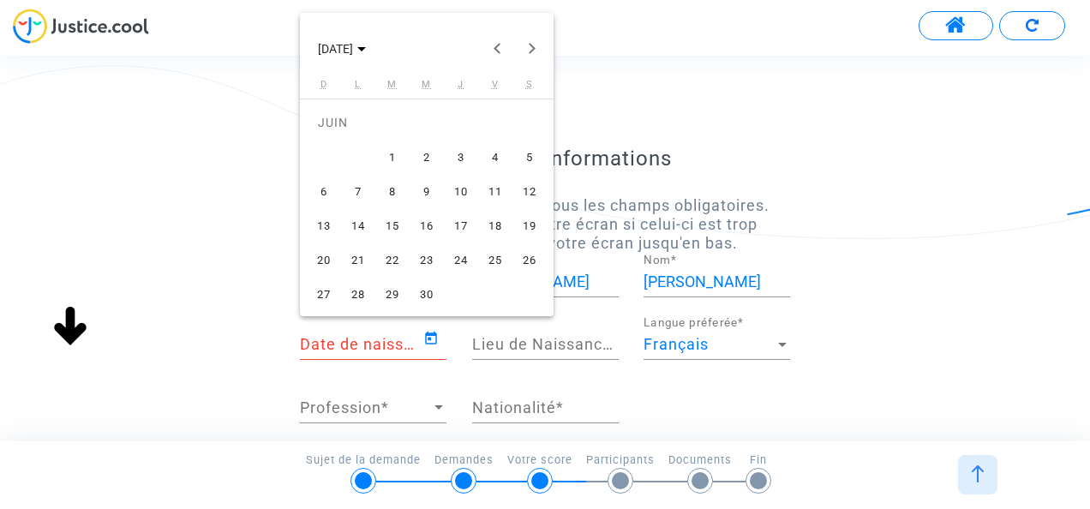
click at [329, 256] on div "20" at bounding box center [323, 259] width 31 height 31
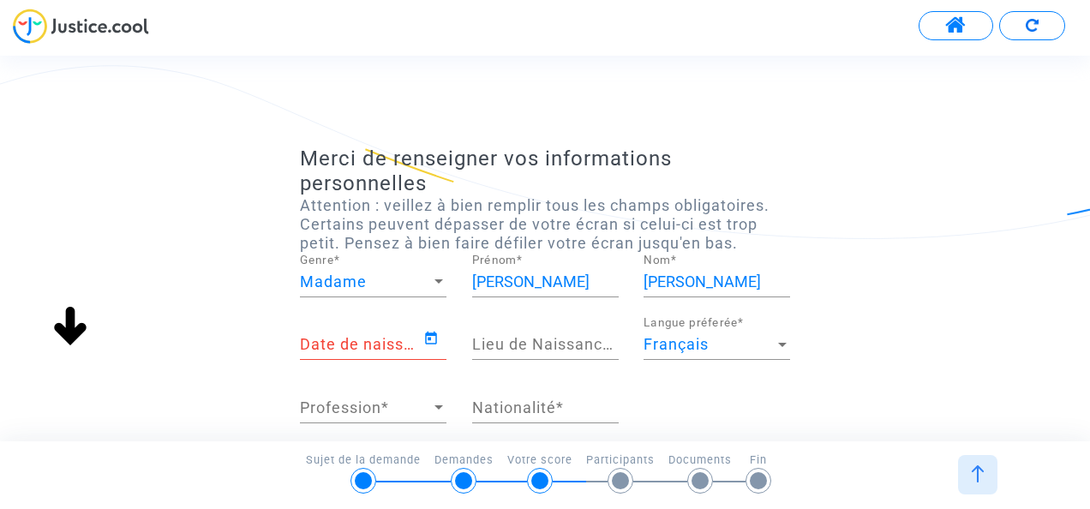
type input "[DATE]"
click at [543, 334] on div "Lieu de Naissance *" at bounding box center [545, 338] width 146 height 44
drag, startPoint x: 543, startPoint y: 334, endPoint x: 522, endPoint y: 344, distance: 23.8
click at [522, 344] on div "Lieu de Naissance *" at bounding box center [545, 338] width 146 height 44
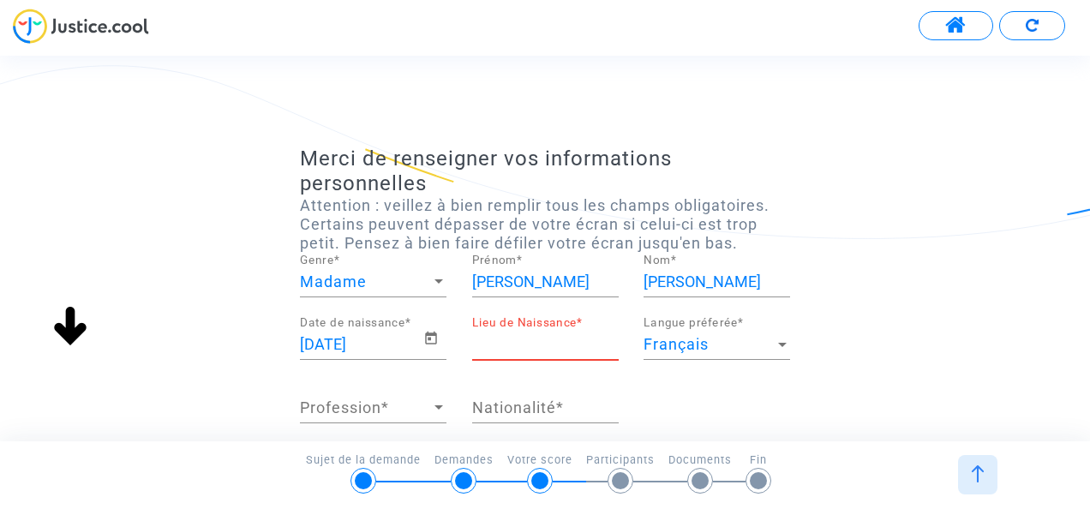
click at [522, 344] on input "Lieu de Naissance *" at bounding box center [545, 344] width 146 height 17
type input "s"
click at [534, 344] on input "[PERSON_NAME]" at bounding box center [545, 344] width 146 height 17
type input "[GEOGRAPHIC_DATA]"
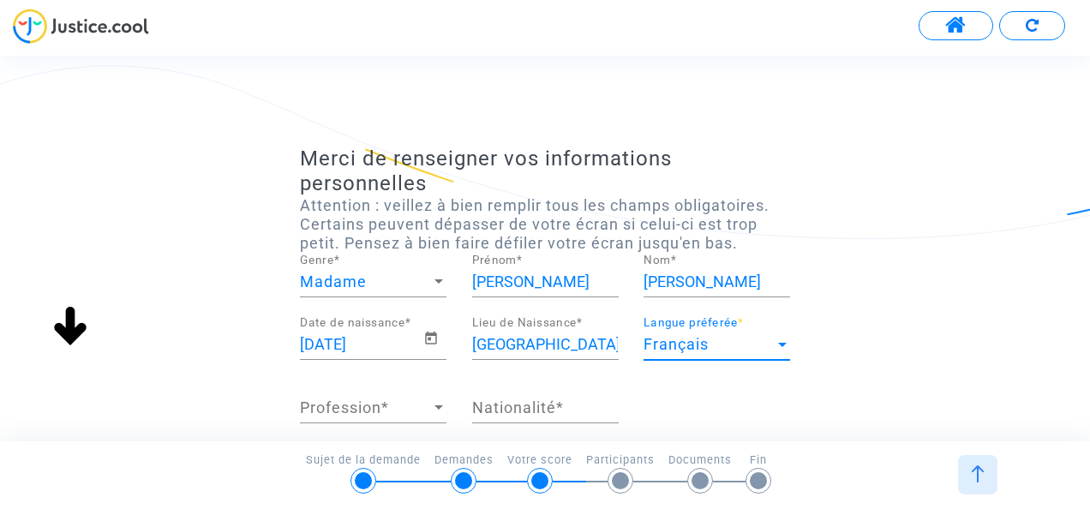
click at [780, 351] on div at bounding box center [781, 344] width 15 height 17
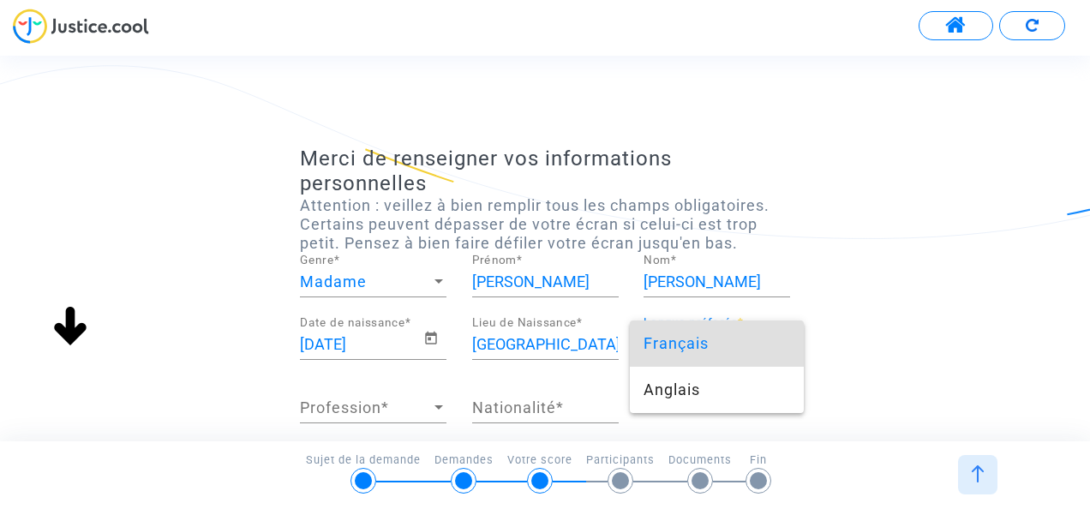
click at [769, 348] on span "Français" at bounding box center [716, 343] width 146 height 46
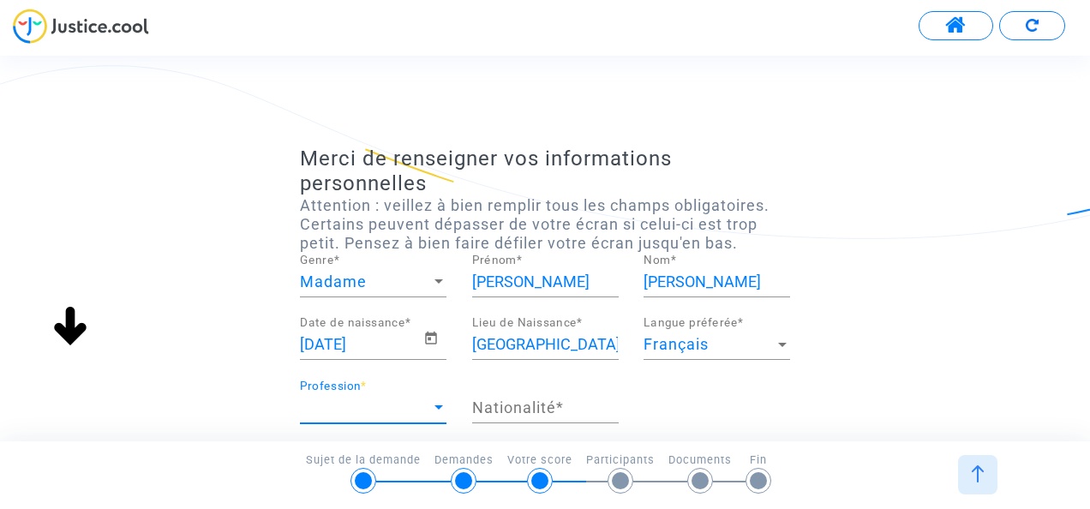
click at [433, 413] on div at bounding box center [438, 407] width 15 height 17
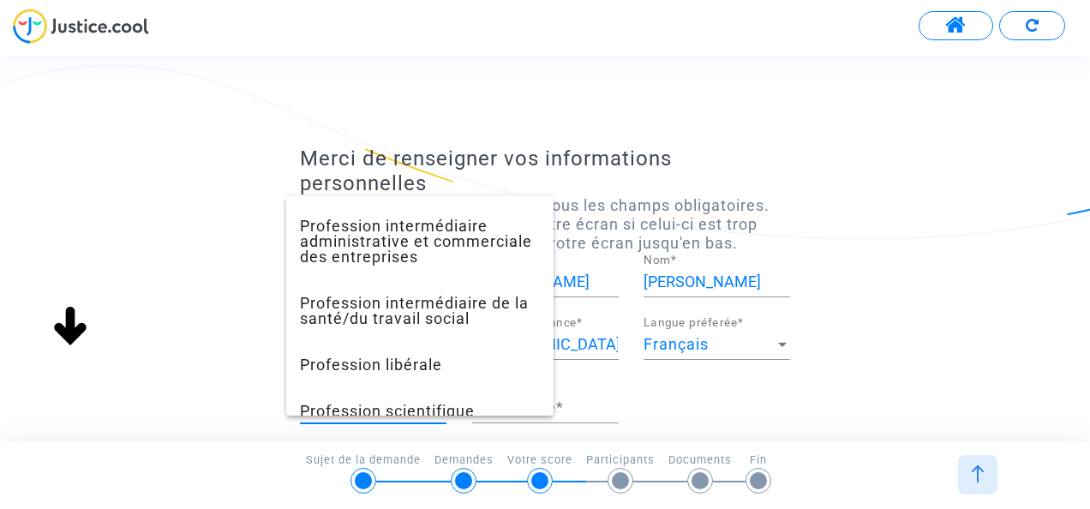
scroll to position [1462, 0]
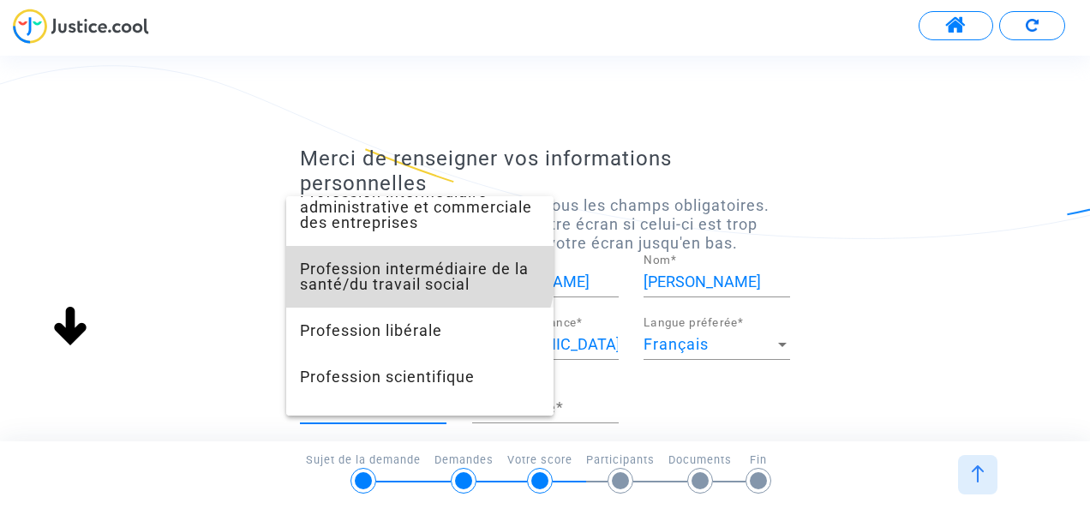
click at [418, 298] on span "Profession intermédiaire de la santé/du travail social" at bounding box center [420, 277] width 240 height 62
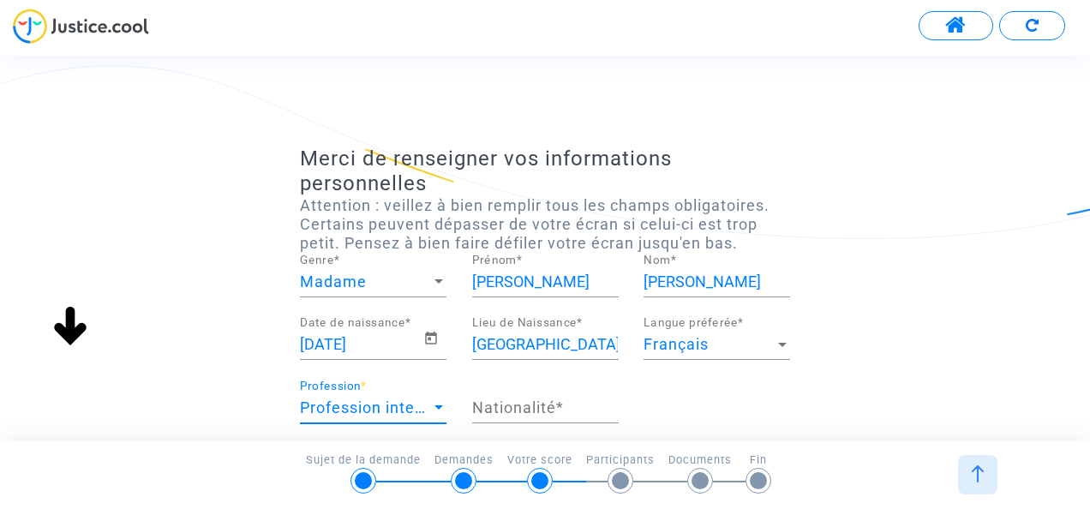
scroll to position [1203, 0]
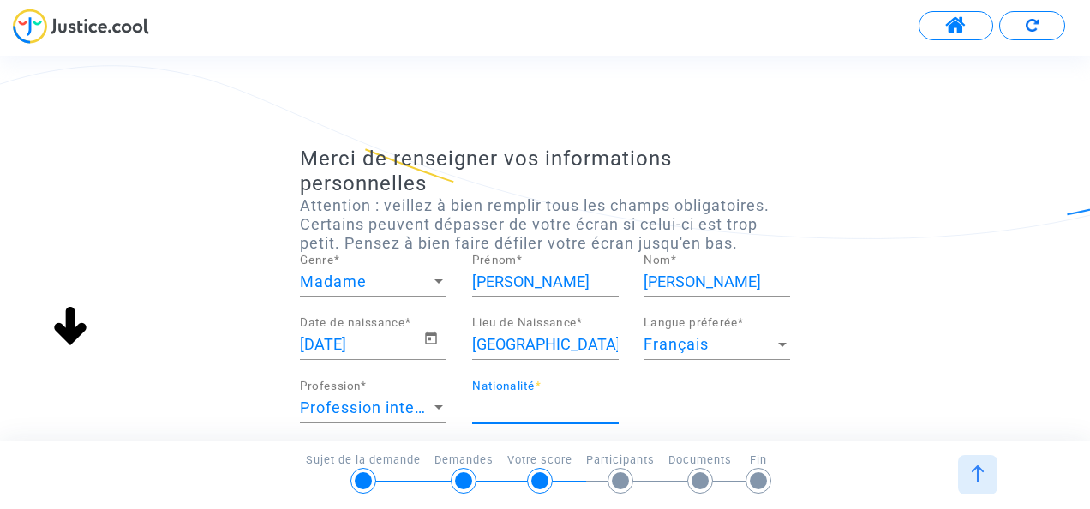
click at [546, 410] on input "Nationalité *" at bounding box center [545, 407] width 146 height 17
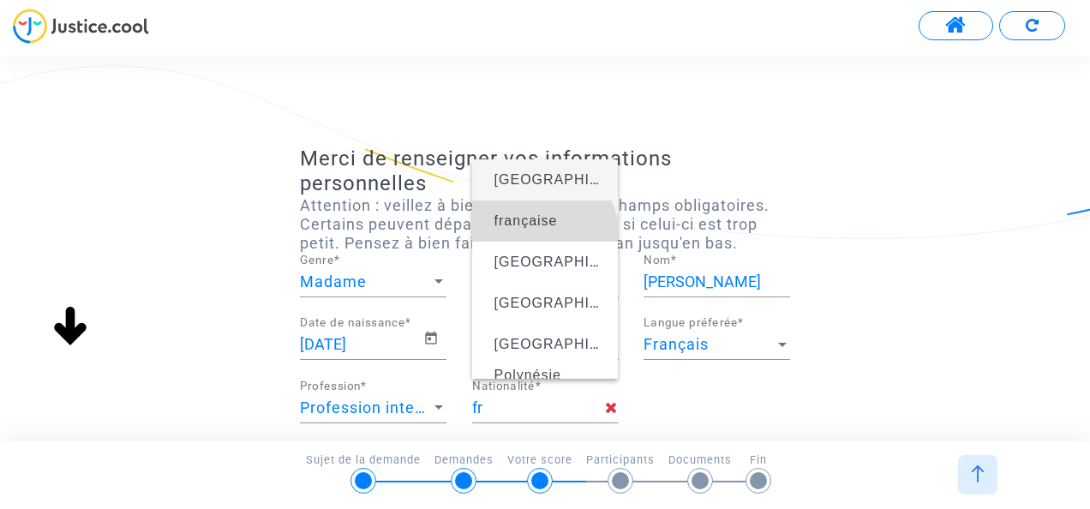
click at [541, 236] on span "française" at bounding box center [545, 221] width 119 height 48
type input "française"
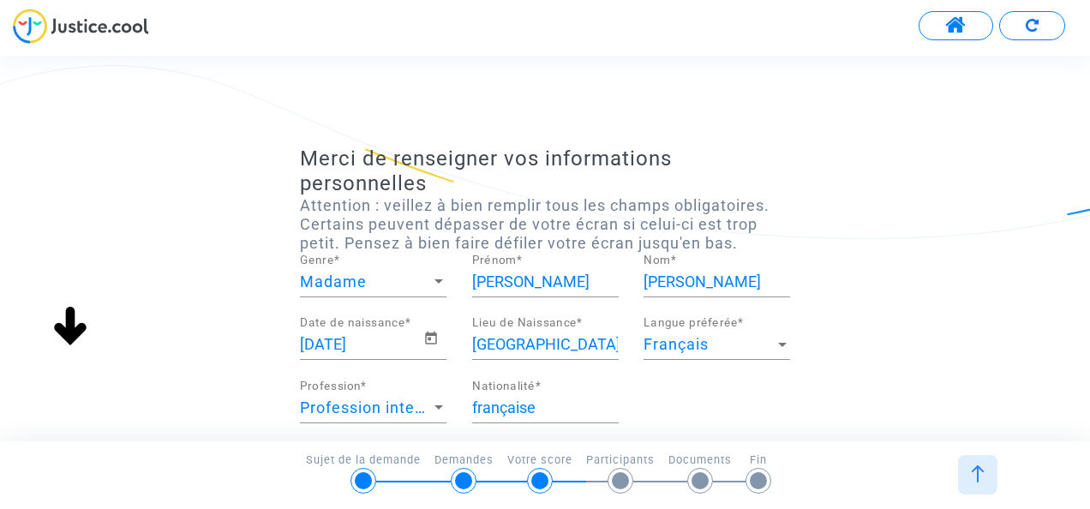
click at [983, 309] on div "Merci de renseigner vos informations personnelles Attention : veillez à bien re…" at bounding box center [545, 509] width 1090 height 726
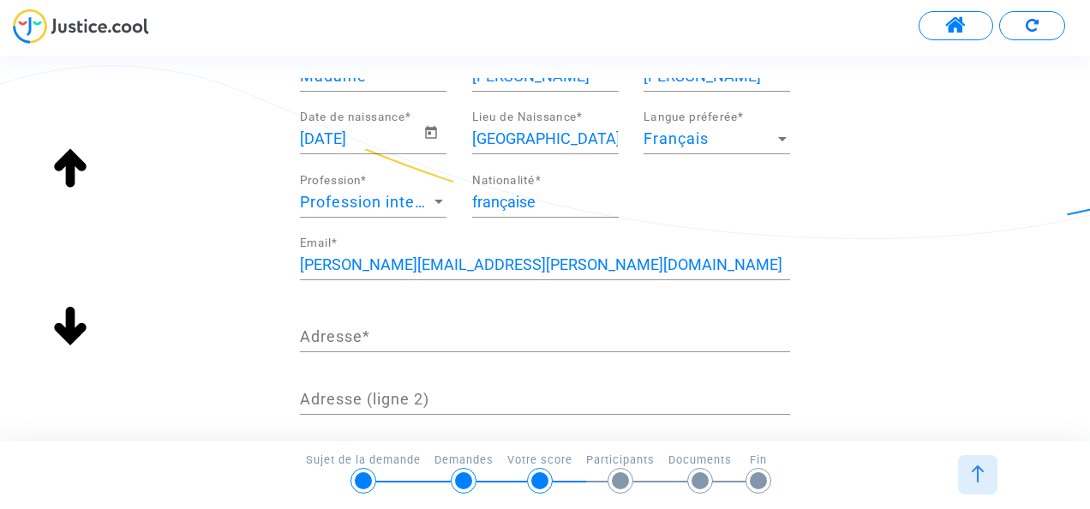
scroll to position [240, 0]
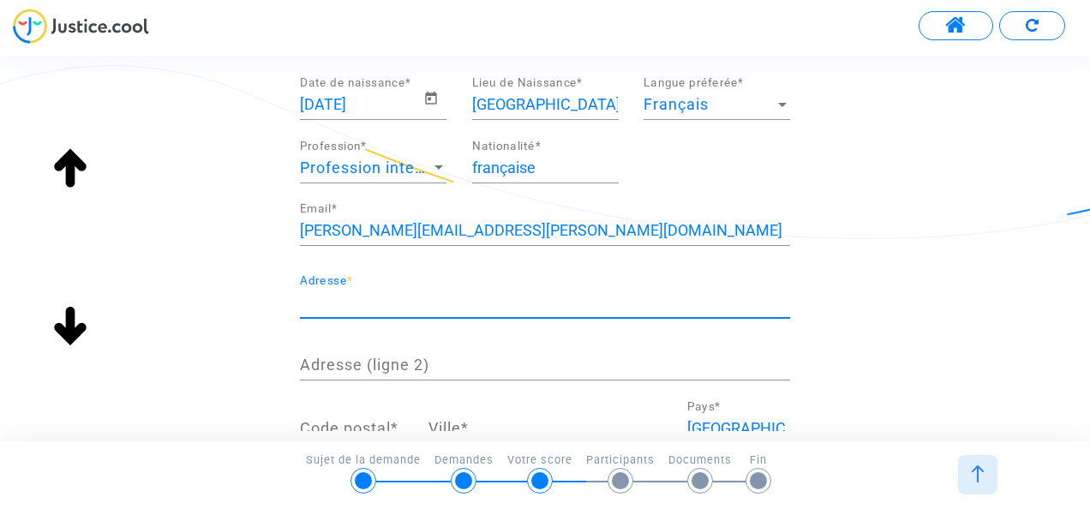
click at [624, 294] on input "Adresse *" at bounding box center [545, 302] width 490 height 17
type input "[STREET_ADDRESS][PERSON_NAME]"
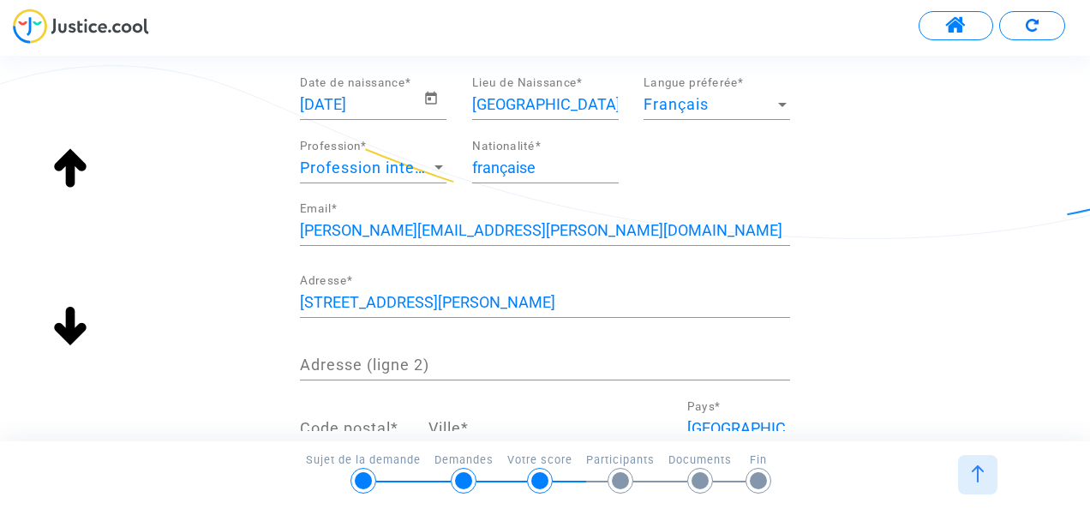
click at [966, 401] on div "Merci de renseigner vos informations personnelles Attention : veillez à bien re…" at bounding box center [545, 270] width 1090 height 726
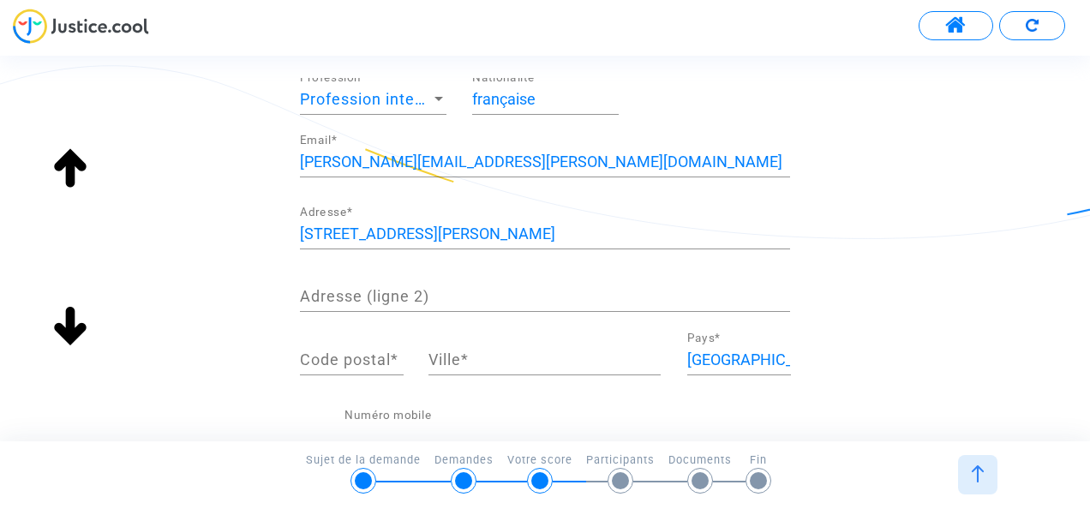
scroll to position [343, 0]
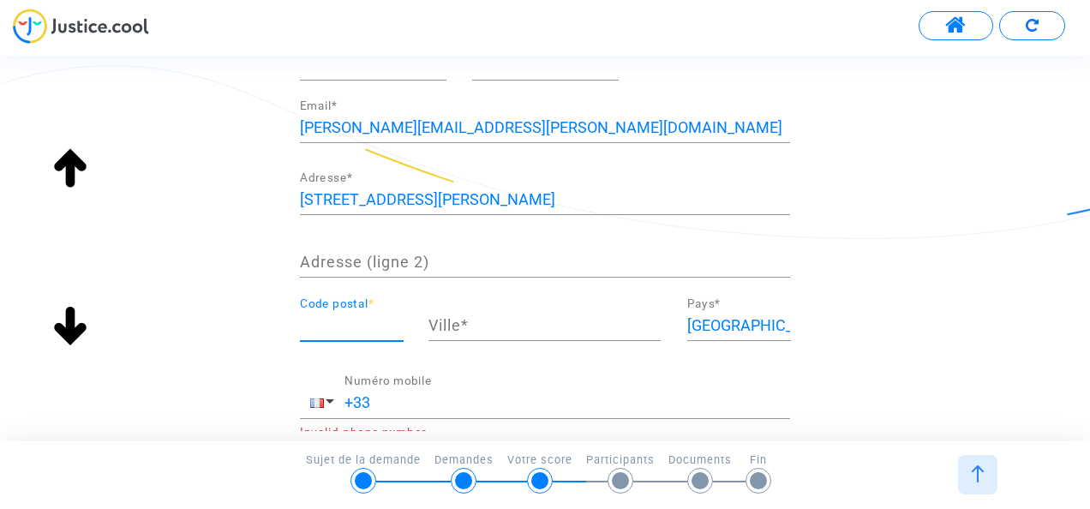
click at [372, 327] on input "Code postal *" at bounding box center [352, 325] width 104 height 17
type input "91390"
click at [488, 329] on input "Ville *" at bounding box center [544, 325] width 232 height 17
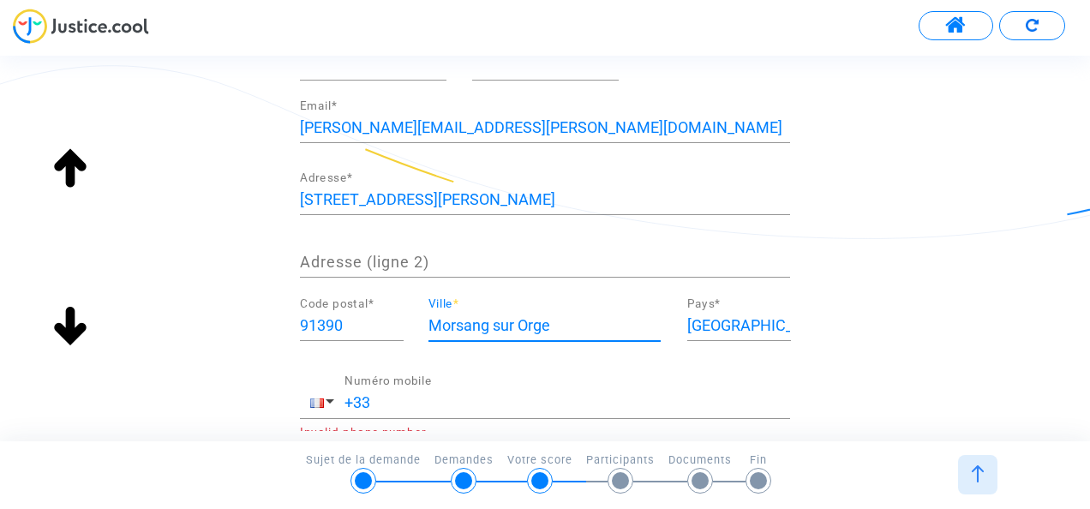
type input "Morsang sur Orge"
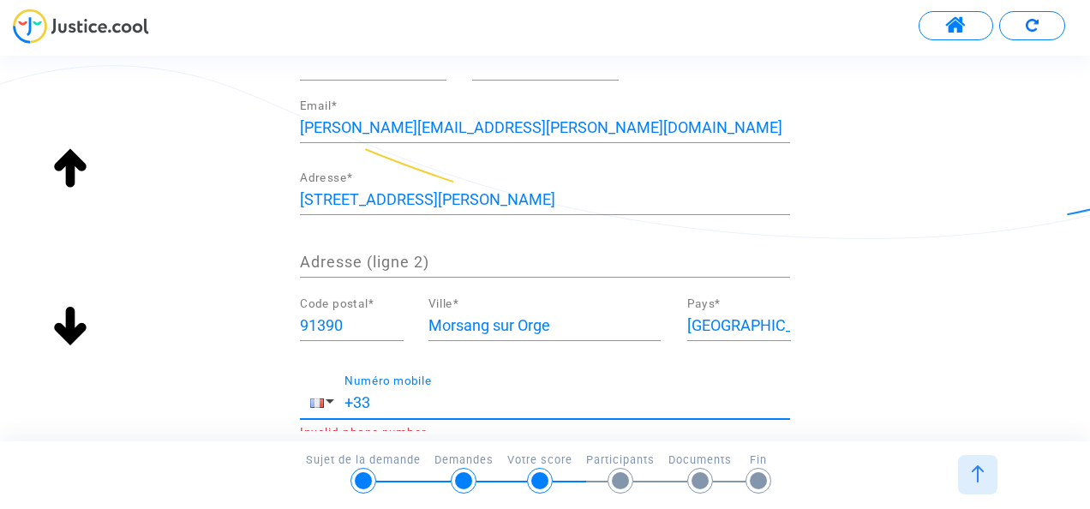
click at [471, 404] on input "+33" at bounding box center [566, 402] width 445 height 17
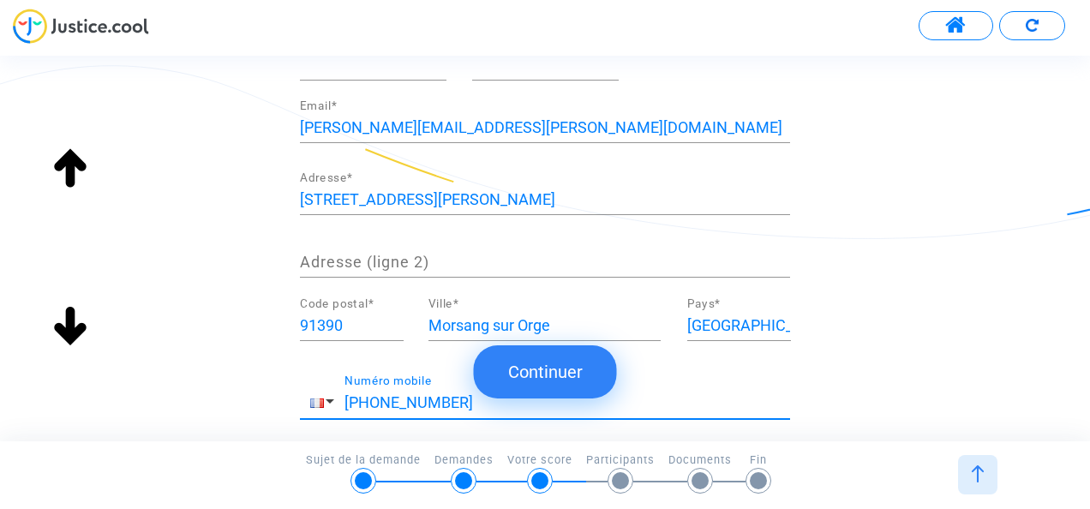
type input "[PHONE_NUMBER]"
click at [572, 370] on button "Continuer" at bounding box center [545, 371] width 143 height 53
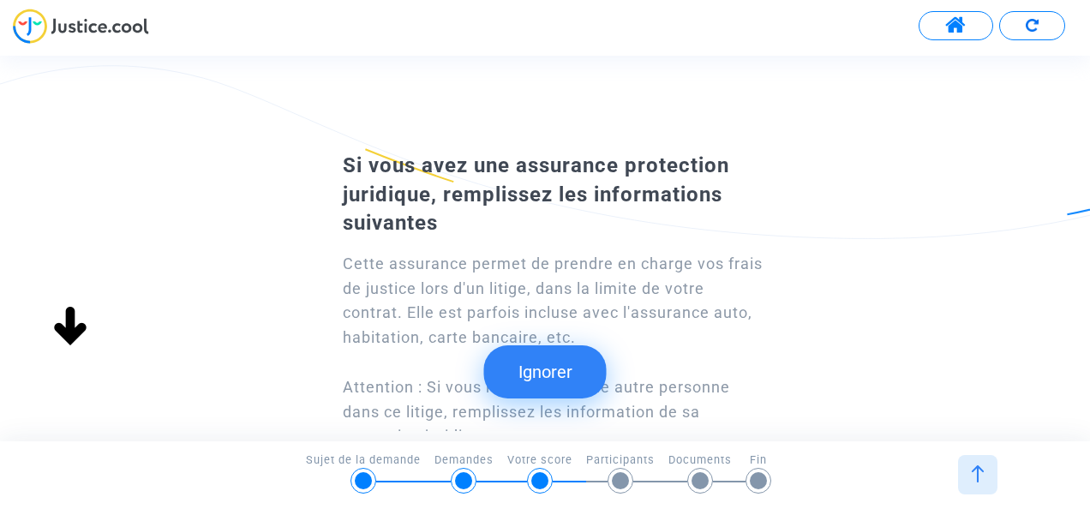
click at [572, 370] on div "Si vous avez une assurance protection juridique, remplissez les informations su…" at bounding box center [545, 261] width 1090 height 366
click at [535, 353] on button "Ignorer" at bounding box center [545, 371] width 123 height 53
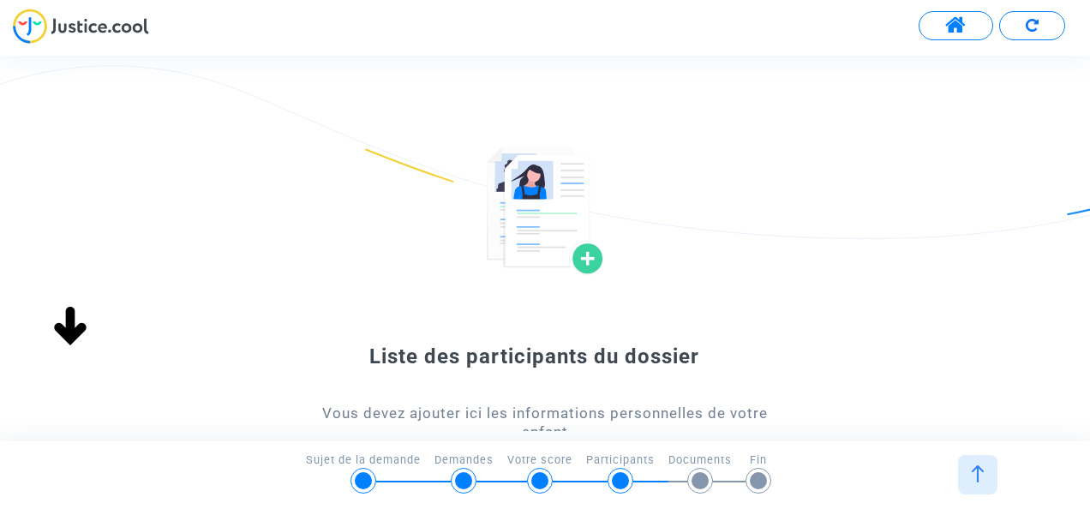
scroll to position [0, 0]
click at [535, 353] on div "Continuer Continuer Si vous avez une assurance protection juridique, remplissez…" at bounding box center [560, 248] width 1120 height 385
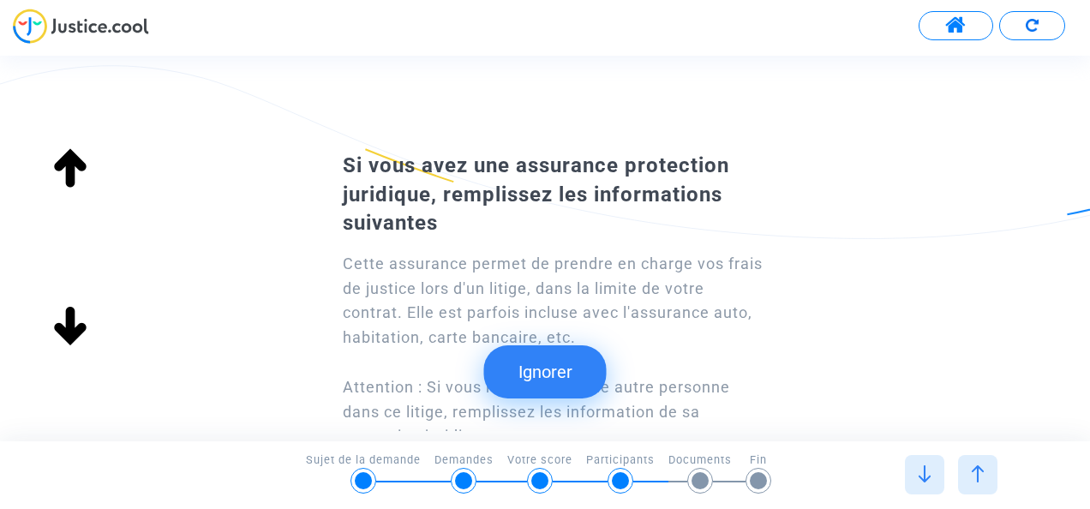
click at [568, 380] on button "Ignorer" at bounding box center [545, 371] width 123 height 53
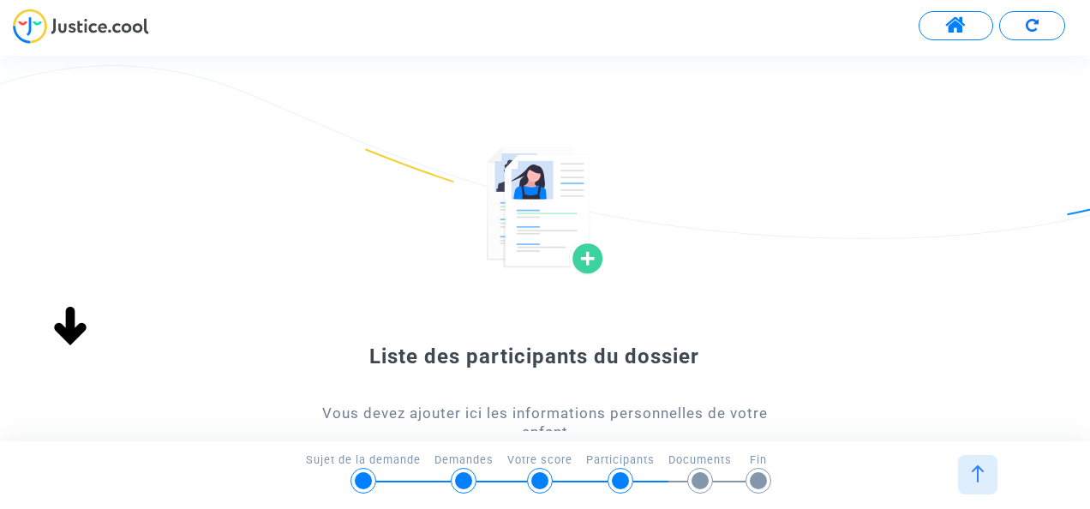
click at [704, 269] on div at bounding box center [545, 210] width 490 height 129
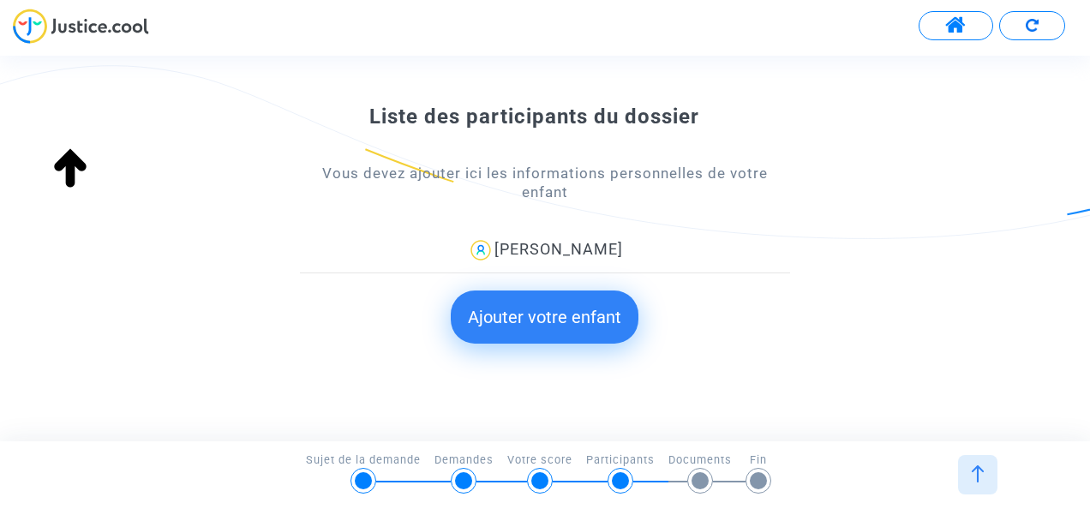
scroll to position [274, 0]
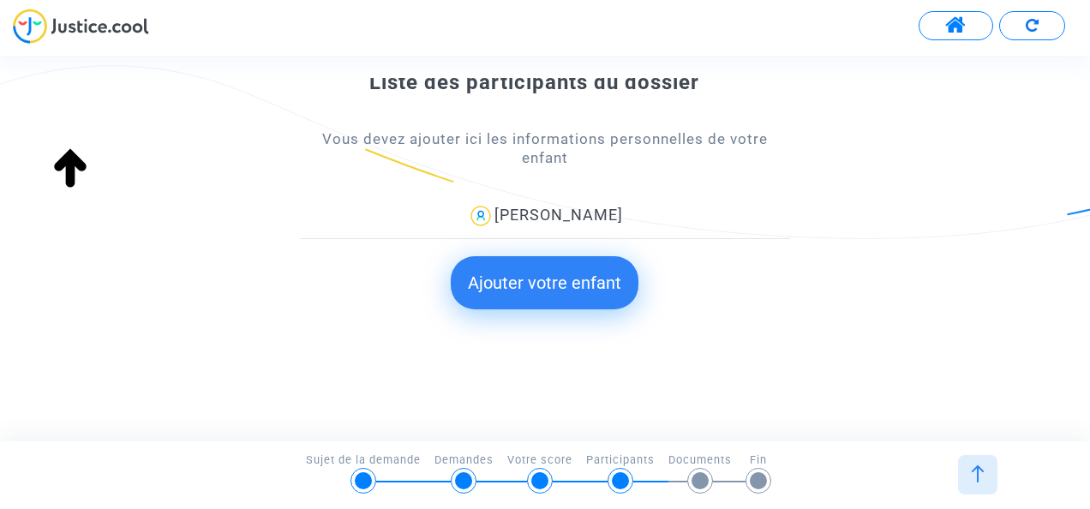
click at [610, 292] on button "Ajouter votre enfant" at bounding box center [545, 282] width 188 height 53
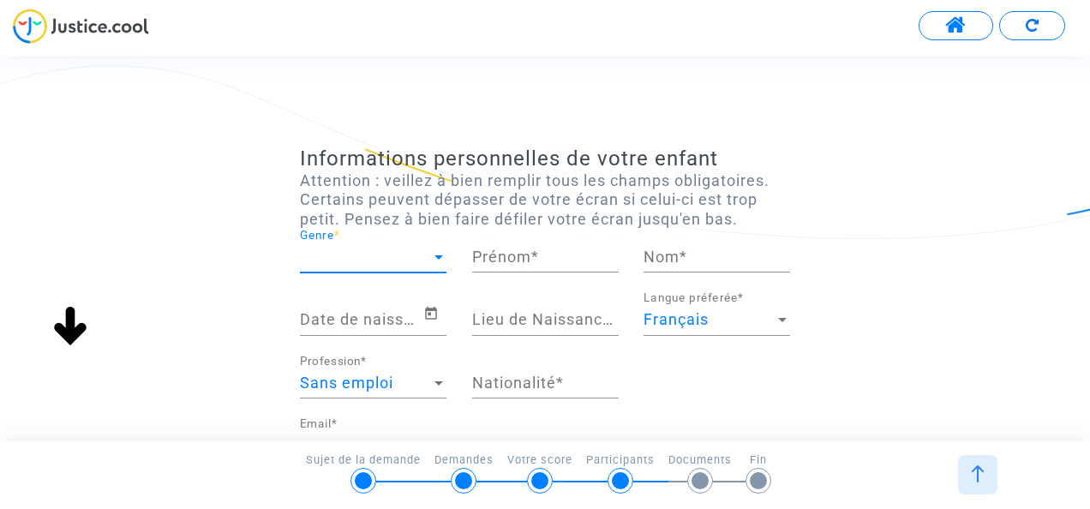
click at [442, 248] on div at bounding box center [438, 256] width 15 height 17
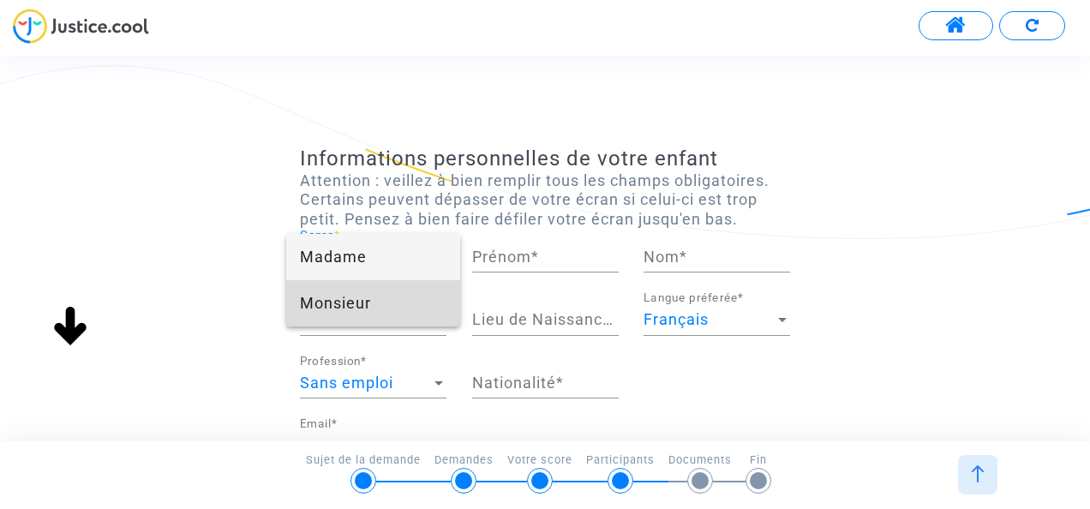
click at [429, 296] on span "Monsieur" at bounding box center [373, 303] width 146 height 46
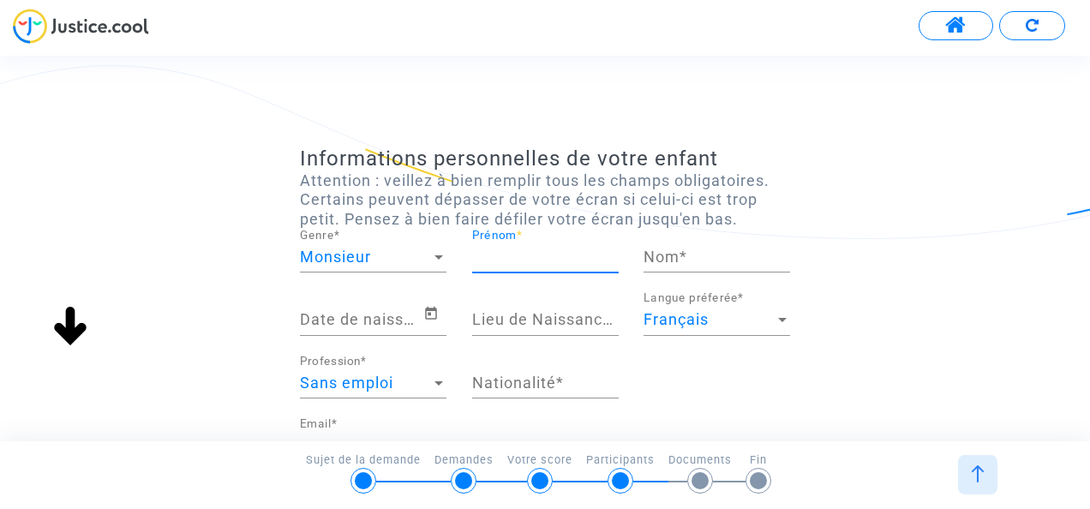
click at [510, 249] on input "Prénom *" at bounding box center [545, 256] width 146 height 17
type input "Lilson"
click at [917, 261] on div "Informations personnelles de votre enfant Attention : veillez à bien remplir to…" at bounding box center [545, 506] width 1090 height 721
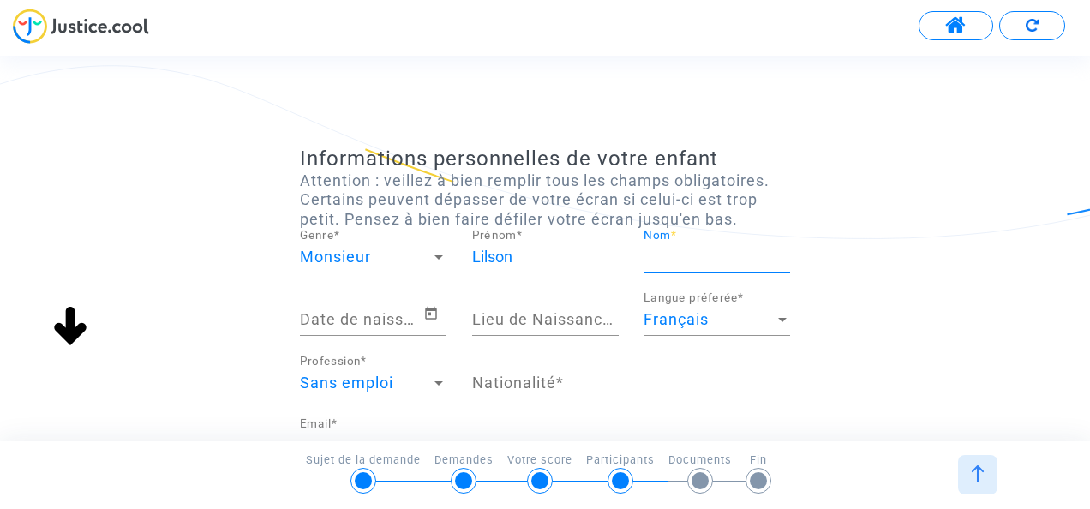
click at [671, 249] on input "Nom *" at bounding box center [716, 256] width 146 height 17
type input "[PERSON_NAME]"
click at [371, 311] on input "Date de naissance *" at bounding box center [361, 319] width 123 height 17
click at [429, 308] on icon "Open calendar" at bounding box center [431, 313] width 12 height 13
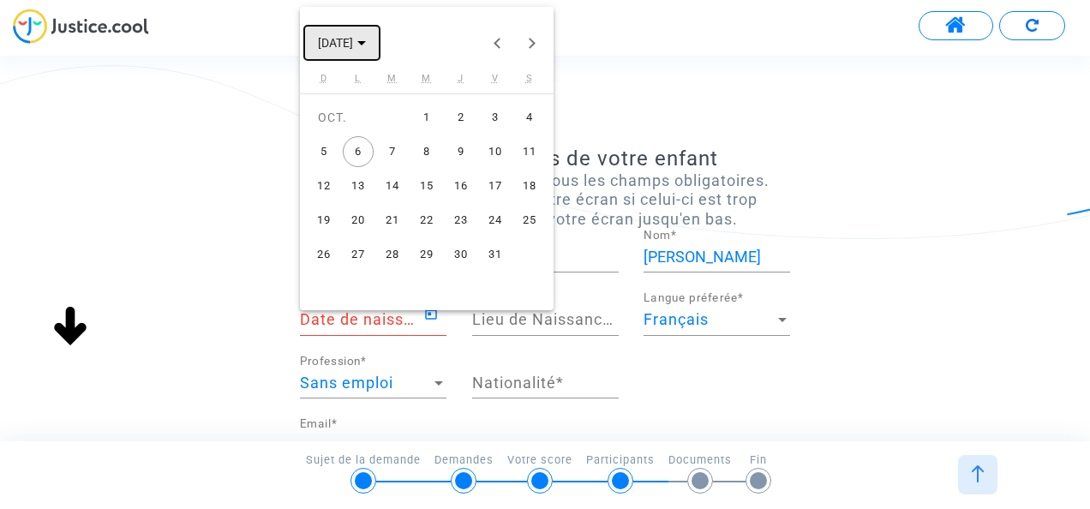
click at [353, 37] on span "[DATE]" at bounding box center [335, 44] width 35 height 14
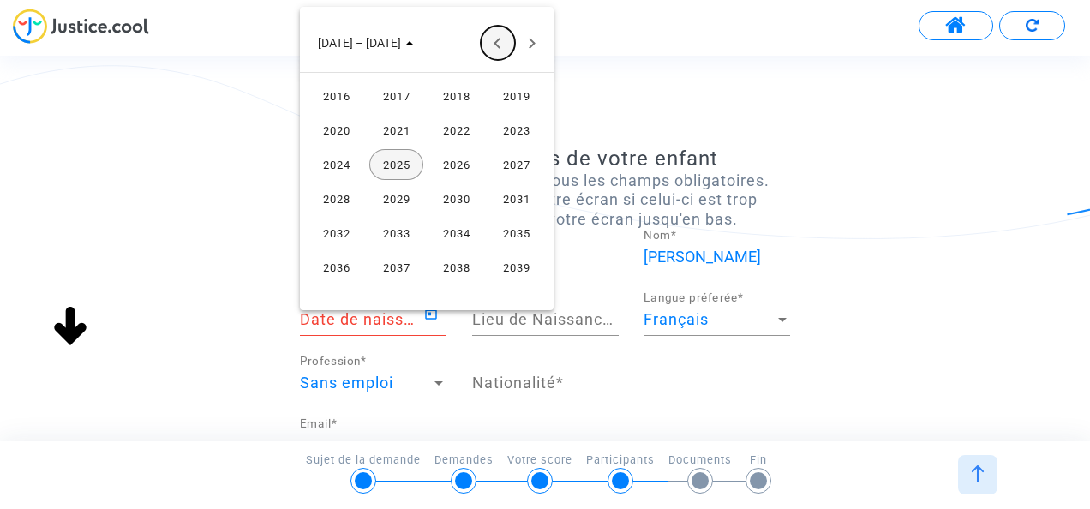
click at [493, 38] on button "Previous 24 years" at bounding box center [498, 43] width 34 height 34
click at [391, 236] on div "2009" at bounding box center [396, 233] width 54 height 31
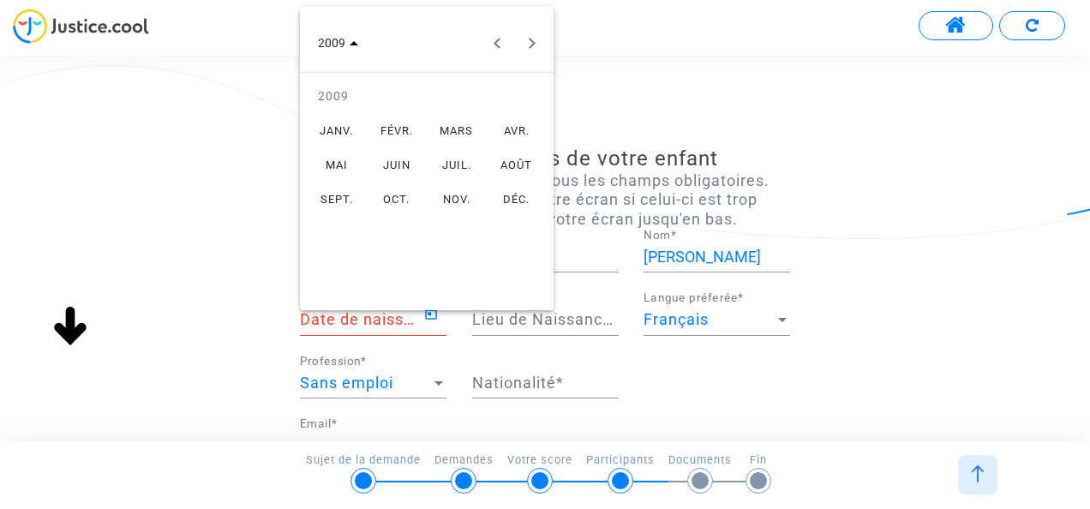
click at [438, 170] on div "JUIL." at bounding box center [456, 164] width 54 height 31
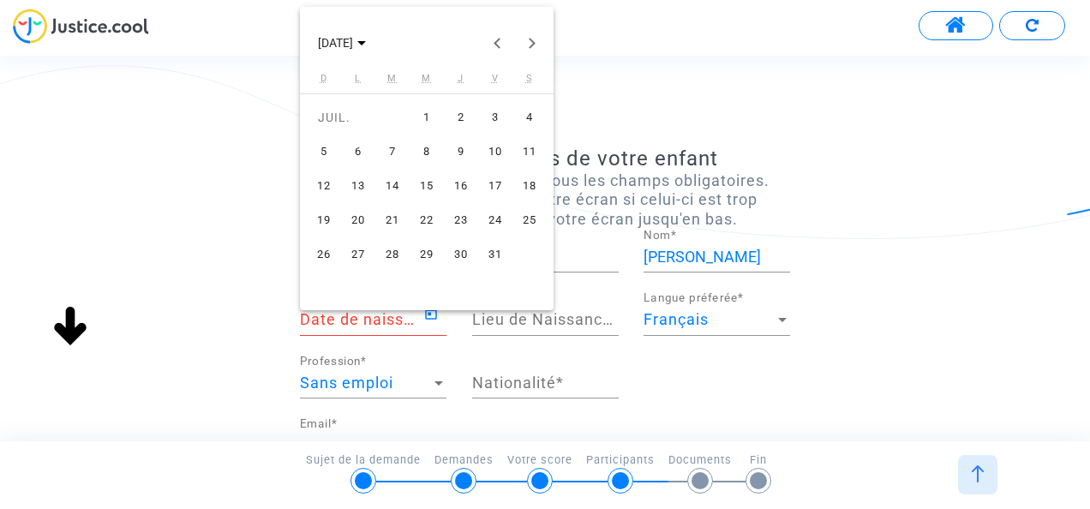
click at [459, 153] on div "9" at bounding box center [460, 151] width 31 height 31
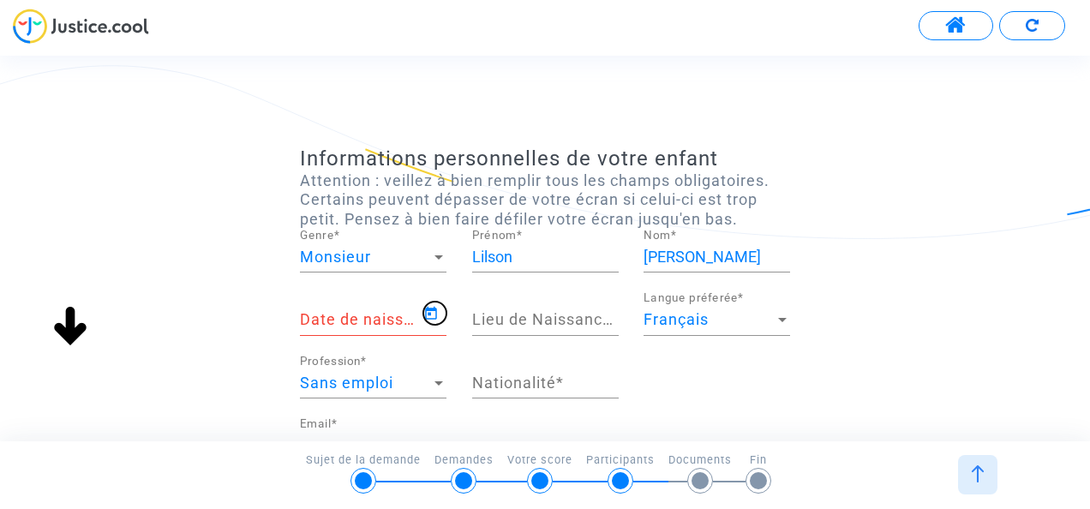
type input "[DATE]"
click at [536, 308] on div "Lieu de Naissance *" at bounding box center [545, 314] width 146 height 44
click at [531, 310] on div "Lieu de Naissance *" at bounding box center [545, 314] width 146 height 44
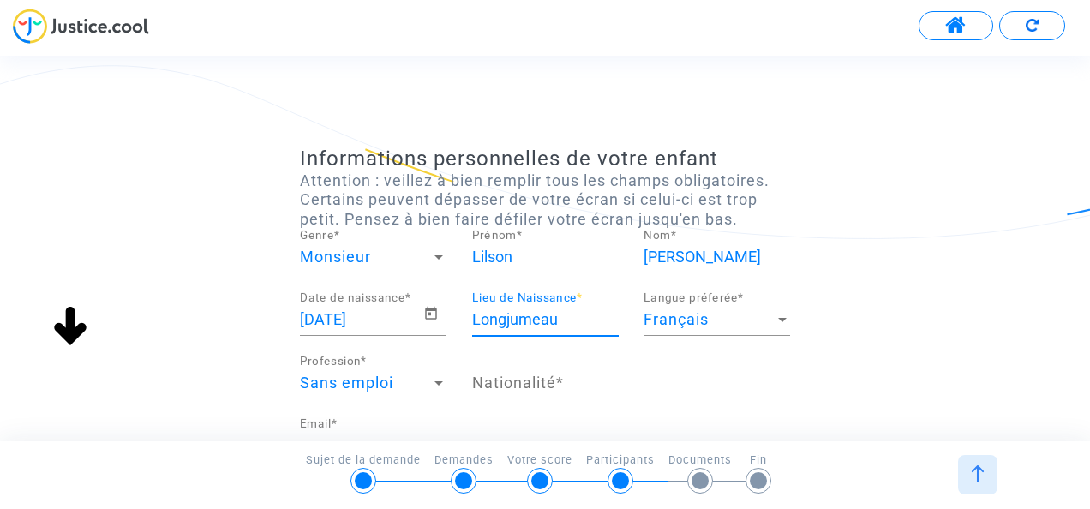
type input "Longjumeau"
click at [433, 320] on icon "Open calendar" at bounding box center [430, 313] width 15 height 21
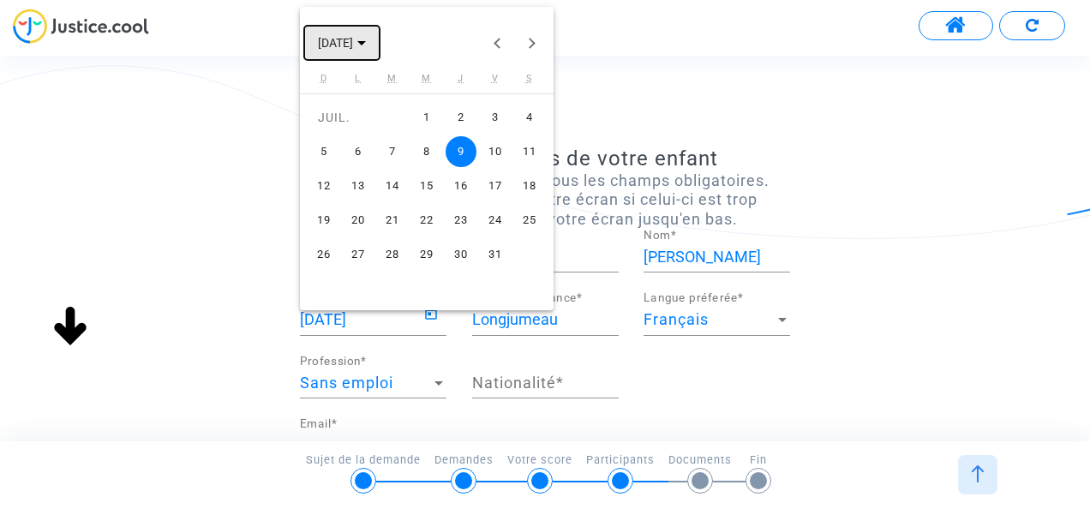
click at [366, 45] on span "[DATE]" at bounding box center [342, 42] width 48 height 14
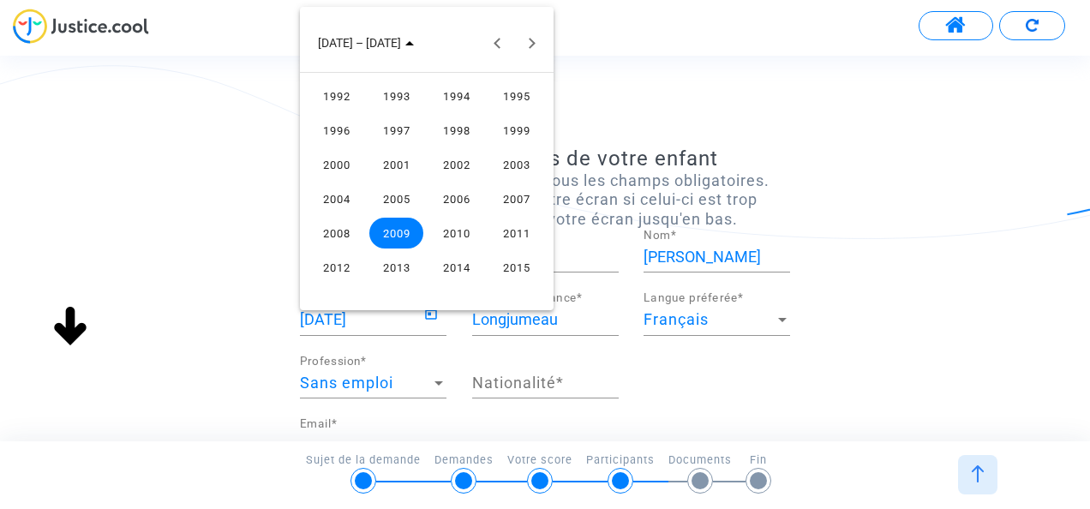
click at [392, 188] on div "2005" at bounding box center [396, 198] width 54 height 31
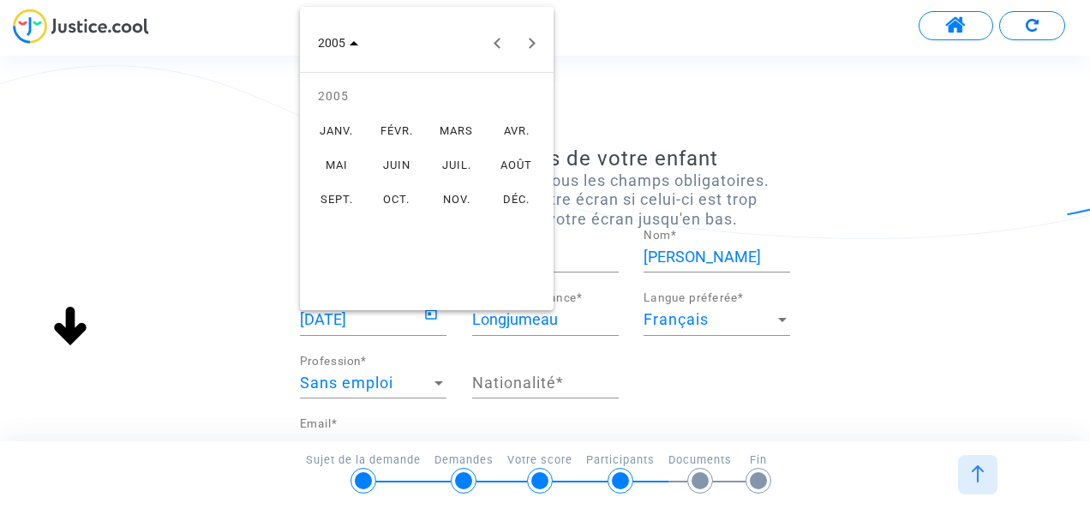
click at [327, 195] on div "SEPT." at bounding box center [336, 198] width 54 height 31
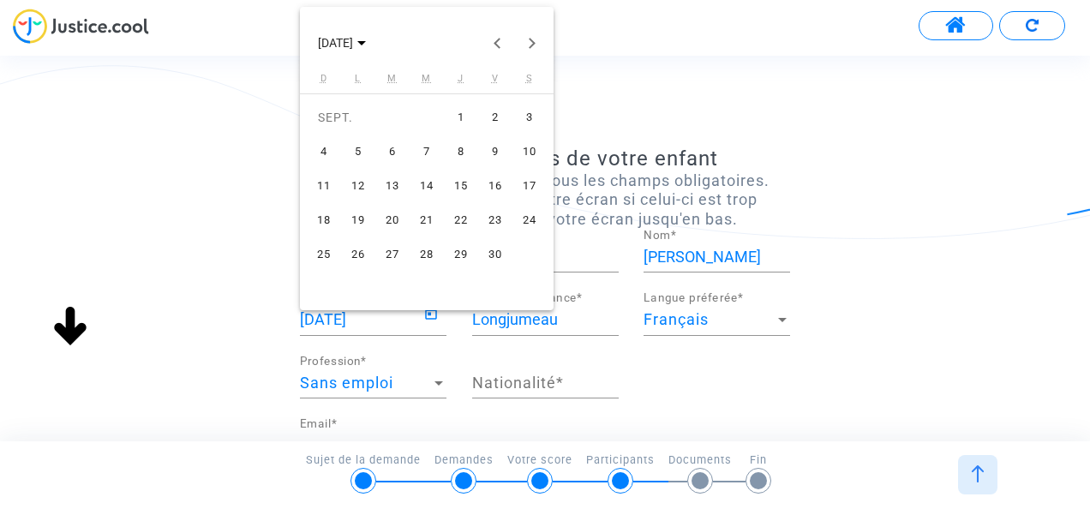
click at [116, 283] on div at bounding box center [545, 254] width 1090 height 509
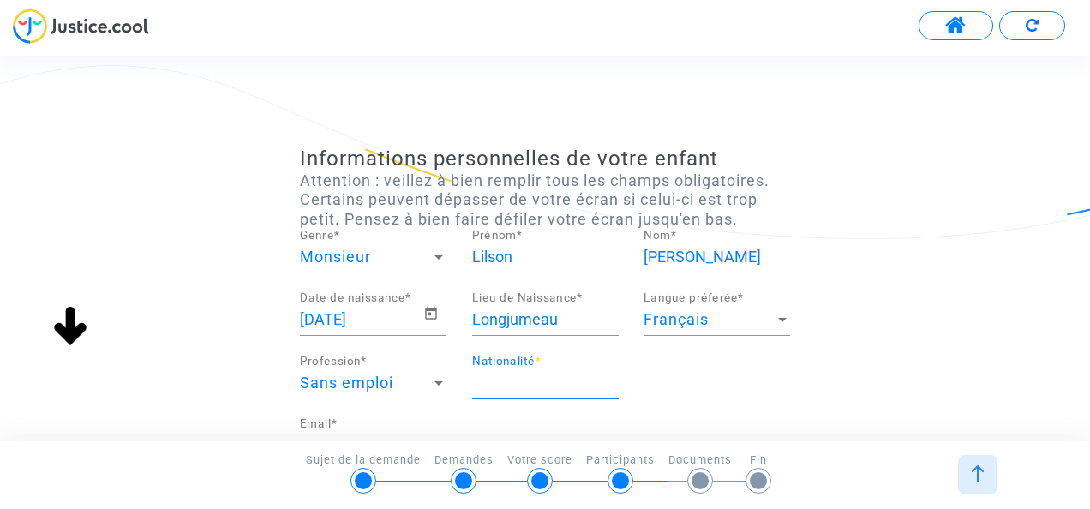
click at [561, 381] on input "Nationalité *" at bounding box center [545, 382] width 146 height 17
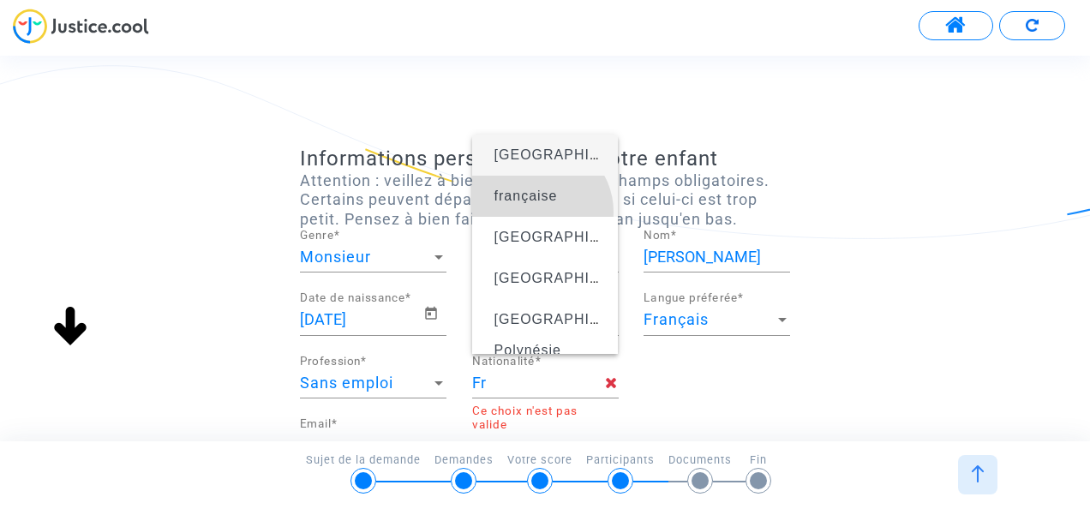
click at [538, 212] on span "française" at bounding box center [545, 196] width 119 height 48
type input "française"
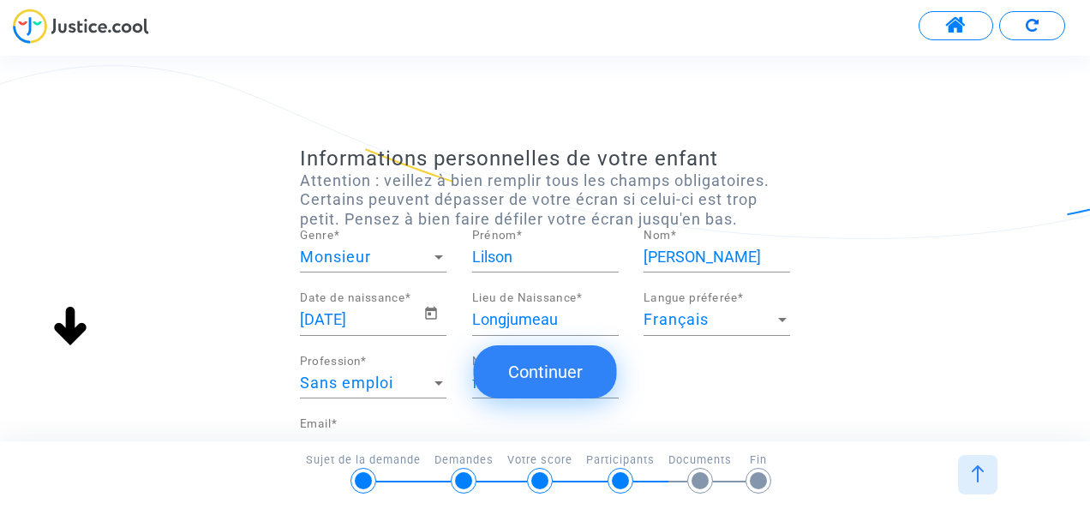
click at [815, 334] on div "Informations personnelles de votre enfant Attention : veillez à bien remplir to…" at bounding box center [545, 459] width 1090 height 627
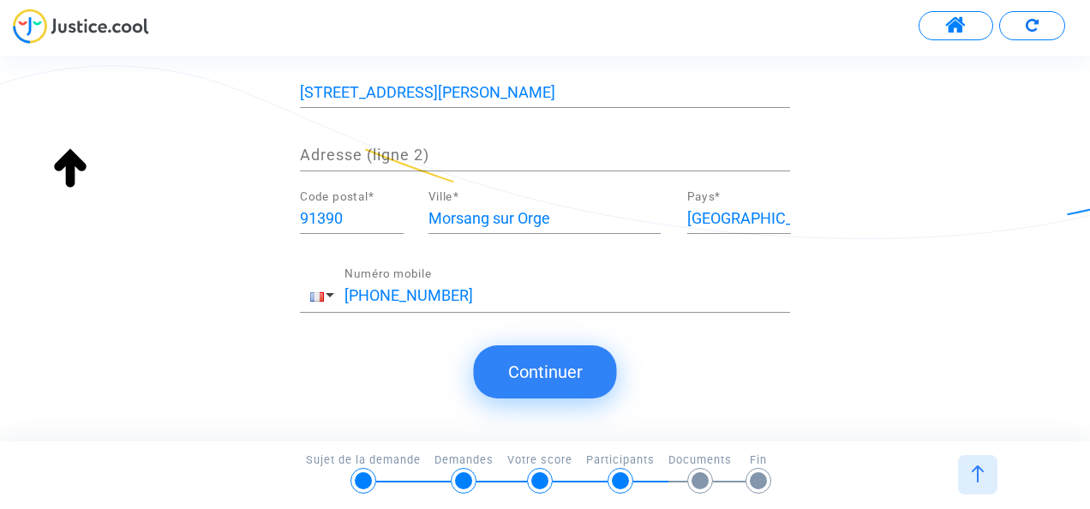
scroll to position [426, 0]
click at [585, 368] on button "Continuer" at bounding box center [545, 371] width 143 height 53
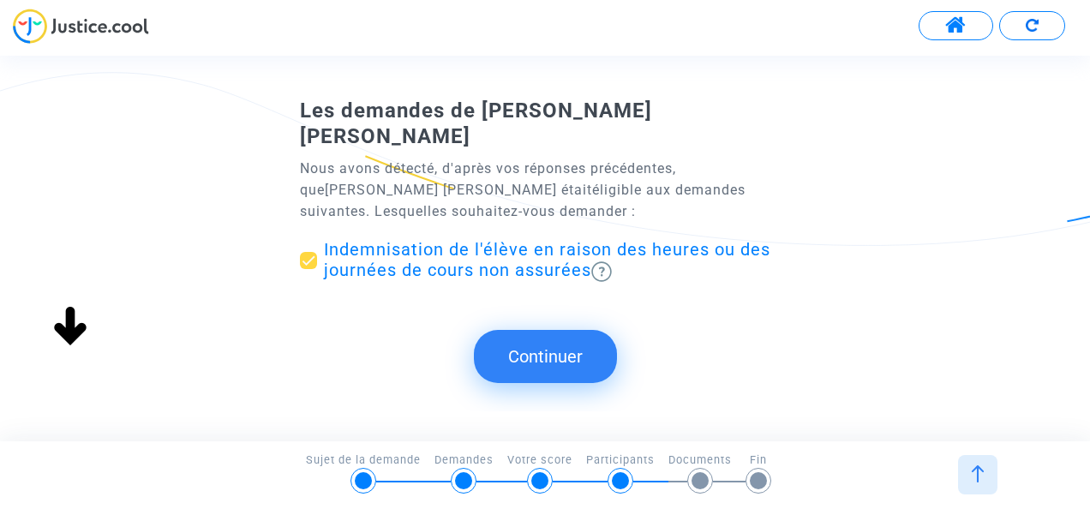
scroll to position [0, 0]
click at [541, 332] on button "Continuer" at bounding box center [545, 356] width 143 height 53
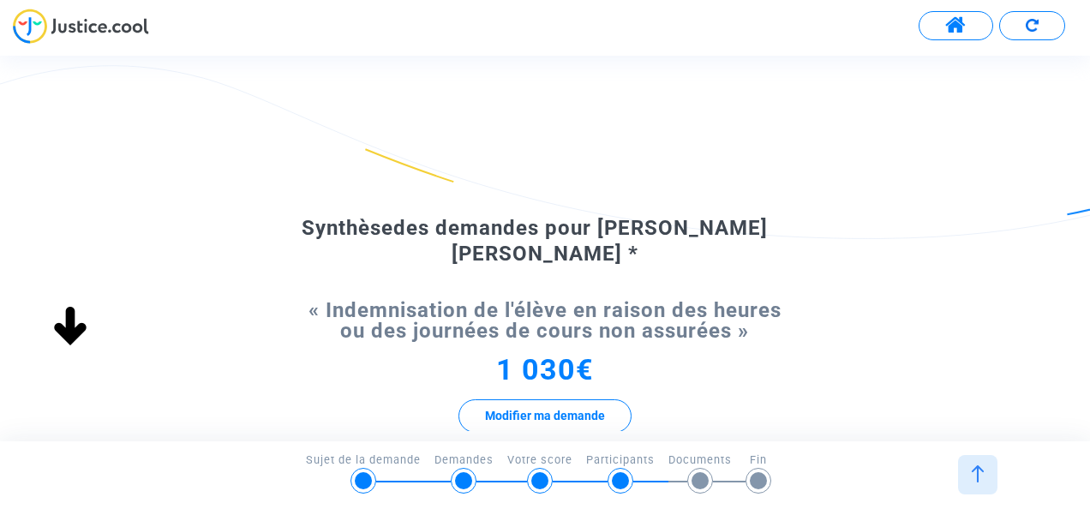
click at [924, 233] on div "Synthèse des demandes pour [PERSON_NAME] [PERSON_NAME] * « Indemnisation de l'é…" at bounding box center [545, 405] width 1090 height 518
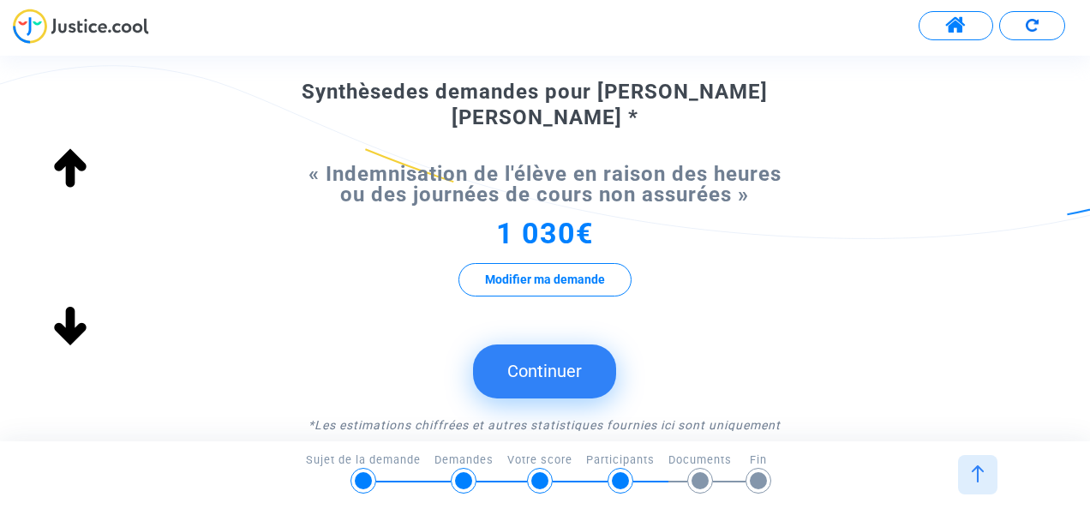
scroll to position [137, 0]
click at [557, 276] on button "Modifier ma demande" at bounding box center [544, 278] width 173 height 33
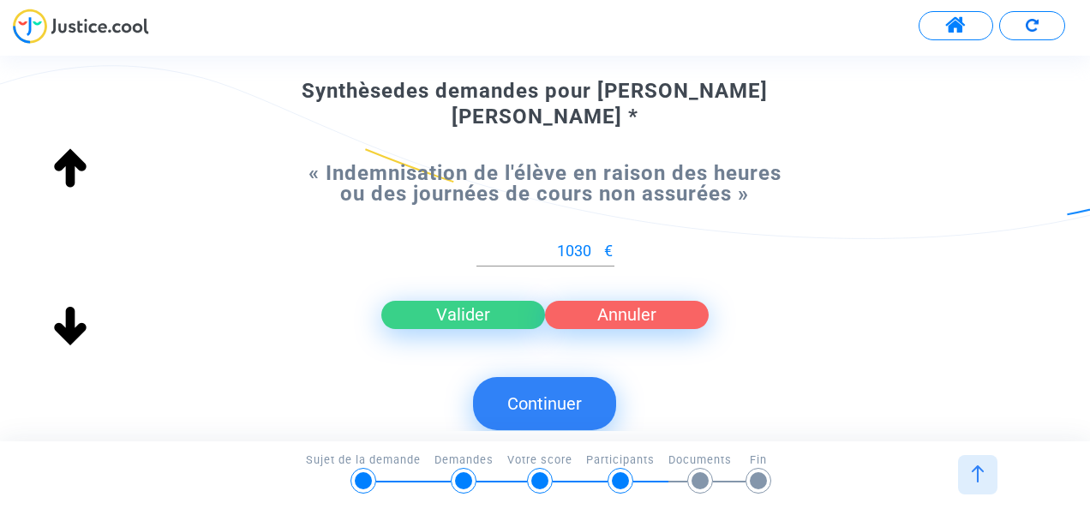
click at [448, 317] on button "Valider" at bounding box center [463, 314] width 164 height 27
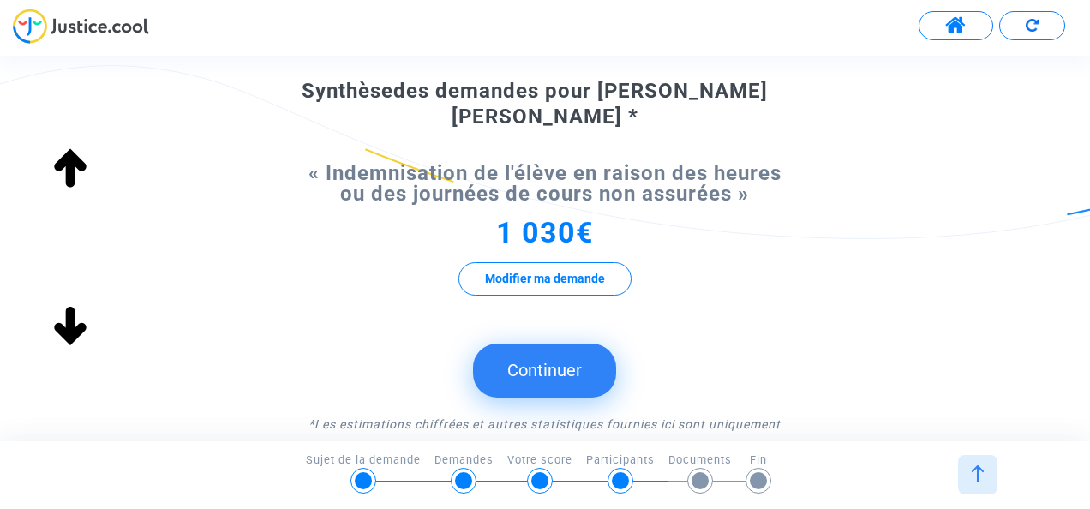
click at [543, 369] on button "Continuer" at bounding box center [544, 370] width 143 height 53
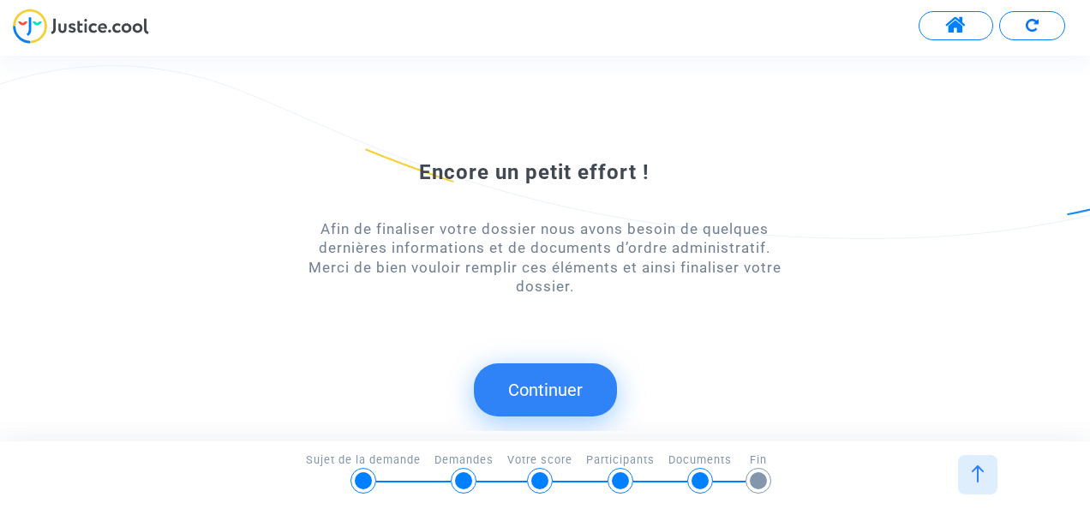
click at [569, 391] on button "Continuer" at bounding box center [545, 389] width 143 height 53
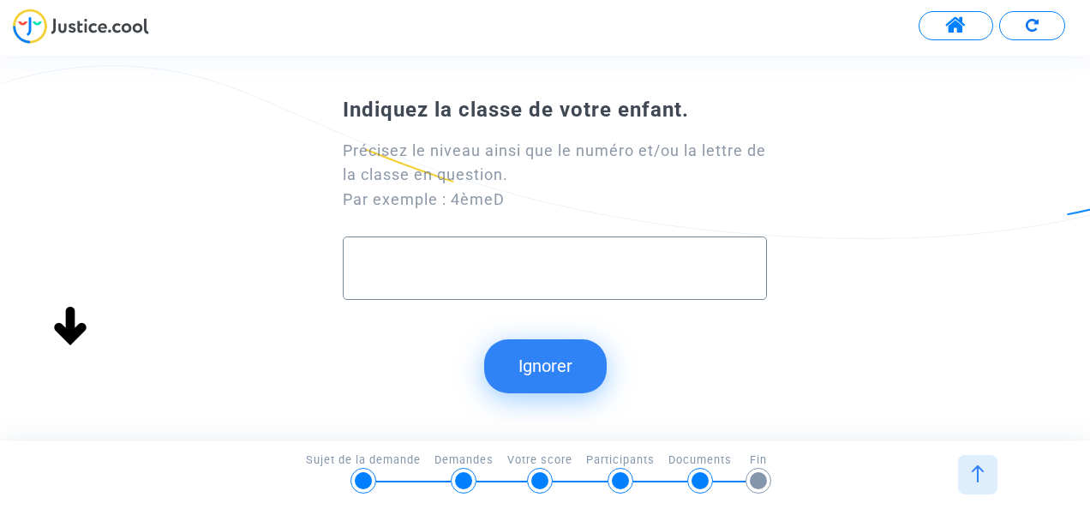
scroll to position [0, 0]
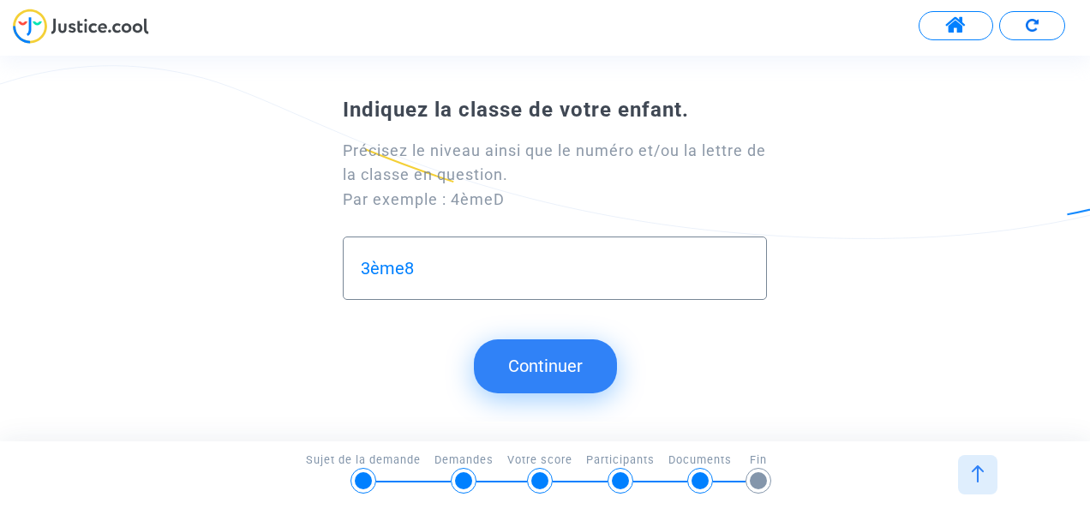
type input "3ème8"
click at [653, 367] on submit-question "Continuer" at bounding box center [545, 365] width 1090 height 53
click at [612, 361] on button "Continuer" at bounding box center [545, 365] width 143 height 53
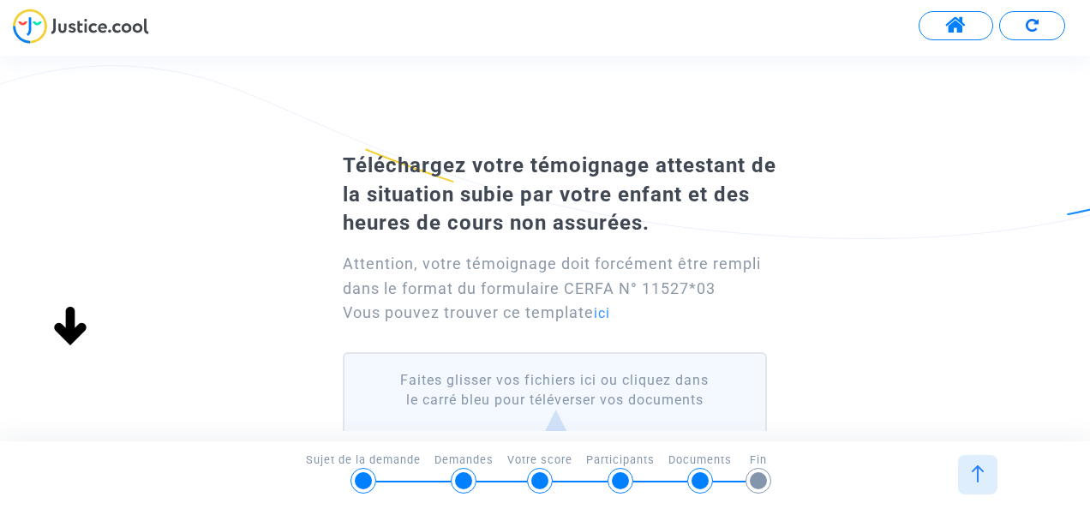
click at [579, 364] on div "Continuer Continuer Ignorer Continuer Continuer Continuer Indiquez la classe de…" at bounding box center [560, 248] width 1120 height 385
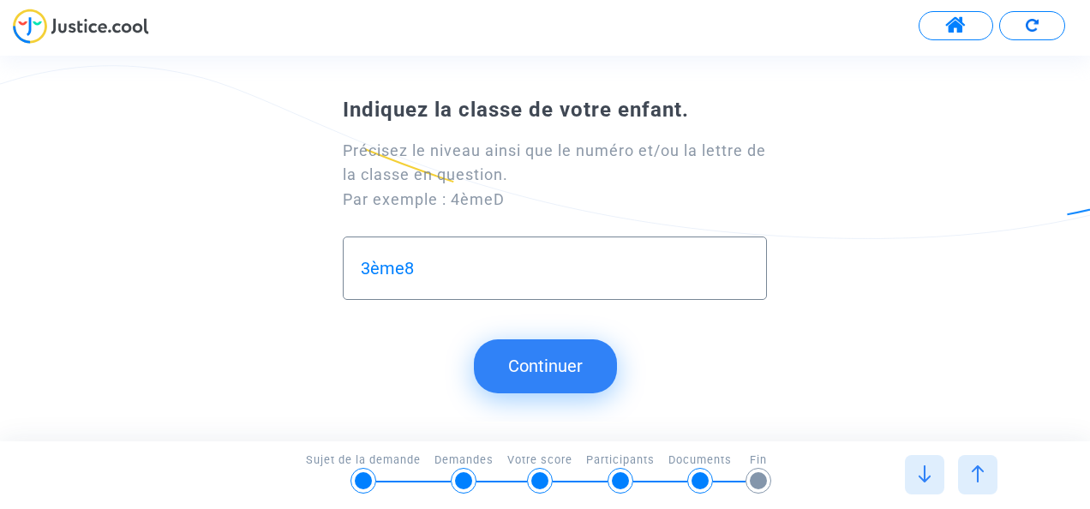
click at [541, 344] on button "Continuer" at bounding box center [545, 365] width 143 height 53
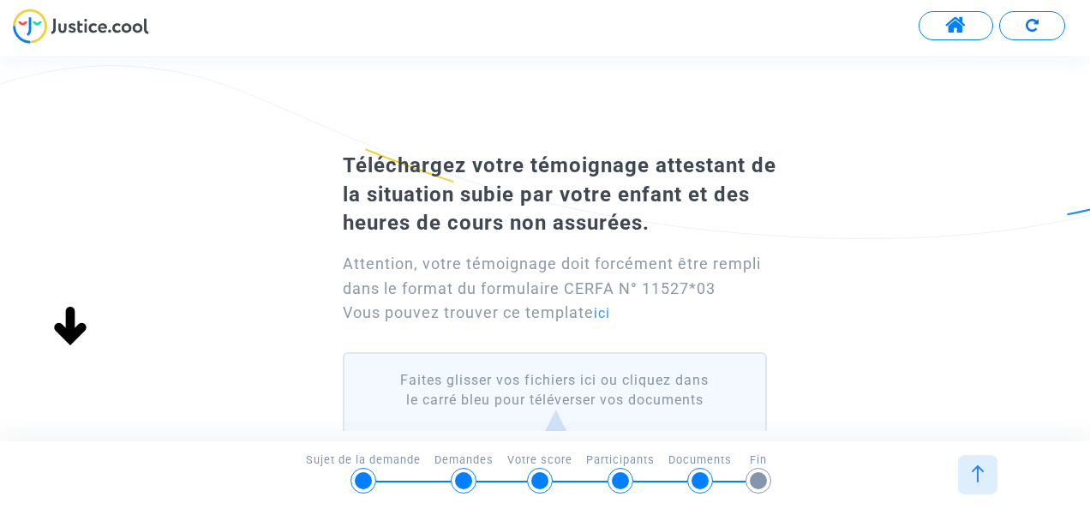
click at [799, 263] on div "Téléchargez votre témoignage attestant de la situation subie par votre enfant e…" at bounding box center [545, 385] width 1090 height 478
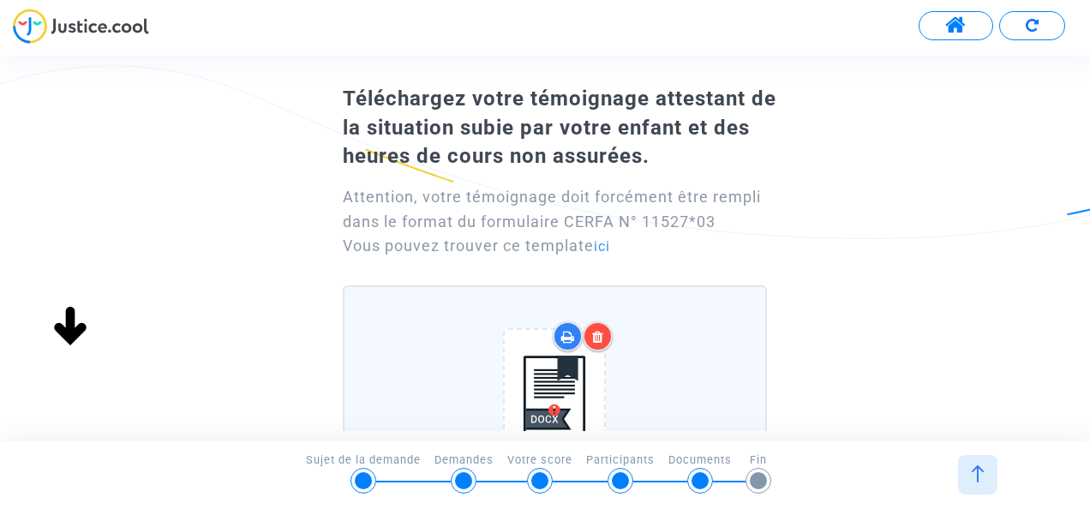
scroll to position [33, 0]
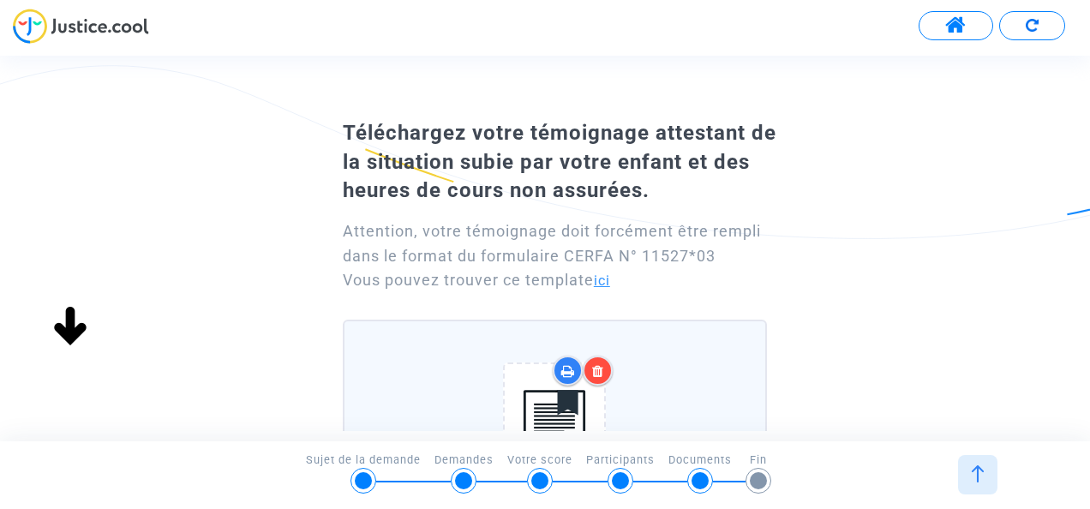
click at [600, 285] on link "ici" at bounding box center [602, 280] width 16 height 16
click at [594, 365] on icon at bounding box center [598, 371] width 12 height 14
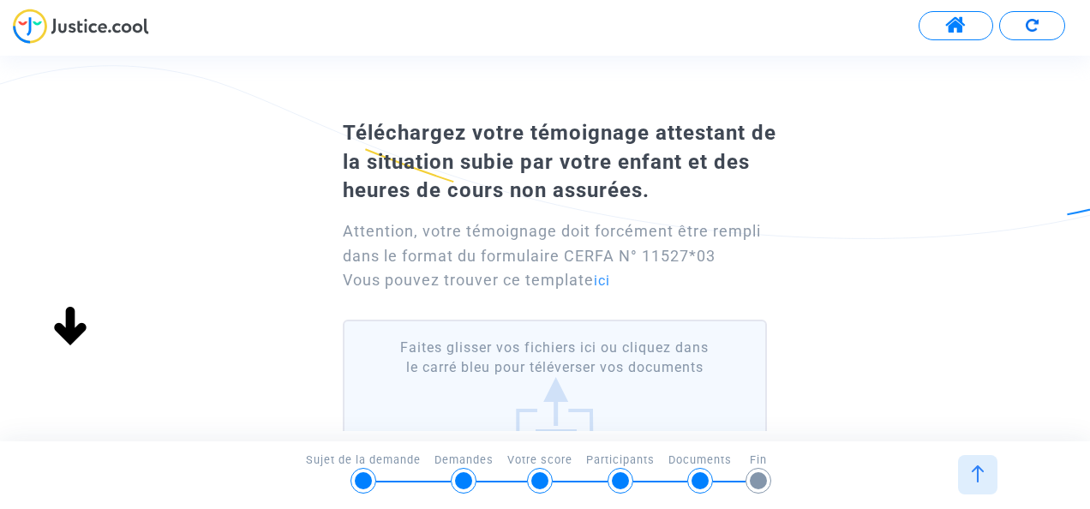
click at [947, 308] on div "Téléchargez votre témoignage attestant de la situation subie par votre enfant e…" at bounding box center [545, 353] width 1090 height 478
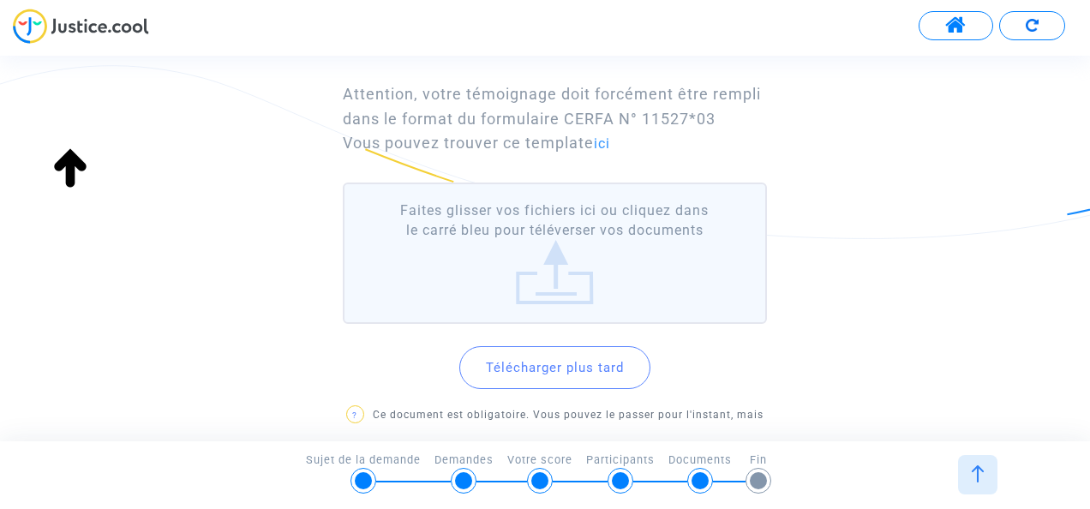
scroll to position [204, 0]
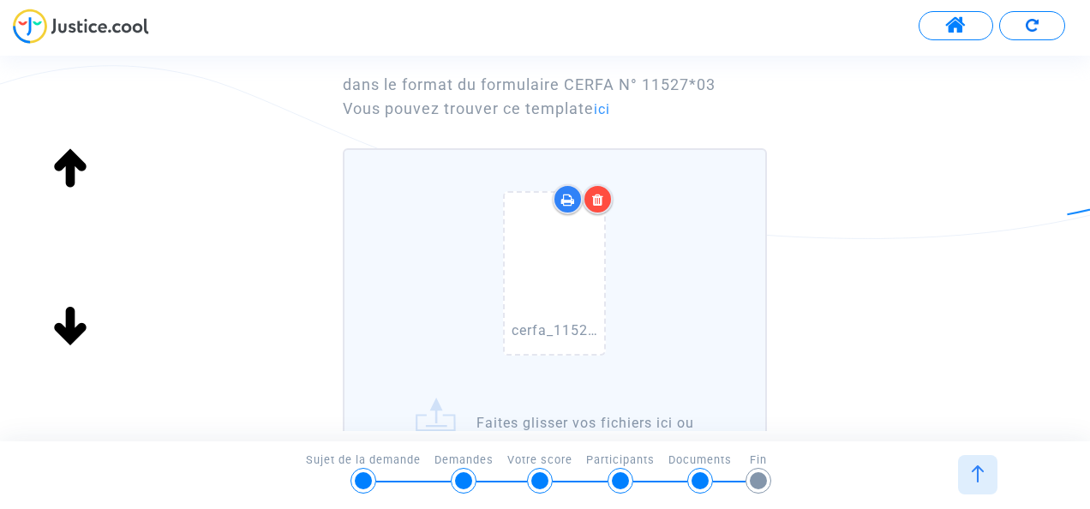
click at [954, 260] on div "Téléchargez votre témoignage attestant de la situation subie par votre enfant e…" at bounding box center [545, 324] width 1090 height 763
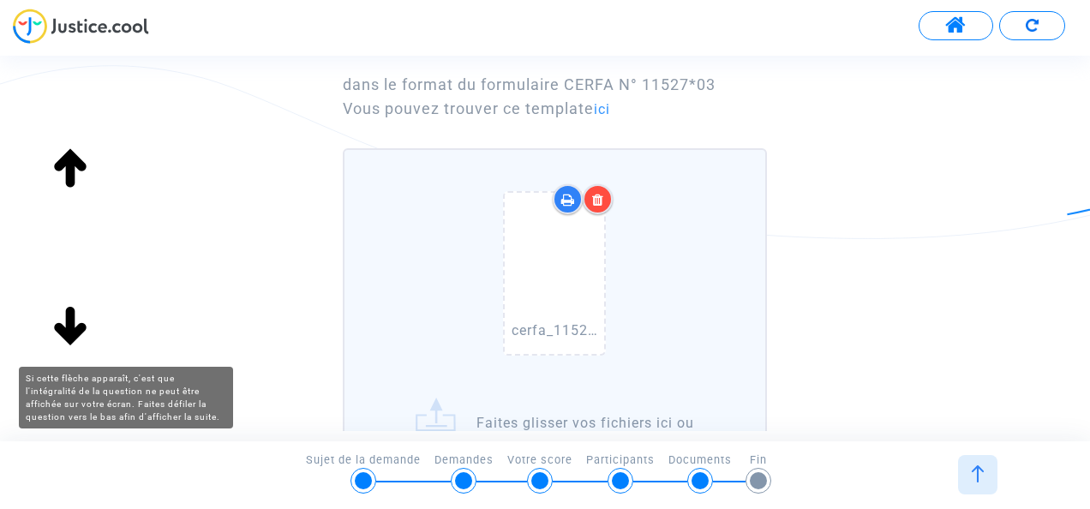
click at [73, 330] on img at bounding box center [70, 327] width 55 height 55
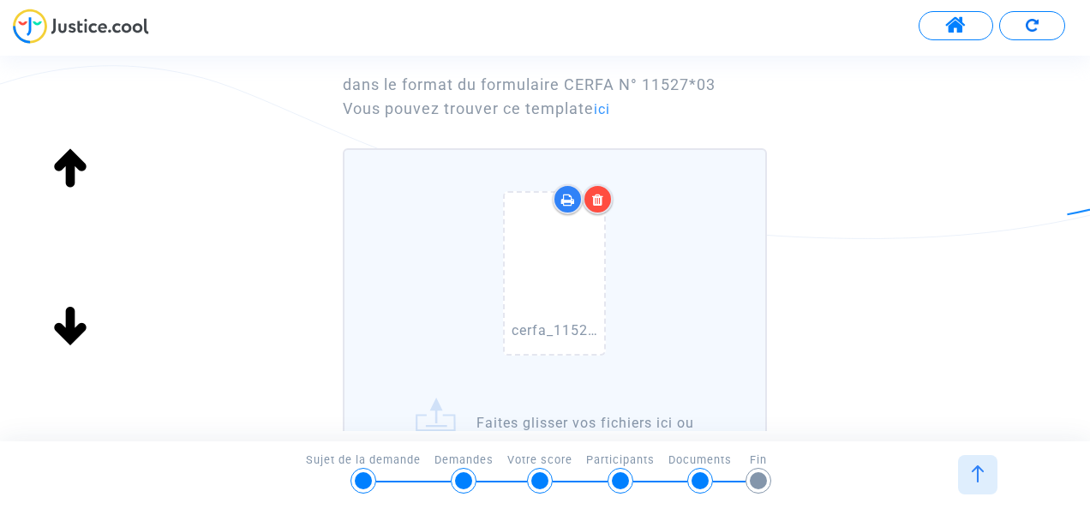
click at [73, 330] on img at bounding box center [70, 327] width 55 height 55
click at [943, 254] on div "Téléchargez votre témoignage attestant de la situation subie par votre enfant e…" at bounding box center [545, 324] width 1090 height 763
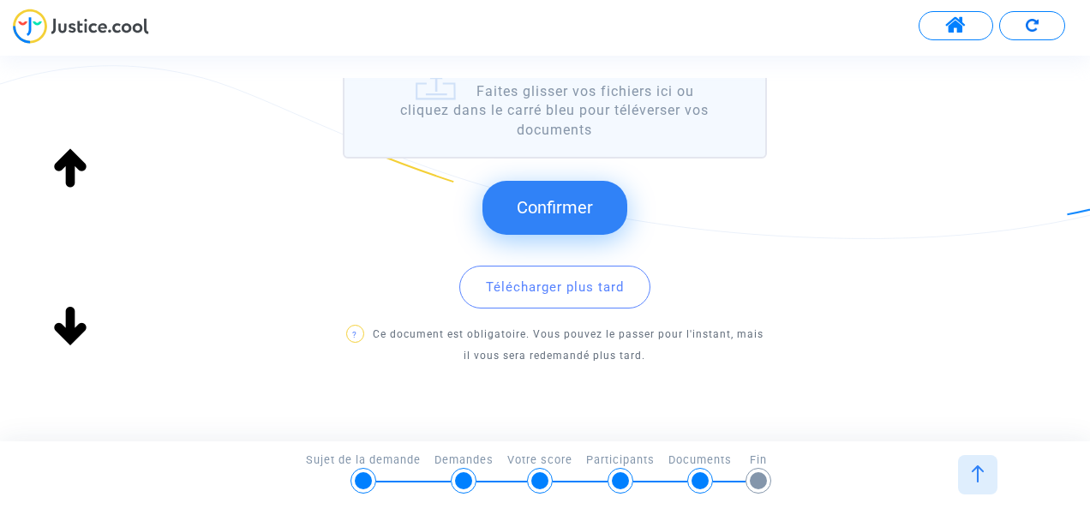
scroll to position [563, 0]
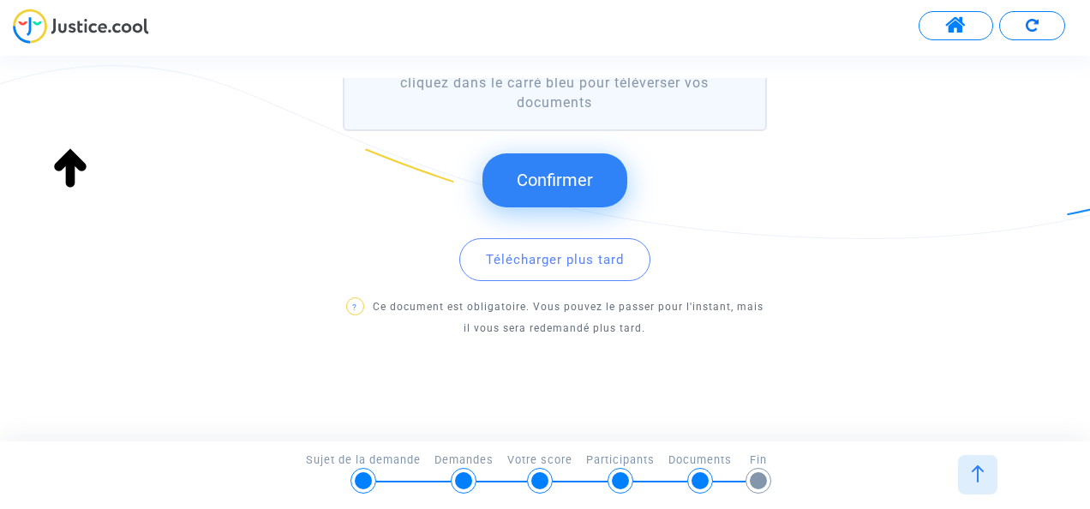
click at [610, 175] on button "Confirmer" at bounding box center [554, 179] width 145 height 53
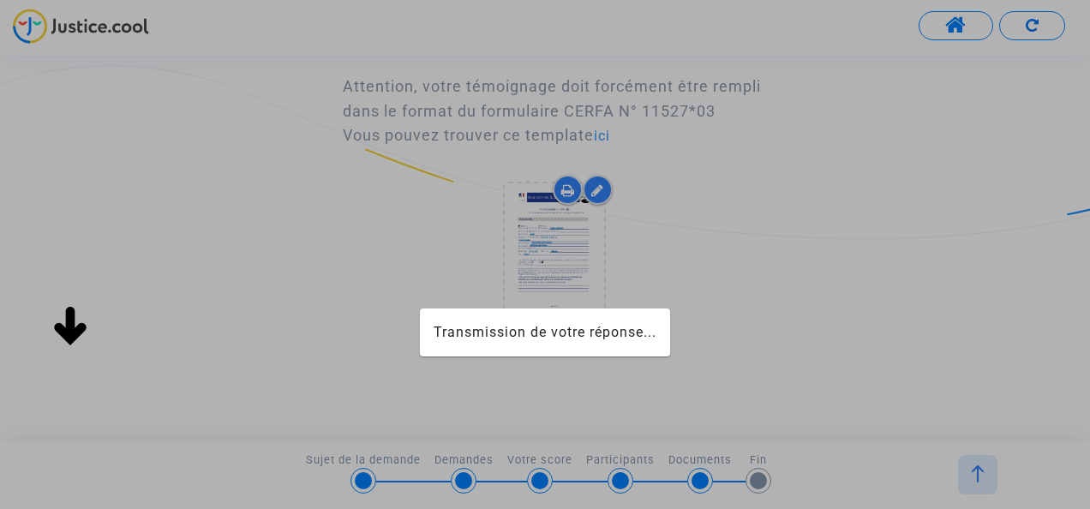
scroll to position [0, 0]
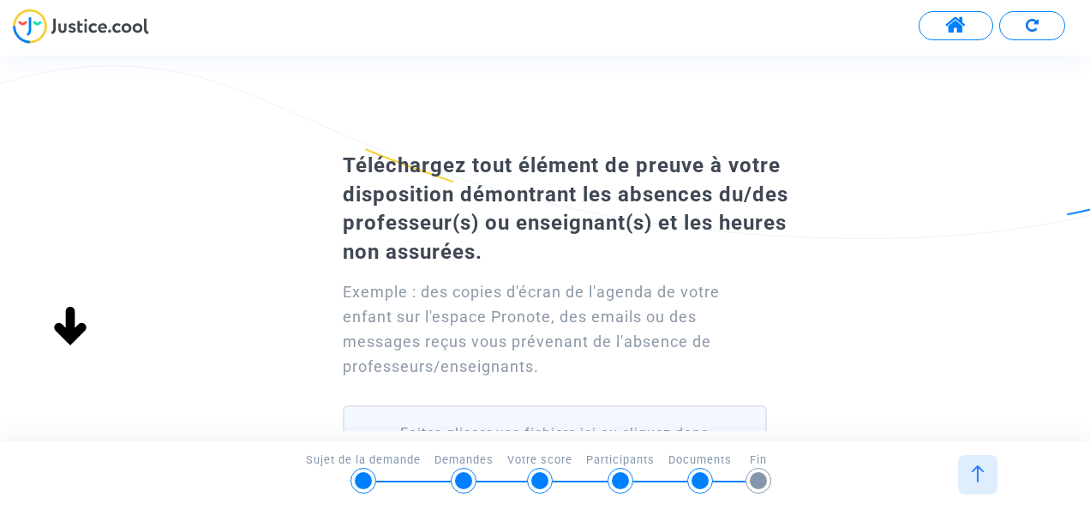
click at [938, 224] on div "Téléchargez tout élément de preuve à votre disposition démontrant les absences …" at bounding box center [545, 388] width 1090 height 485
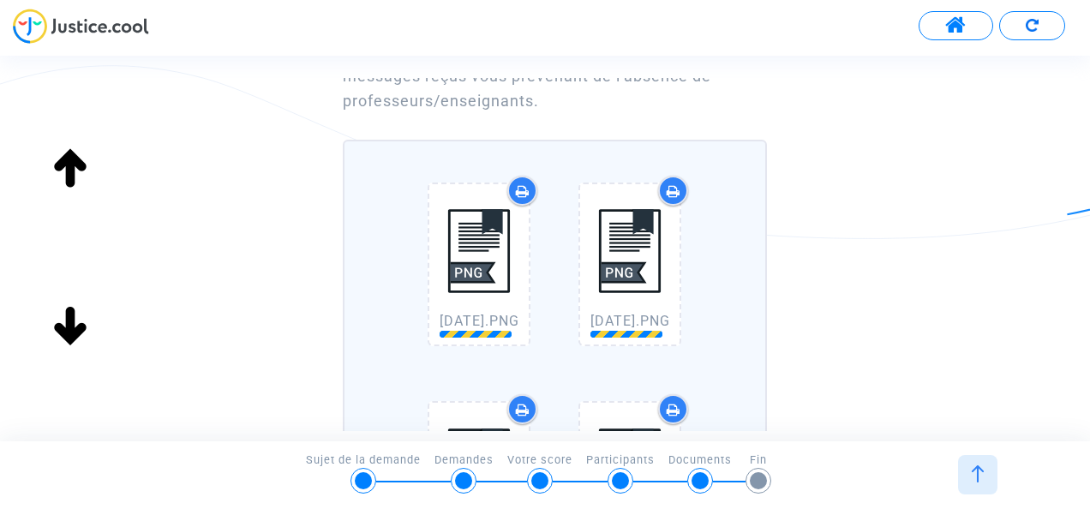
scroll to position [274, 0]
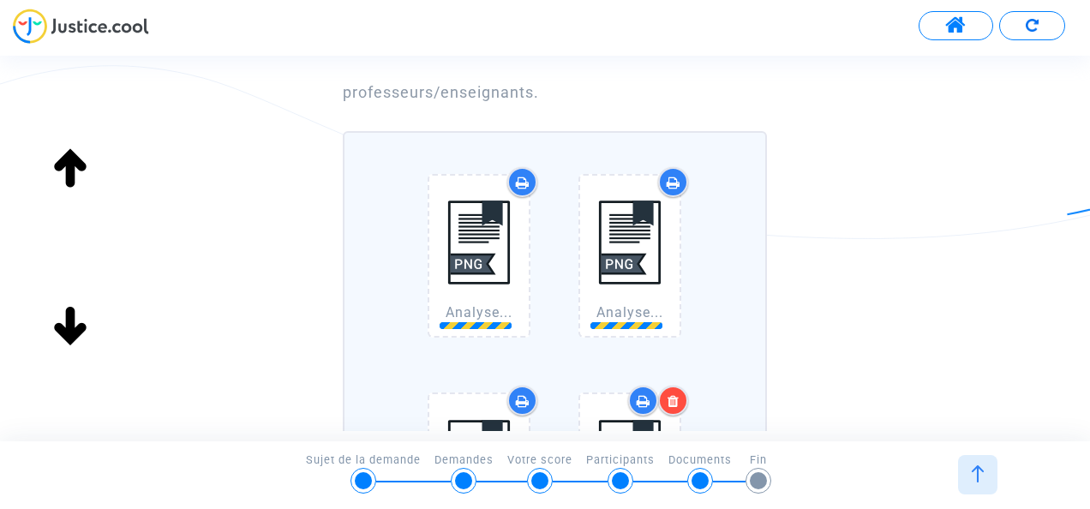
drag, startPoint x: 1089, startPoint y: 182, endPoint x: 1092, endPoint y: 221, distance: 39.6
click at [1089, 99] on html "Transmission de votre réponse... Continuer Continuer Ignorer Continuer Continue…" at bounding box center [545, 49] width 1090 height 99
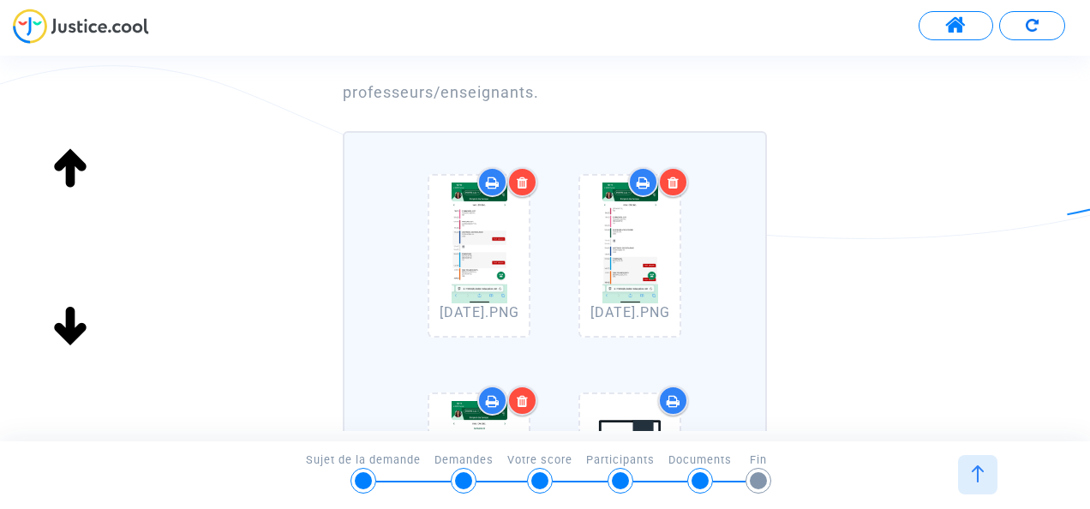
drag, startPoint x: 1089, startPoint y: 221, endPoint x: 999, endPoint y: 259, distance: 97.5
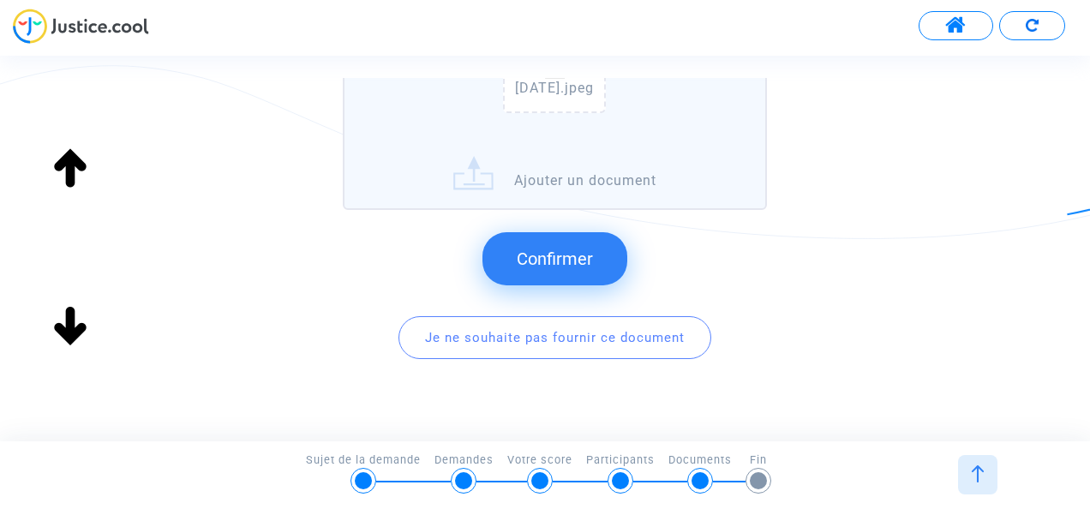
scroll to position [1628, 0]
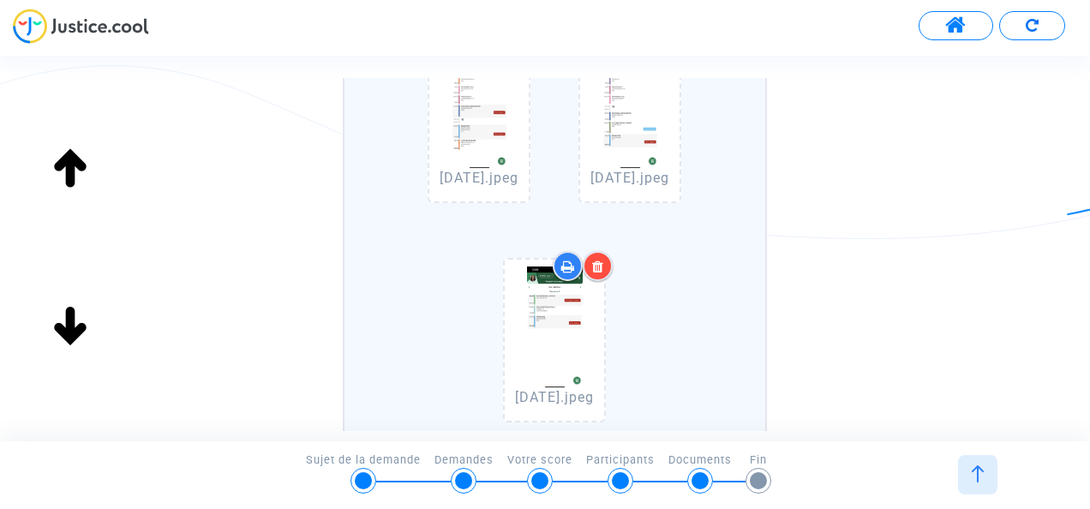
scroll to position [1319, 0]
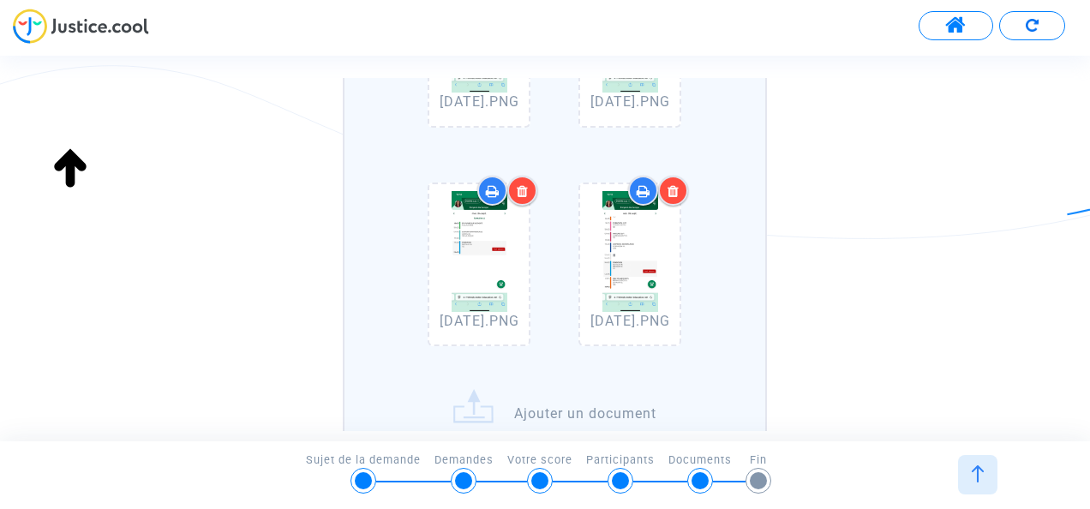
scroll to position [4319, 0]
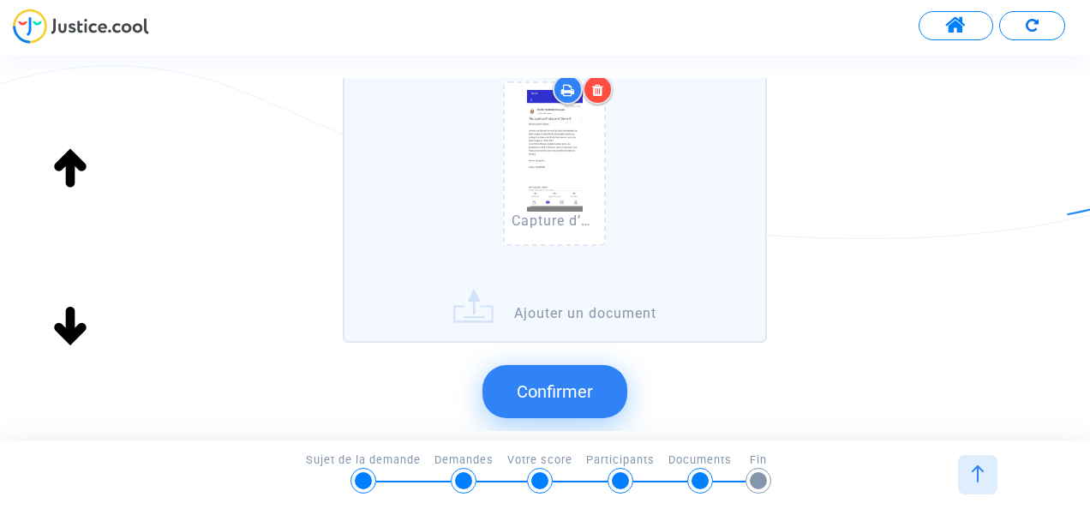
scroll to position [4833, 0]
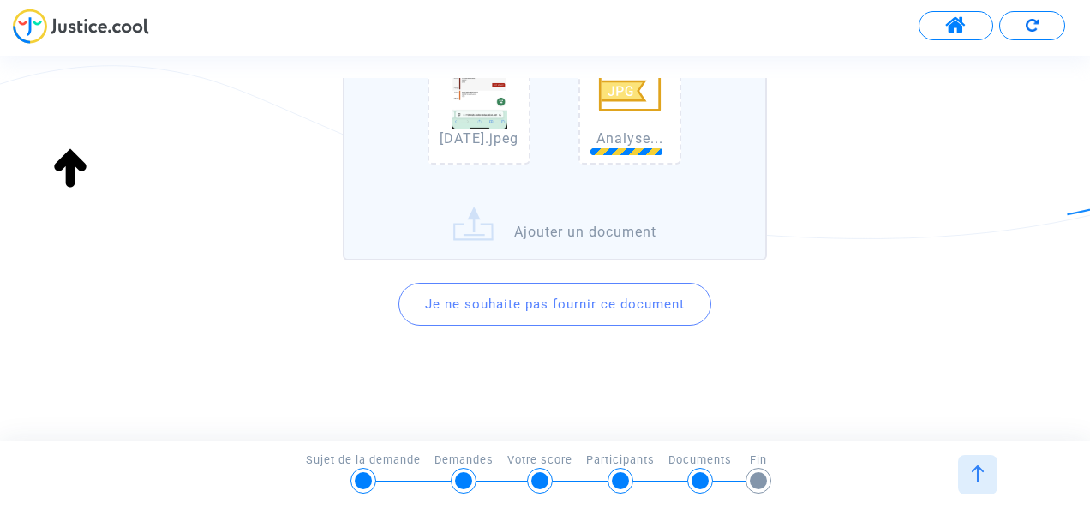
scroll to position [5278, 0]
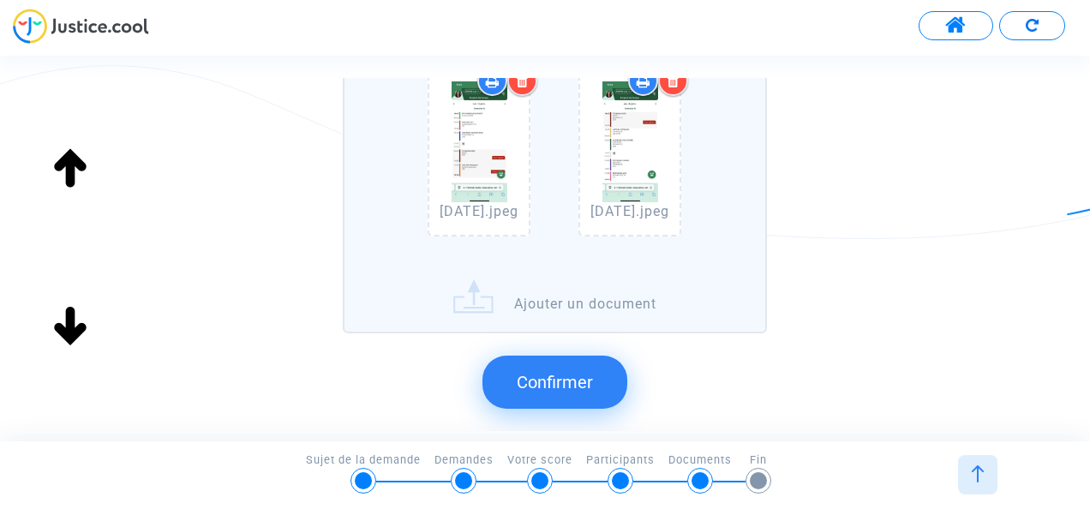
scroll to position [5791, 0]
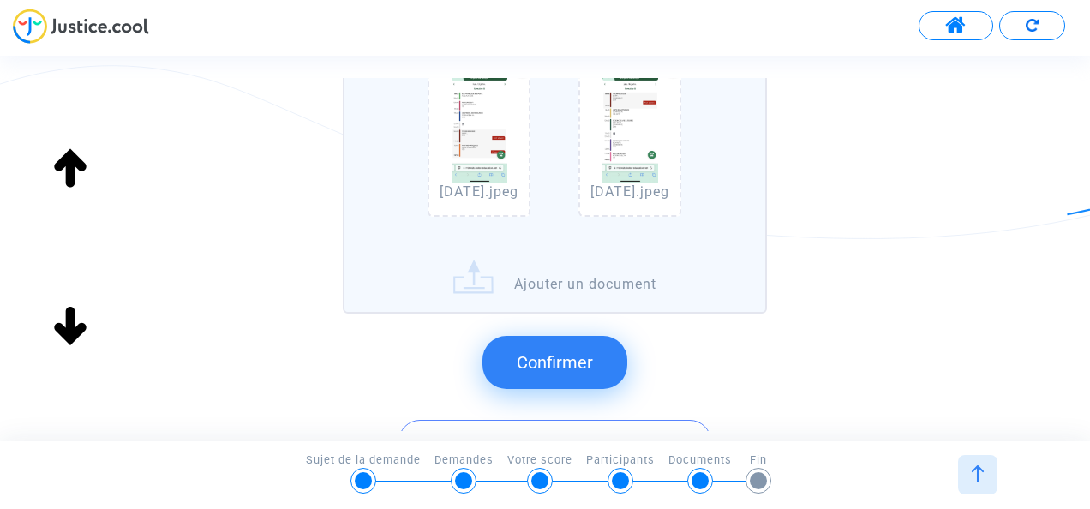
scroll to position [5620, 0]
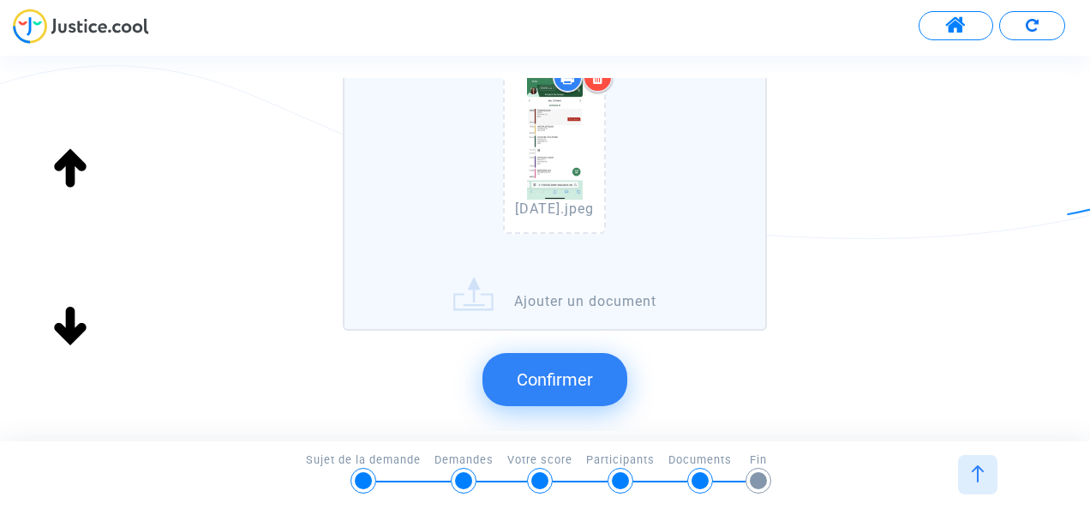
scroll to position [5860, 0]
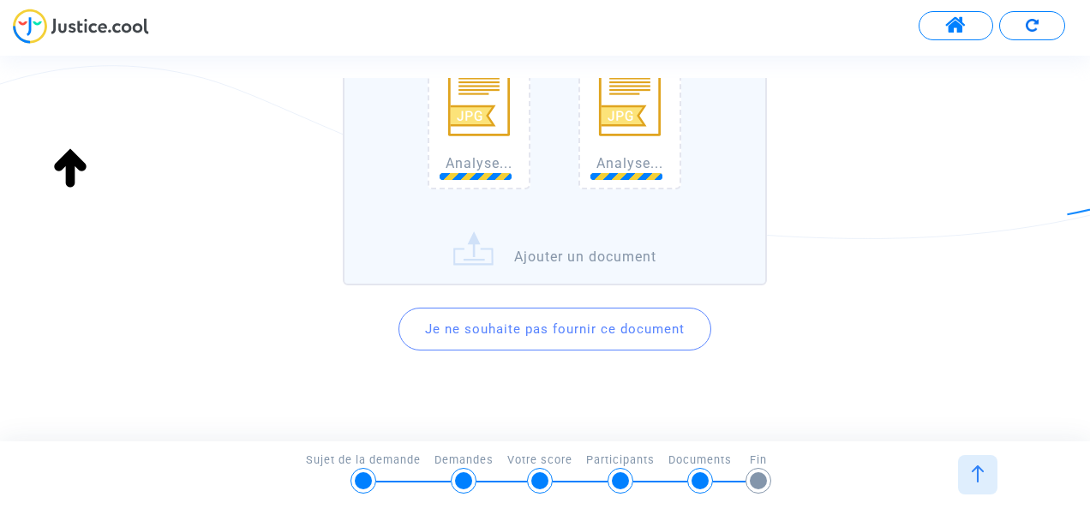
scroll to position [6364, 0]
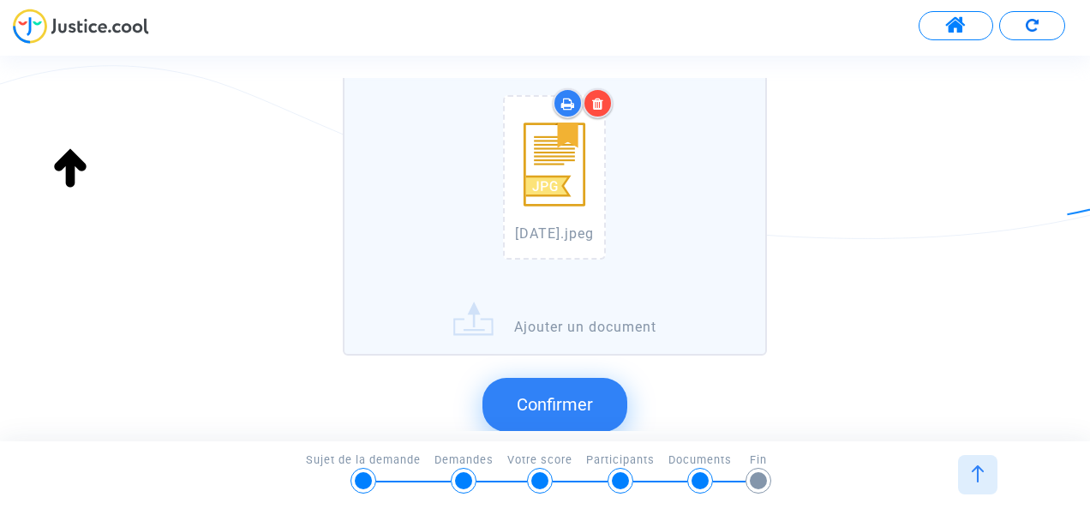
scroll to position [7544, 0]
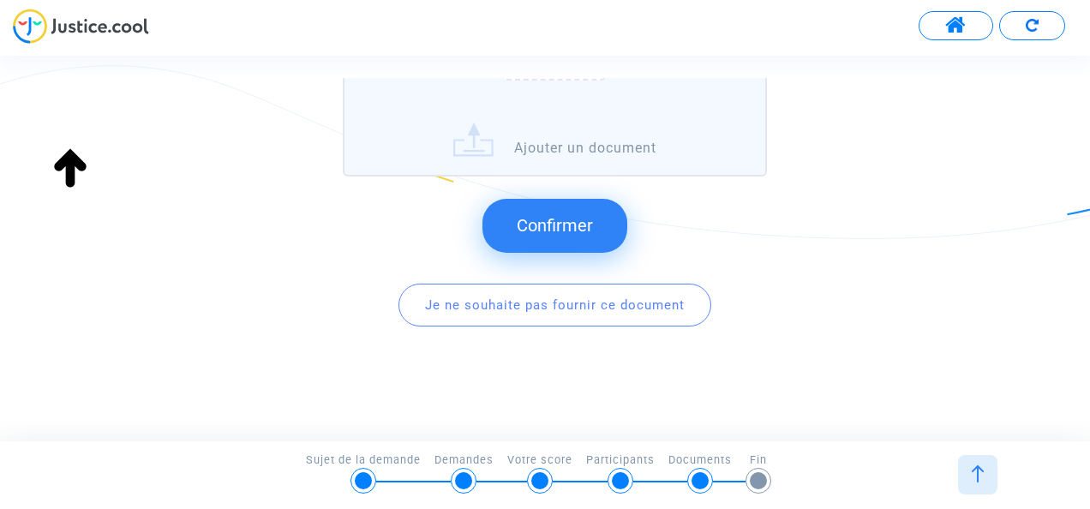
click at [572, 212] on button "Confirmer" at bounding box center [554, 225] width 145 height 53
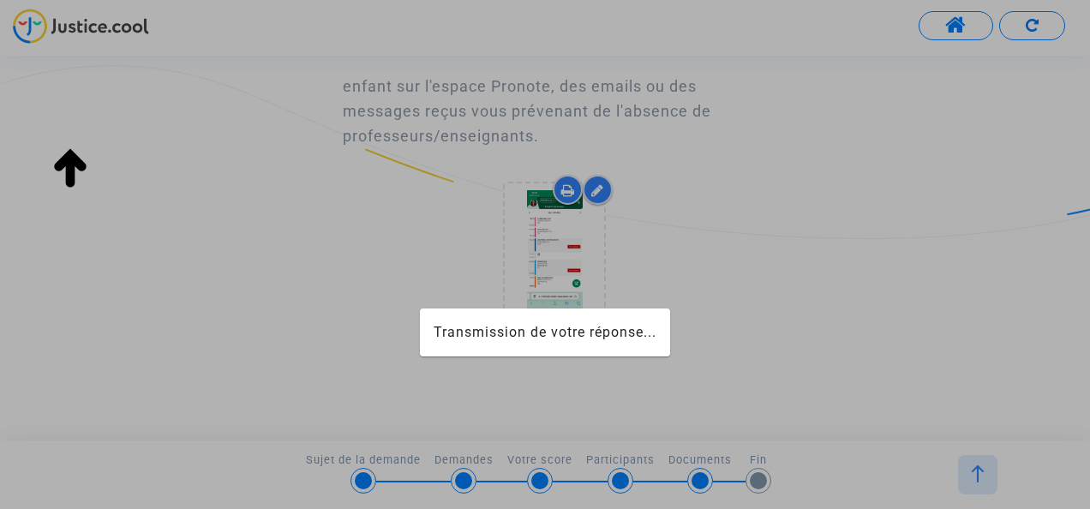
scroll to position [230, 0]
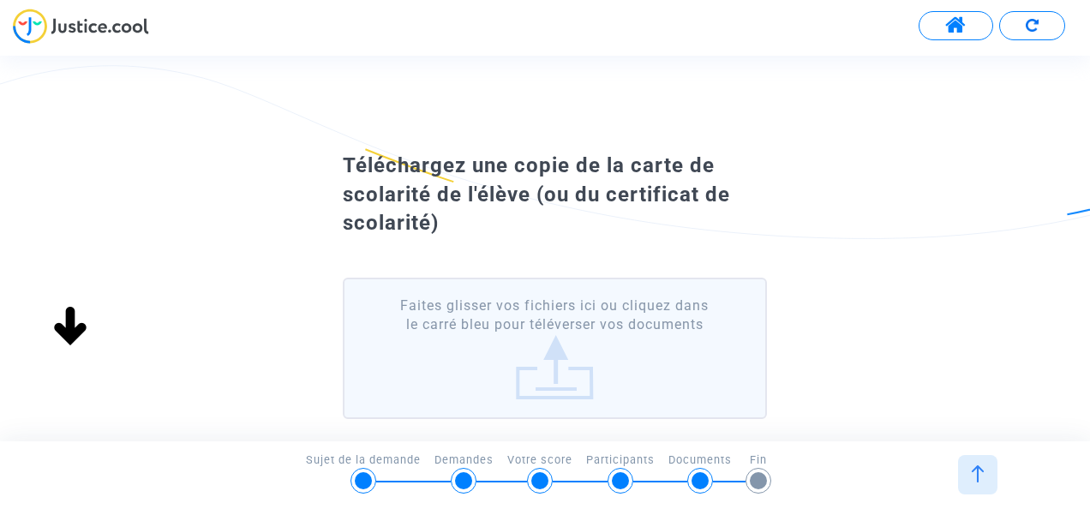
click at [881, 31] on div at bounding box center [545, 32] width 1090 height 47
click at [989, 369] on div "Téléchargez une copie de la carte de scolarité de l'élève (ou du certificat de …" at bounding box center [545, 348] width 1090 height 404
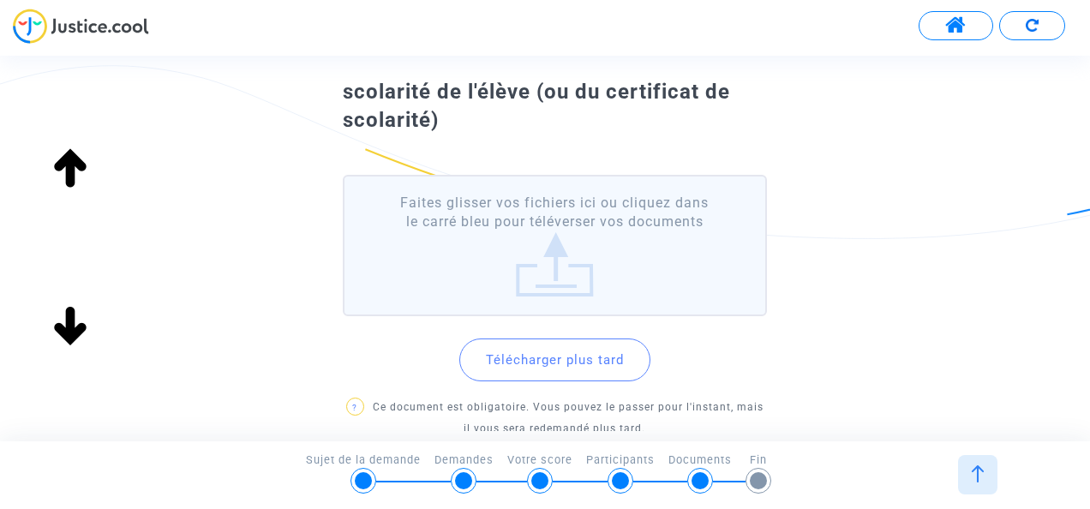
scroll to position [137, 0]
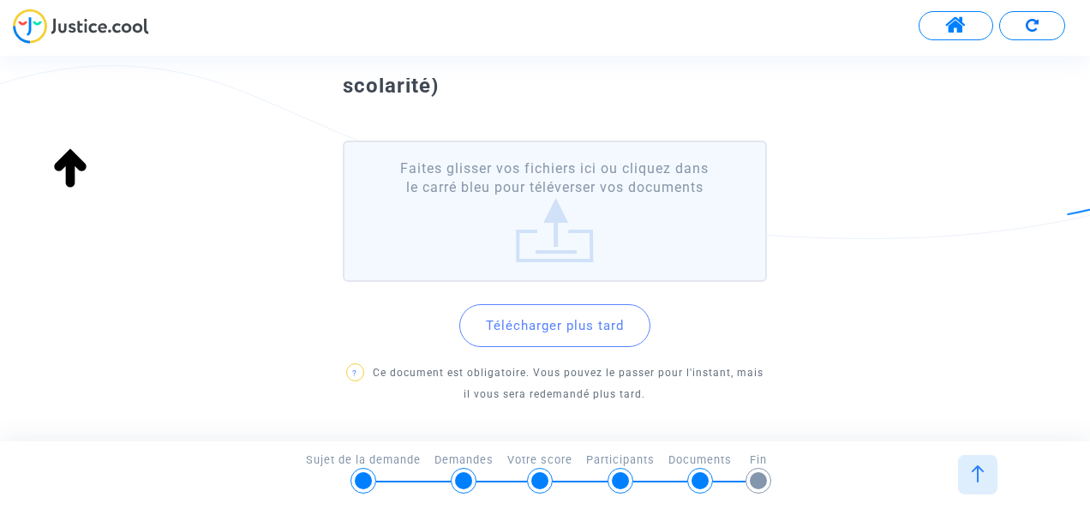
click at [461, 127] on div "Faites glisser vos fichiers ici ou cliquez dans le carré bleu pour téléverser v…" at bounding box center [545, 254] width 490 height 307
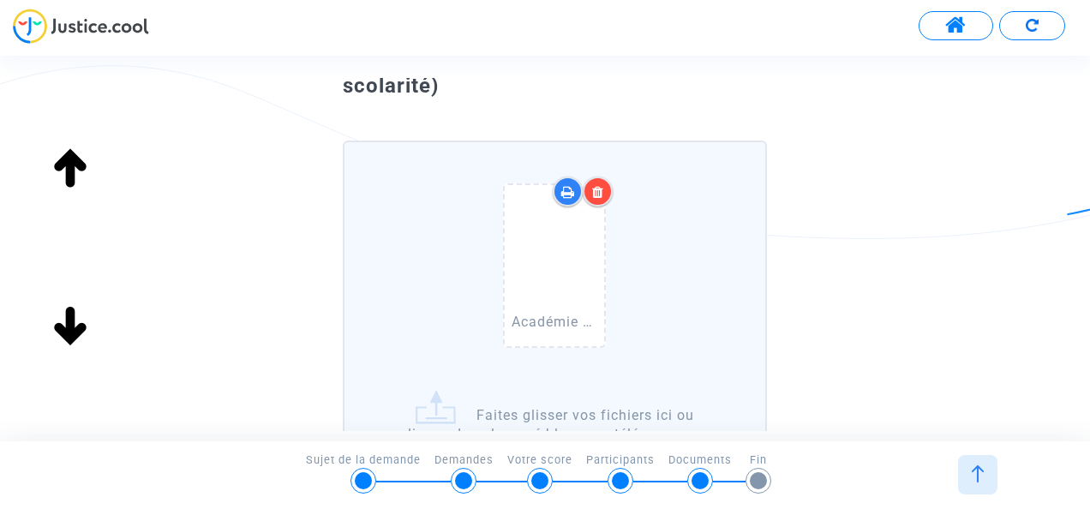
click at [1023, 185] on div "Téléchargez une copie de la carte de scolarité de l'élève (ou du certificat de …" at bounding box center [545, 353] width 1090 height 688
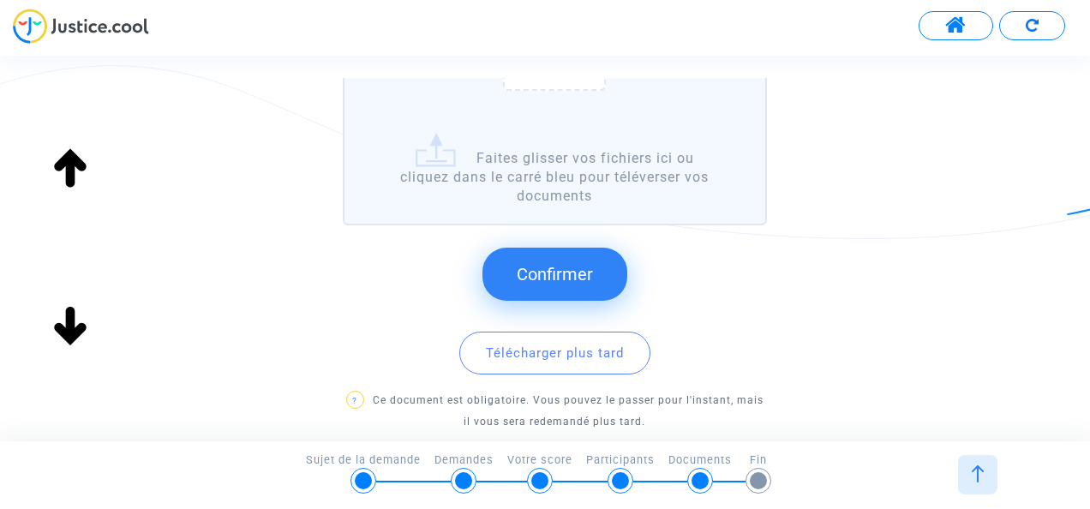
scroll to position [488, 0]
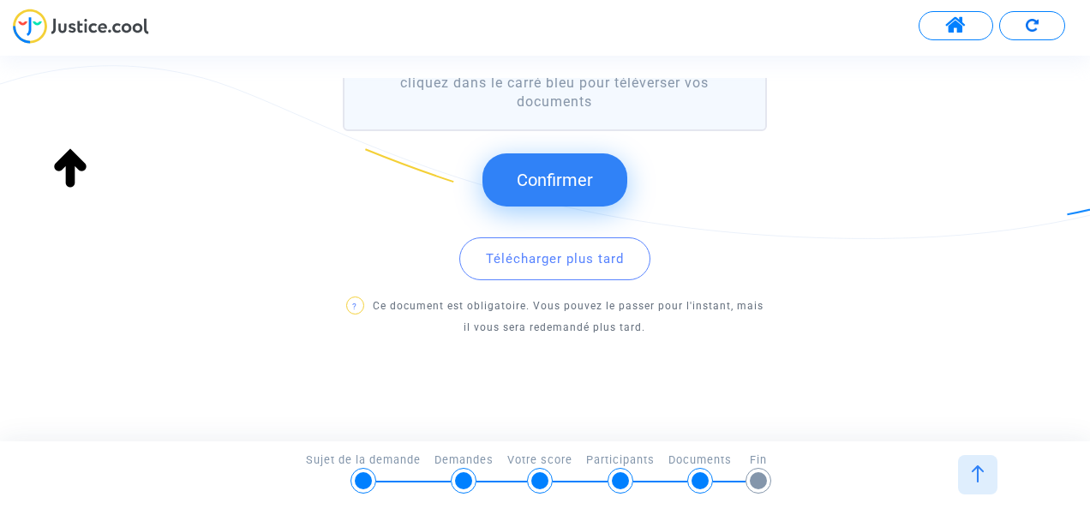
click at [548, 159] on button "Confirmer" at bounding box center [554, 179] width 145 height 53
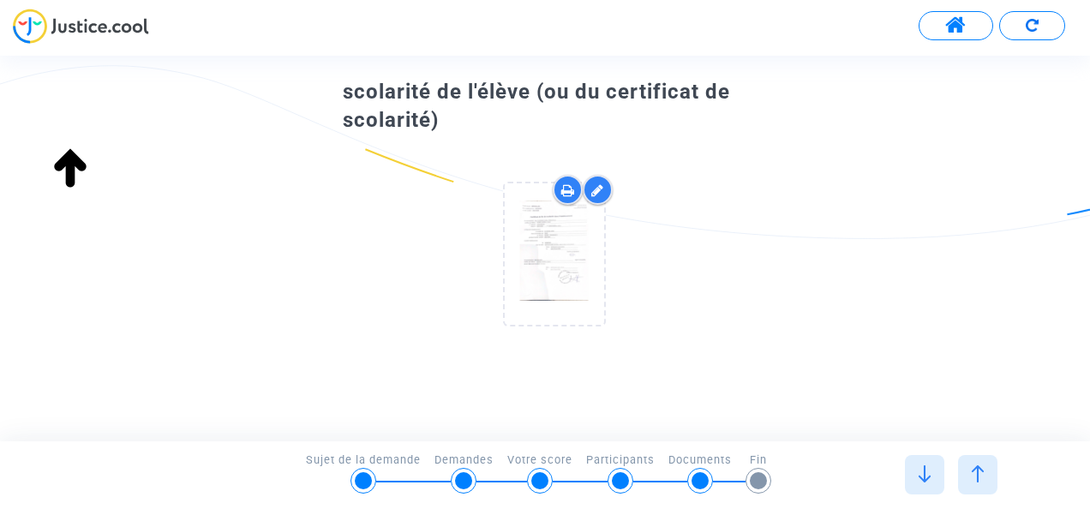
scroll to position [0, 0]
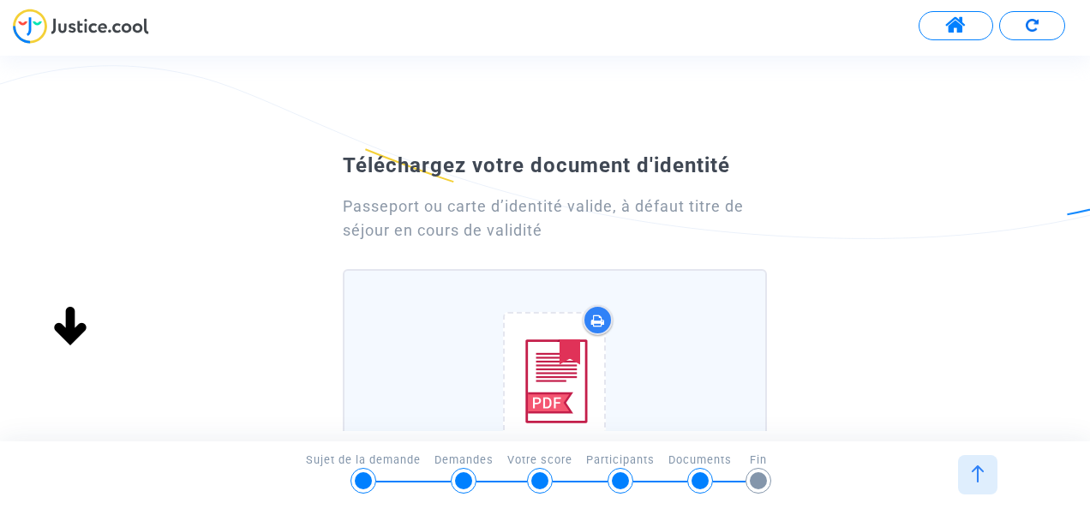
click at [980, 238] on div "Téléchargez votre document d'identité Passeport ou carte d’identité valide, à d…" at bounding box center [545, 443] width 1090 height 595
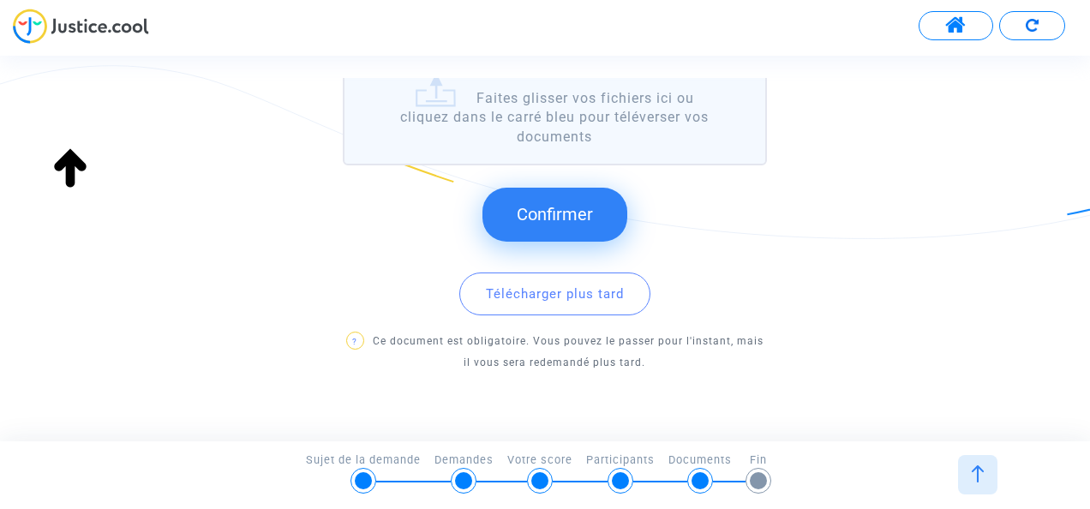
scroll to position [480, 0]
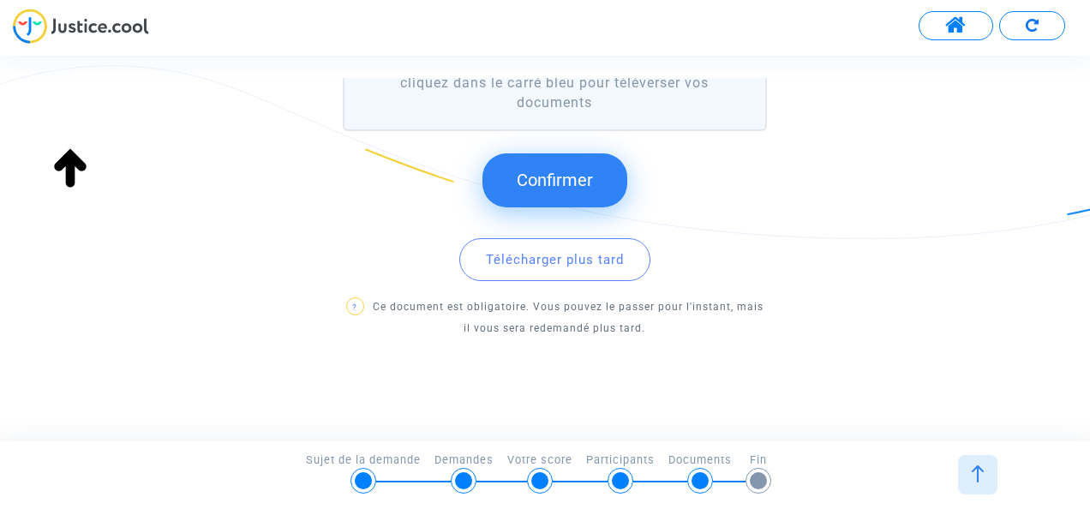
click at [598, 189] on button "Confirmer" at bounding box center [554, 179] width 145 height 53
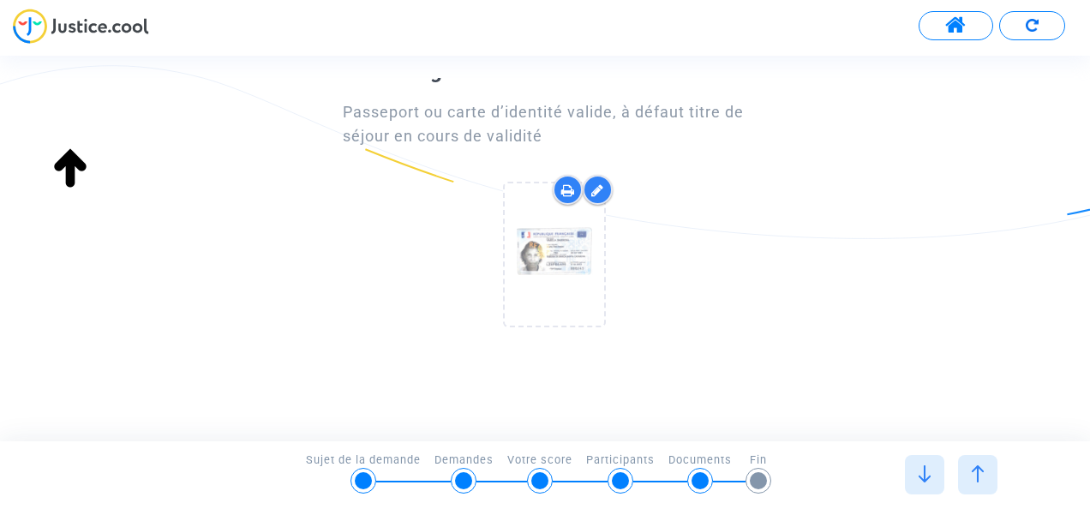
scroll to position [0, 0]
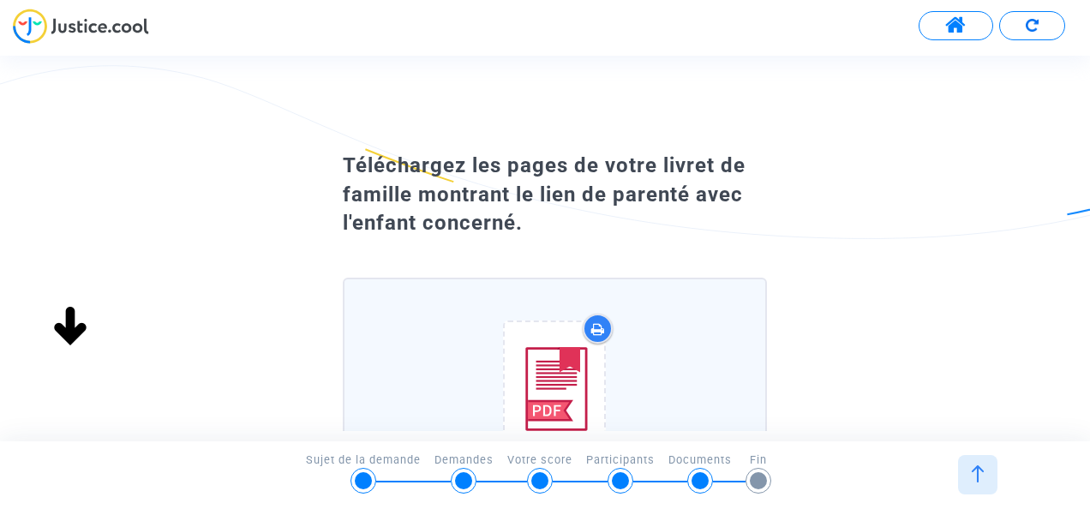
click at [810, 279] on div "Téléchargez les pages de votre livret de famille montrant le lien de parenté av…" at bounding box center [545, 448] width 1090 height 604
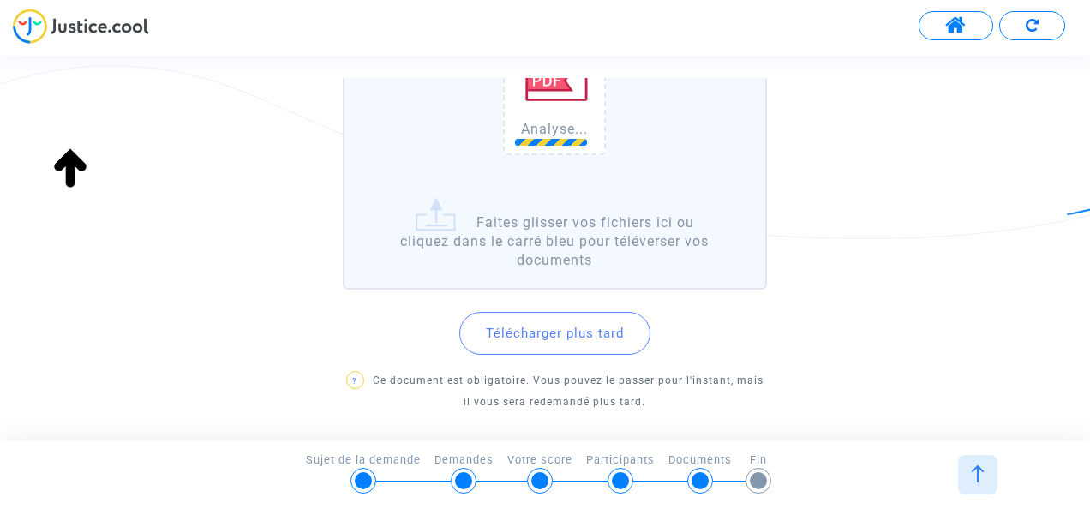
scroll to position [302, 0]
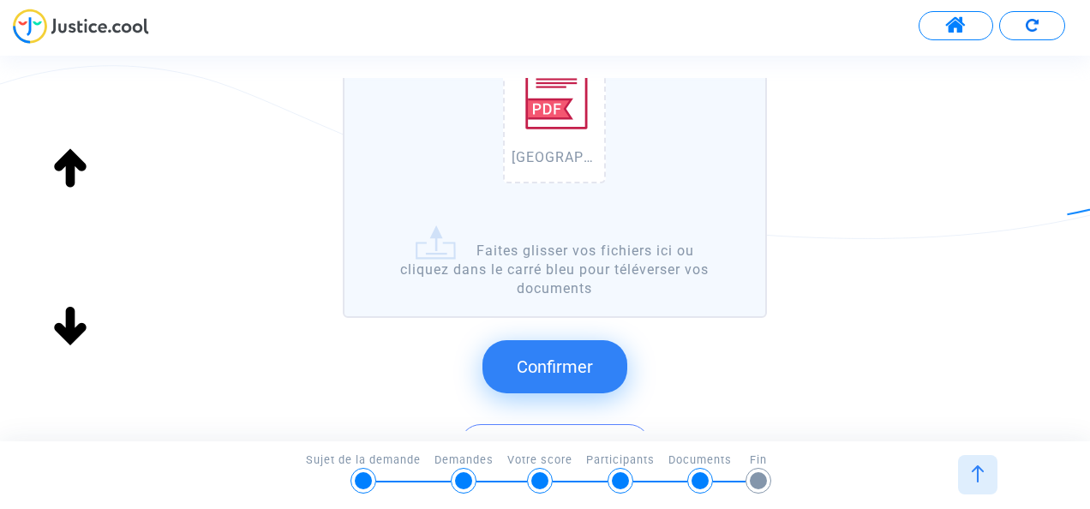
click at [573, 377] on button "Confirmer" at bounding box center [554, 366] width 145 height 53
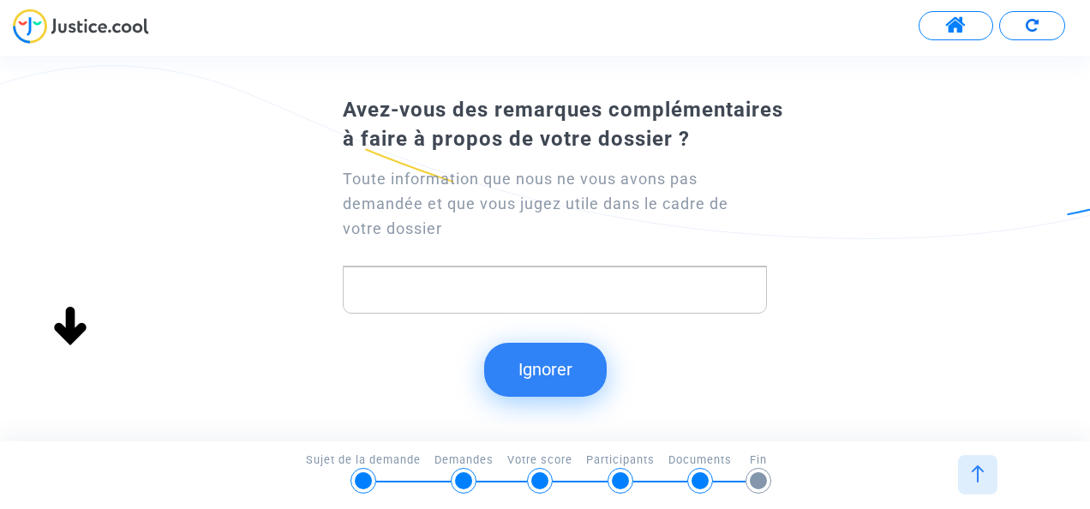
scroll to position [0, 0]
click at [547, 350] on button "Ignorer" at bounding box center [545, 369] width 123 height 53
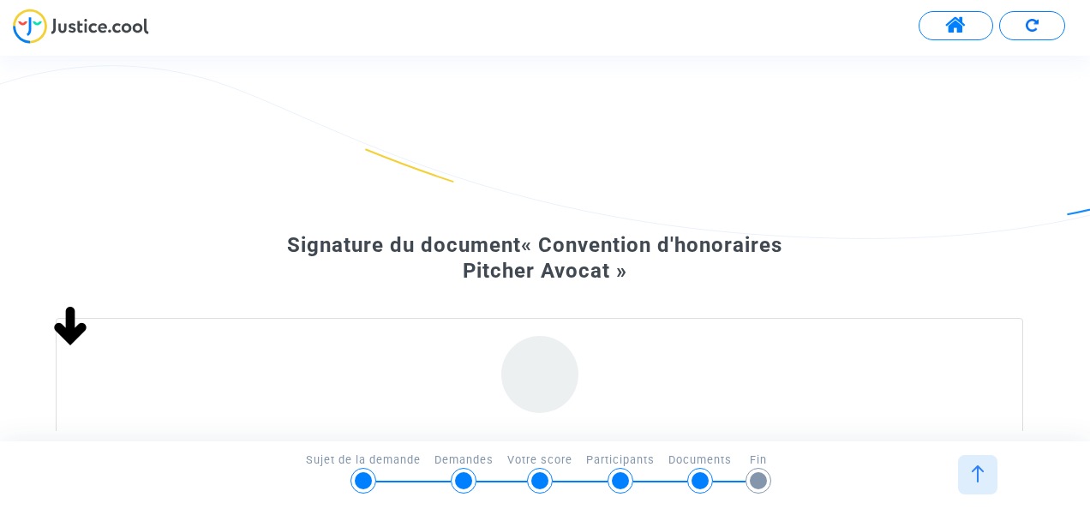
drag, startPoint x: 898, startPoint y: 262, endPoint x: 949, endPoint y: 235, distance: 58.3
click at [949, 235] on div "Signature du document « Convention d'honoraires Pitcher Avocat »" at bounding box center [545, 375] width 1090 height 459
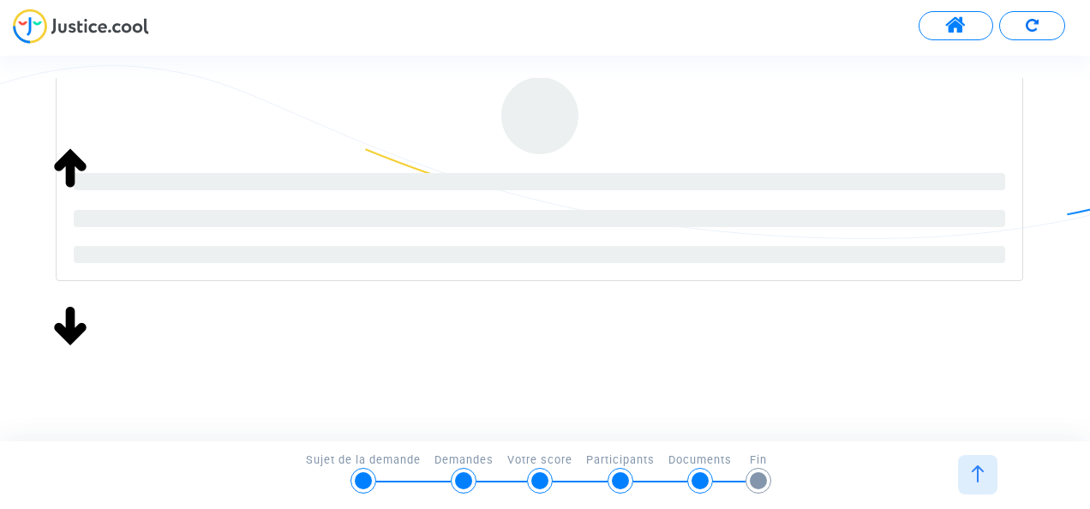
scroll to position [260, 0]
click at [1089, 99] on html "Transmission de votre réponse... Continuer Continuer Ignorer Continuer Continue…" at bounding box center [545, 49] width 1090 height 99
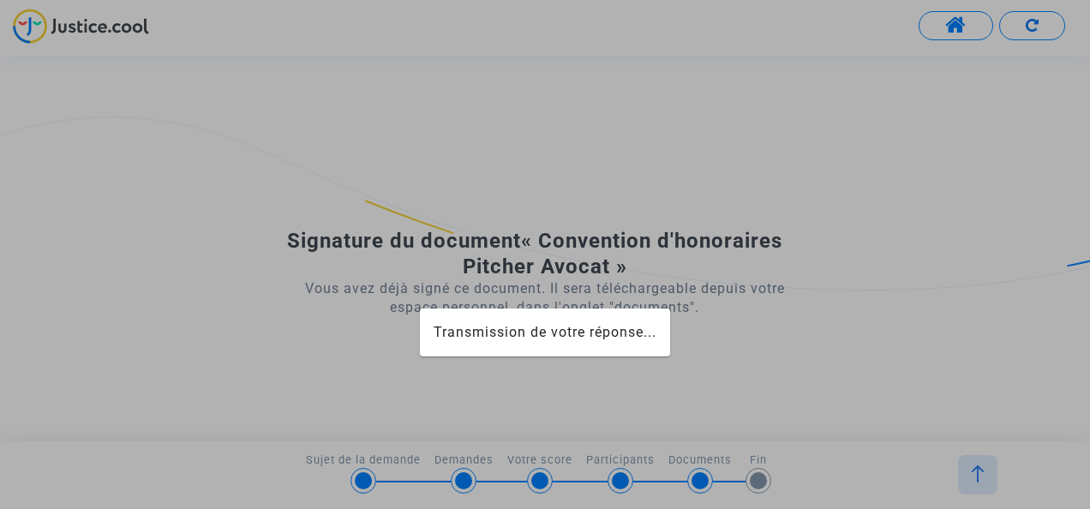
scroll to position [0, 0]
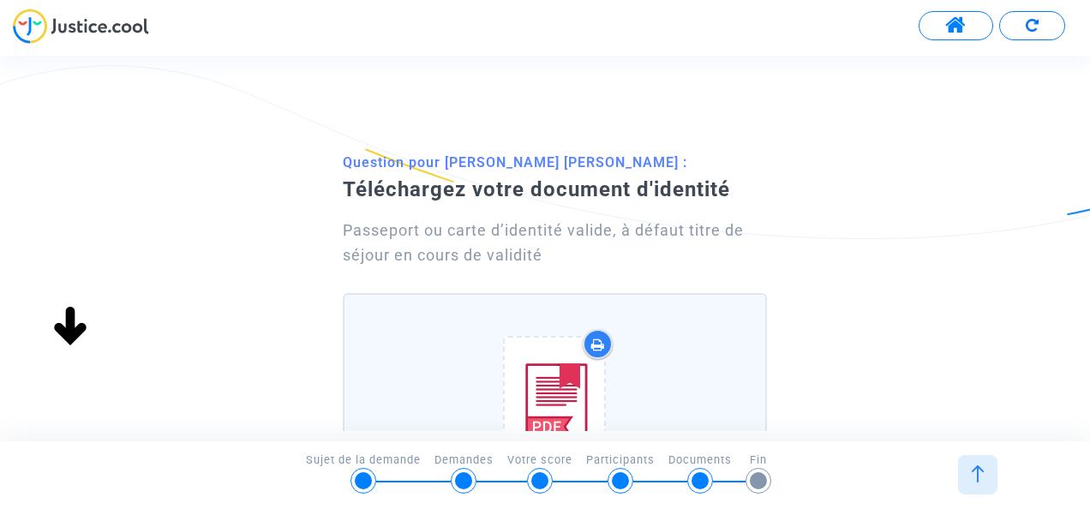
click at [934, 118] on div "Question pour [PERSON_NAME] [PERSON_NAME] : Téléchargez votre document d'identi…" at bounding box center [545, 261] width 1090 height 366
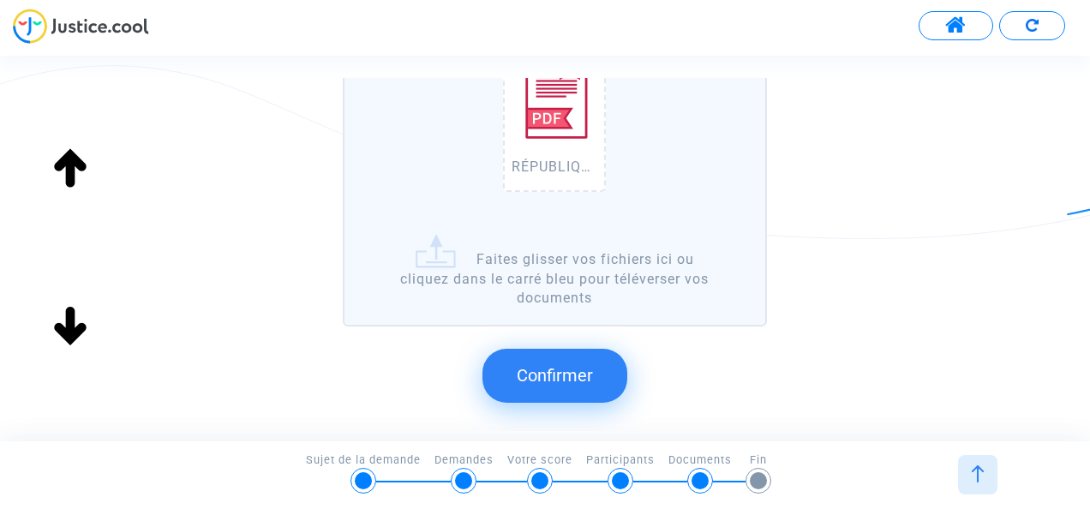
scroll to position [377, 0]
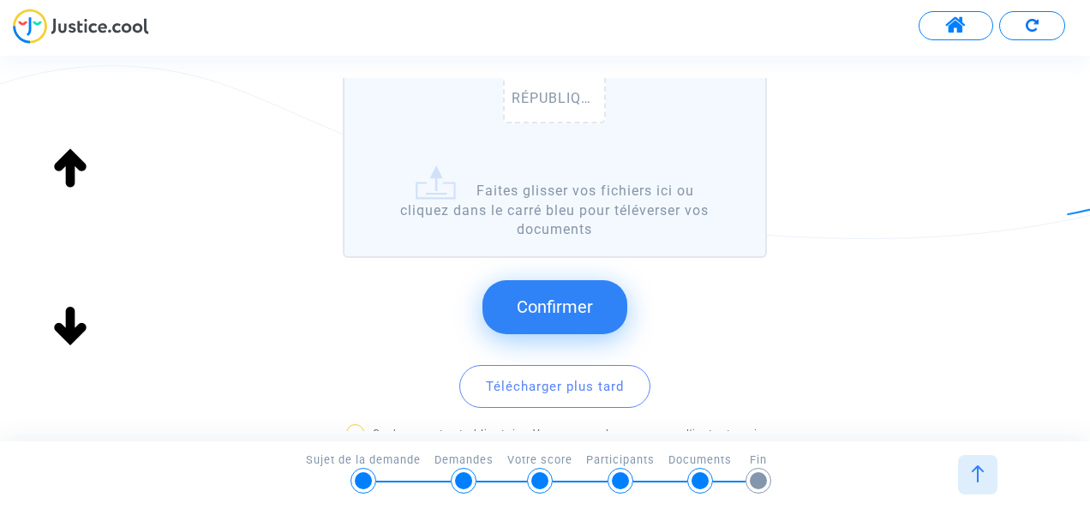
click at [535, 314] on span "Confirmer" at bounding box center [555, 306] width 76 height 21
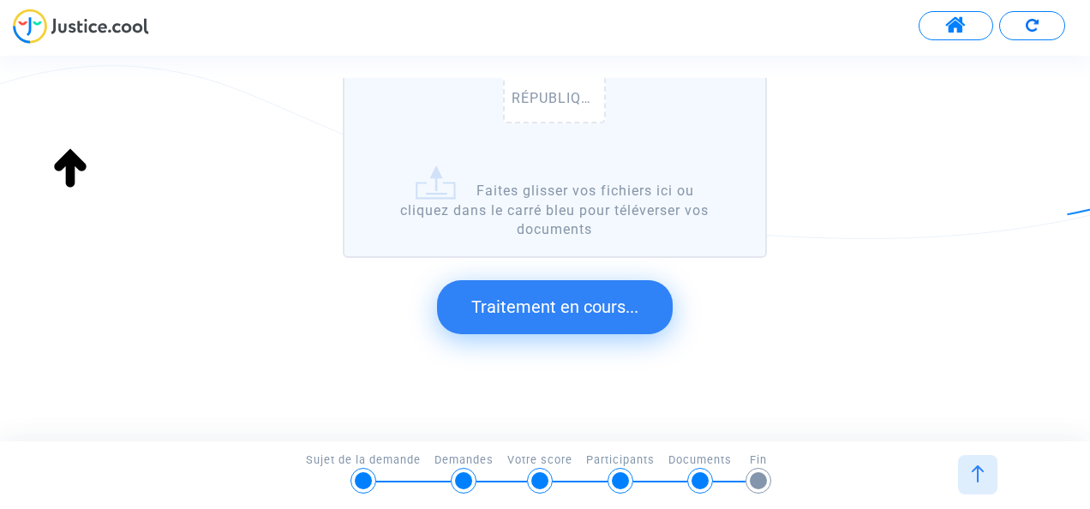
scroll to position [118, 0]
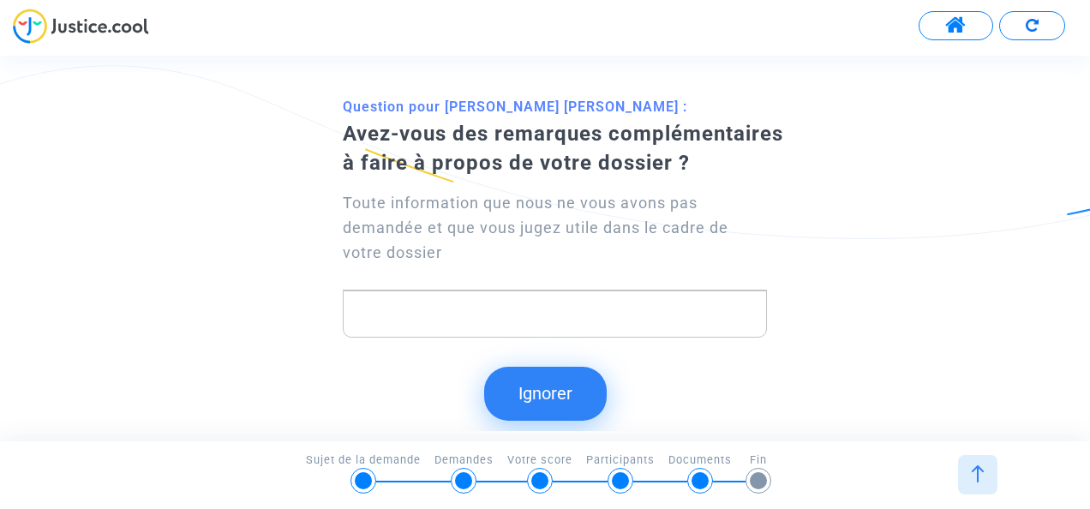
click at [540, 399] on button "Ignorer" at bounding box center [545, 393] width 123 height 53
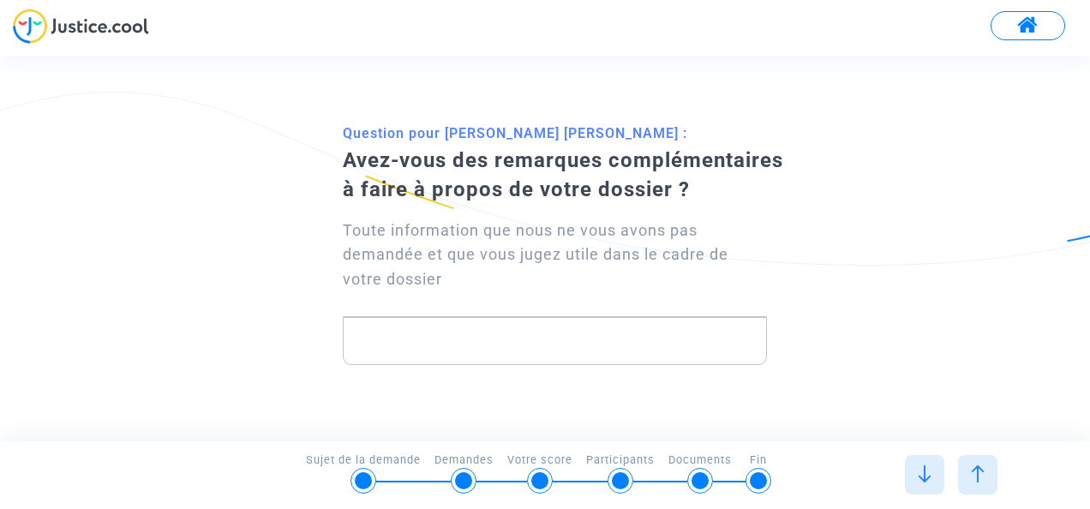
scroll to position [0, 0]
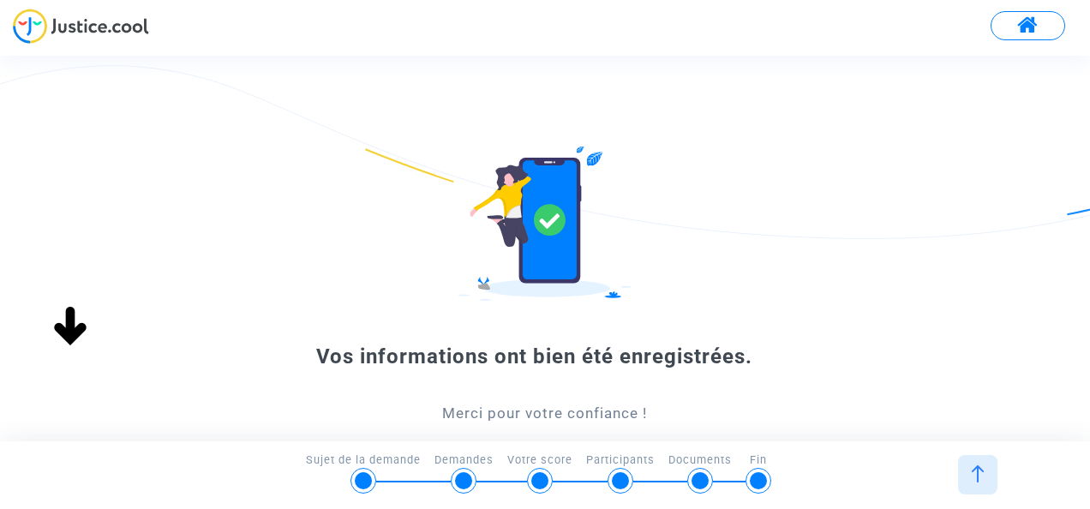
click at [944, 273] on div "Vos informations ont bien été enregistrées. Merci pour votre confiance ! Termin…" at bounding box center [545, 377] width 1090 height 463
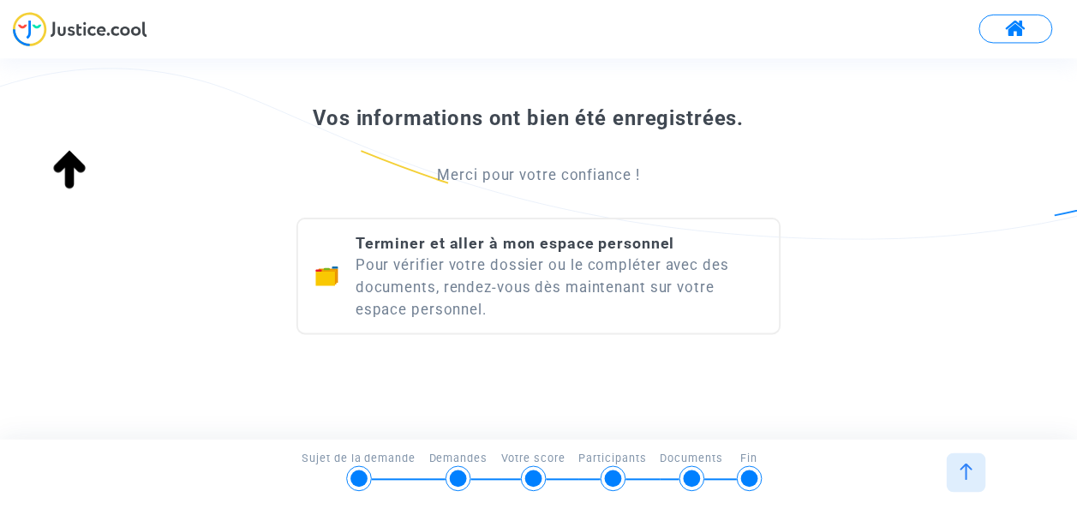
scroll to position [264, 0]
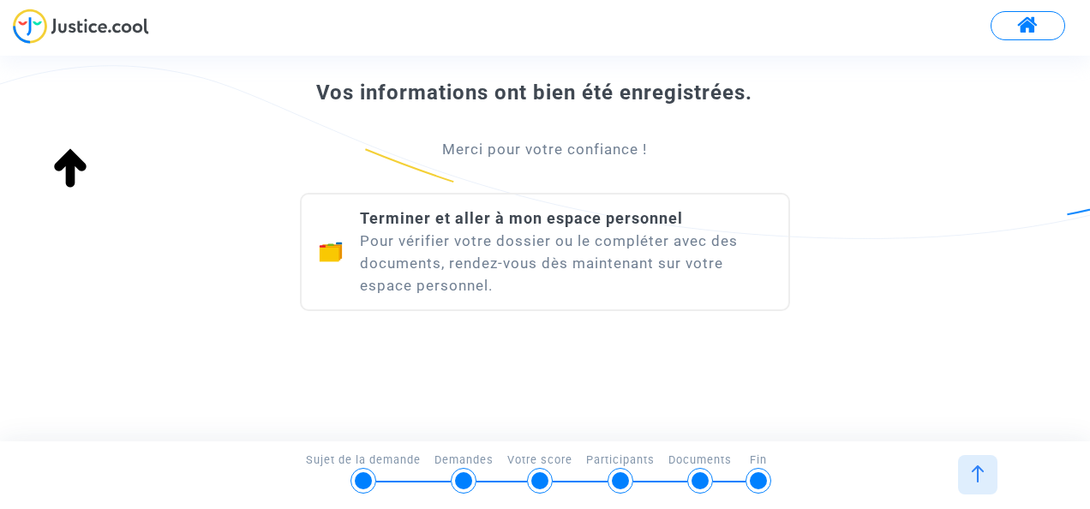
click at [648, 251] on div "Terminer et aller à mon espace personnel Pour vérifier votre dossier ou le comp…" at bounding box center [565, 251] width 411 height 89
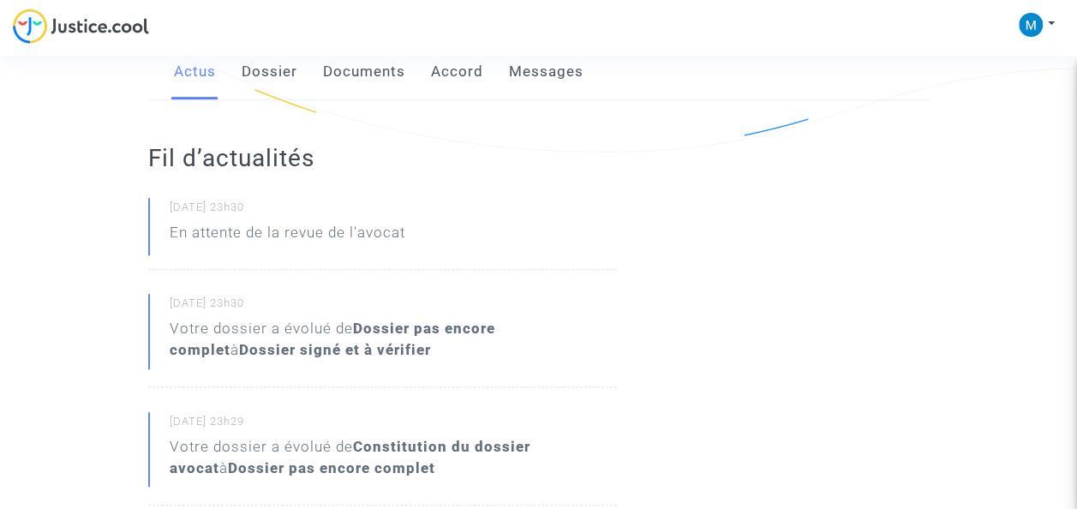
scroll to position [308, 0]
click at [269, 65] on link "Dossier" at bounding box center [270, 70] width 56 height 57
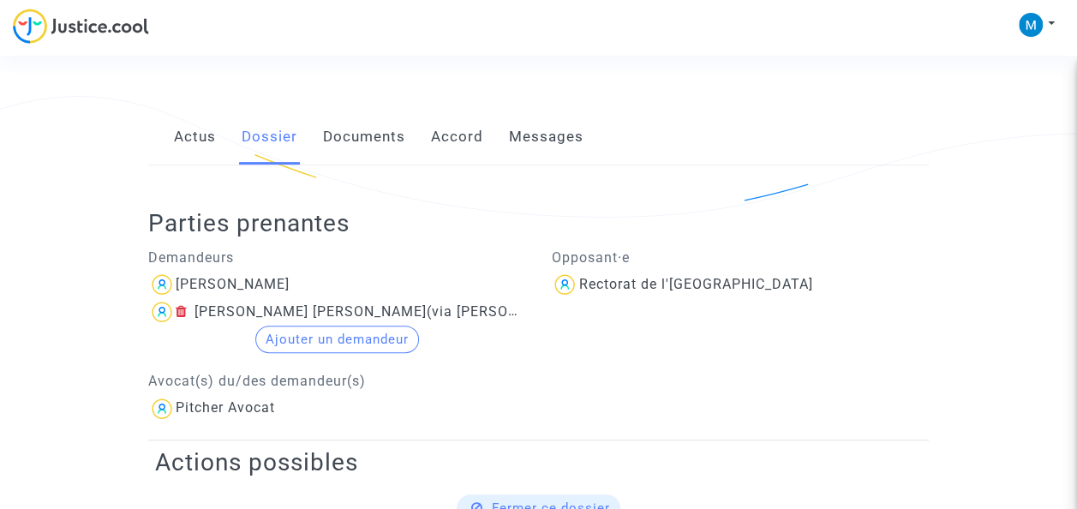
scroll to position [240, 0]
click at [364, 146] on link "Documents" at bounding box center [364, 139] width 82 height 57
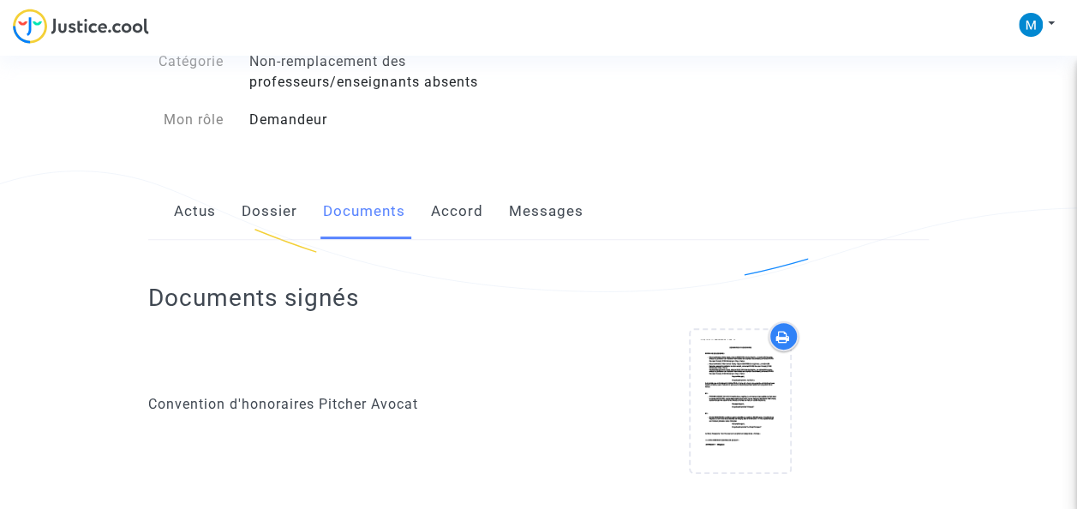
scroll to position [171, 0]
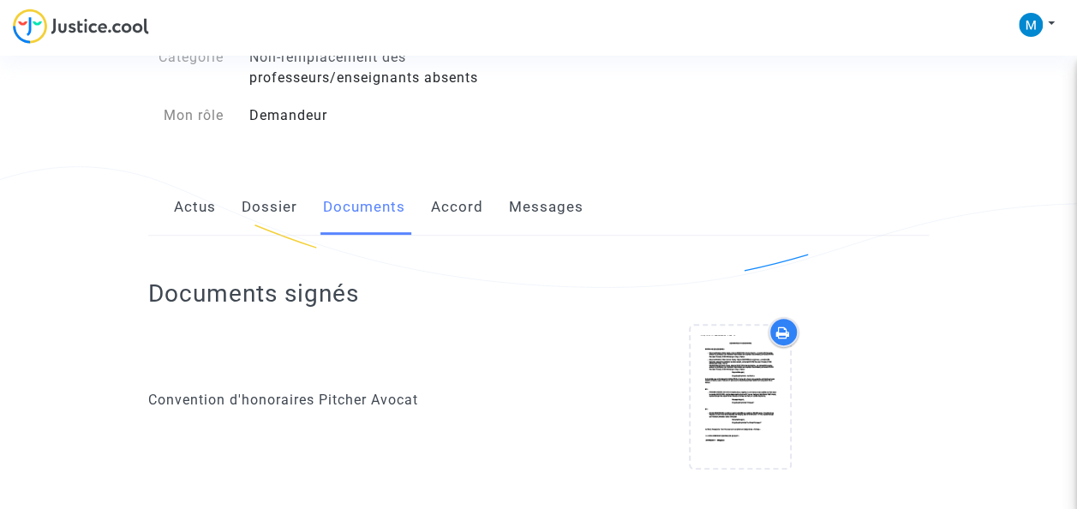
click at [452, 214] on link "Accord" at bounding box center [457, 207] width 52 height 57
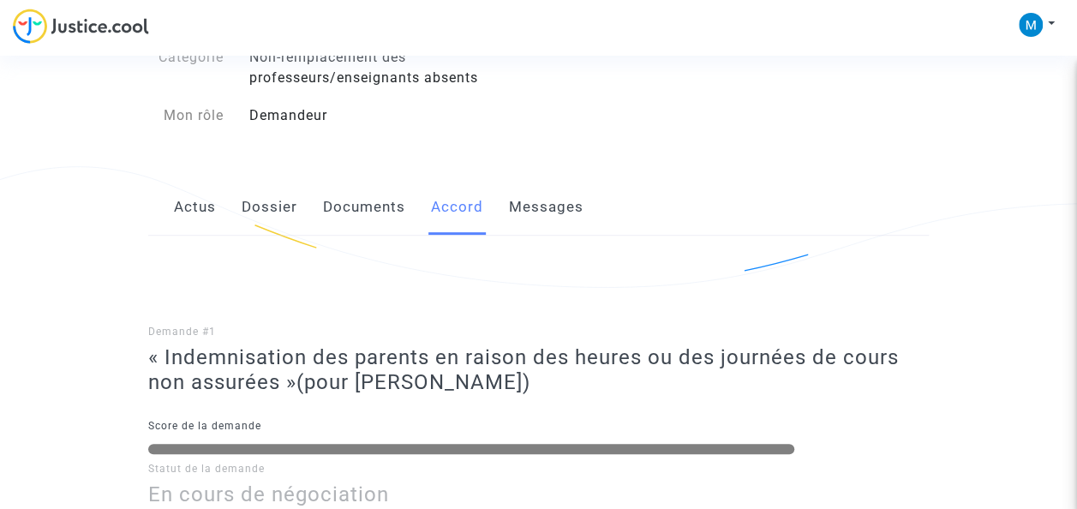
scroll to position [206, 0]
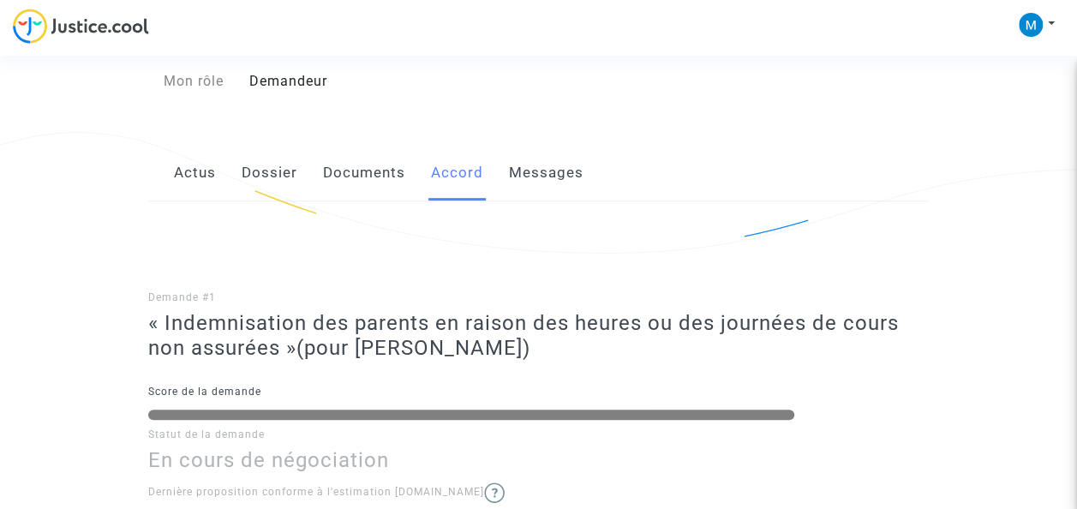
click at [529, 193] on link "Messages" at bounding box center [546, 173] width 75 height 57
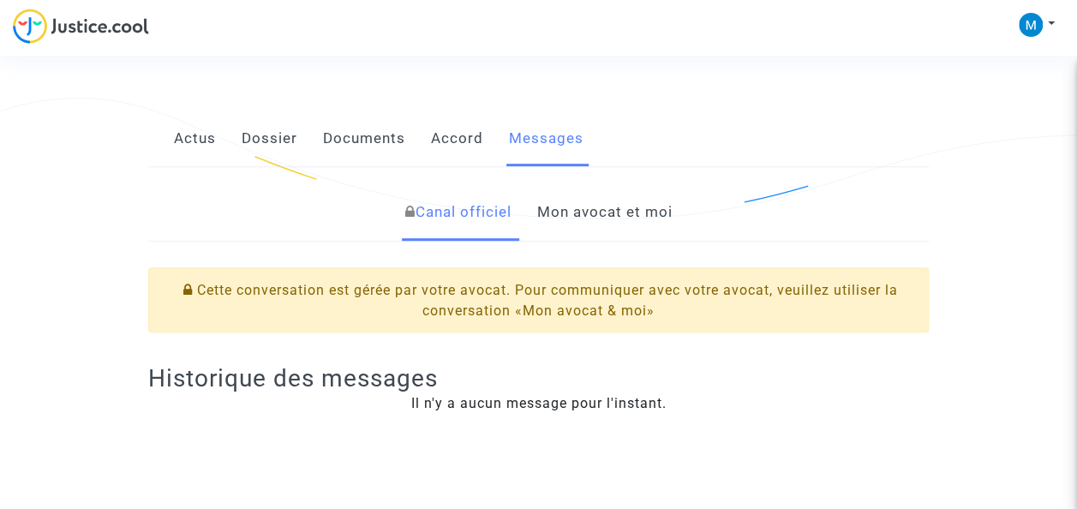
scroll to position [274, 0]
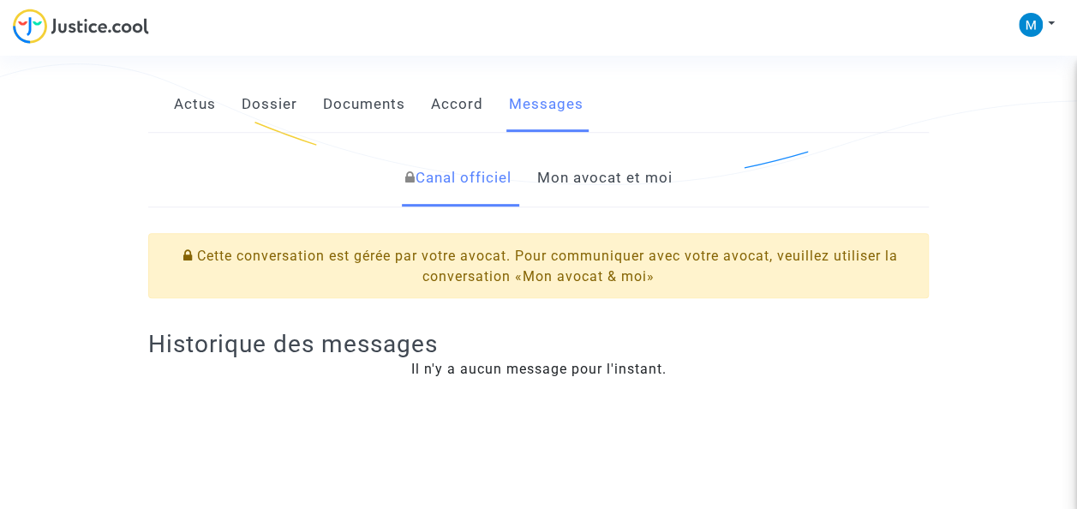
click at [573, 176] on link "Mon avocat et moi" at bounding box center [603, 178] width 135 height 57
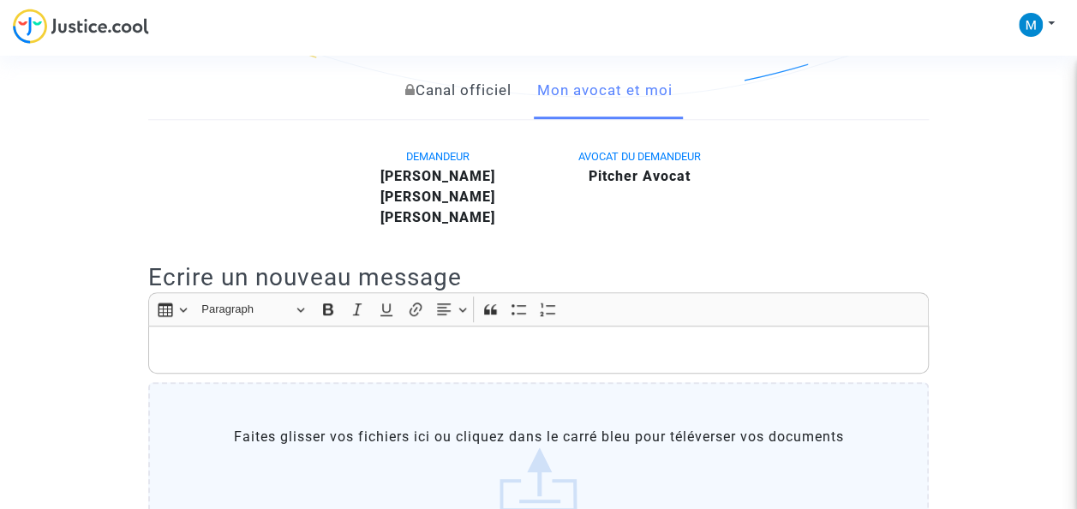
scroll to position [445, 0]
